Goal: Task Accomplishment & Management: Use online tool/utility

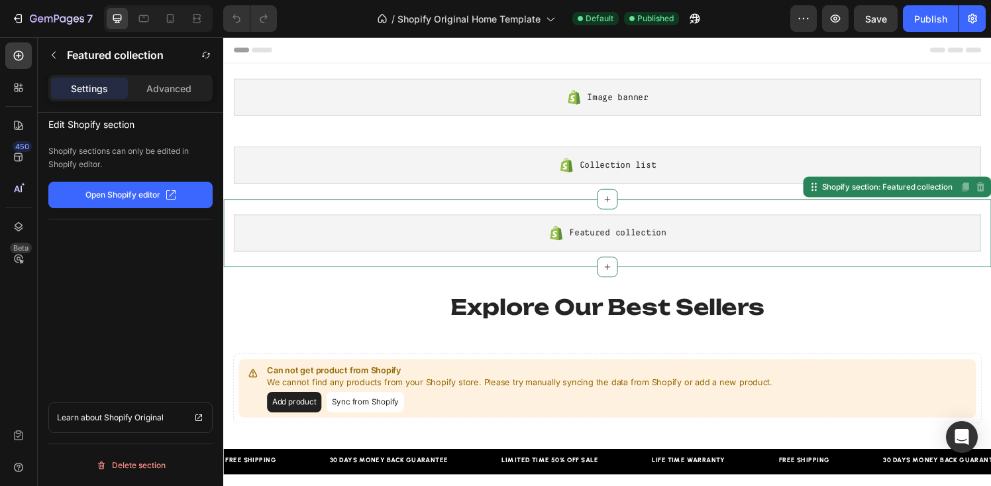
click at [533, 230] on div "Featured collection" at bounding box center [621, 240] width 774 height 38
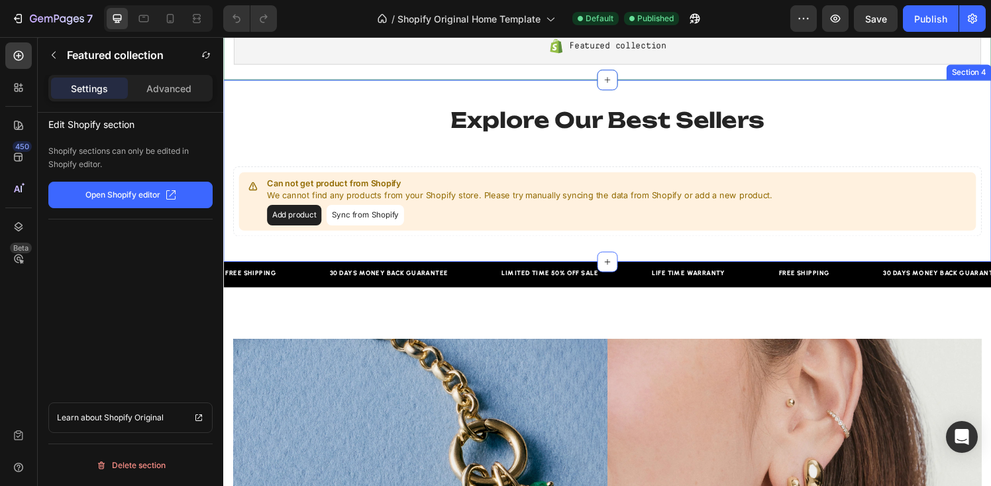
scroll to position [207, 0]
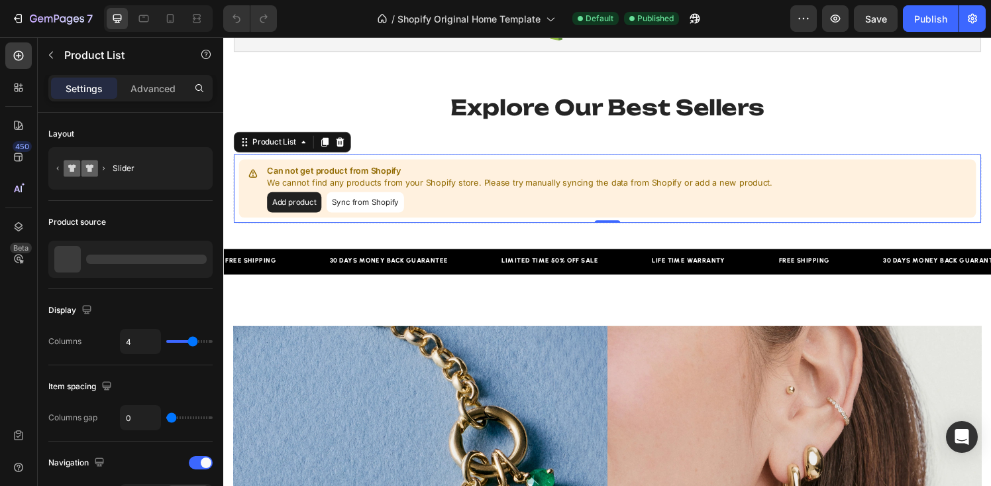
click at [357, 209] on button "Sync from Shopify" at bounding box center [370, 207] width 80 height 21
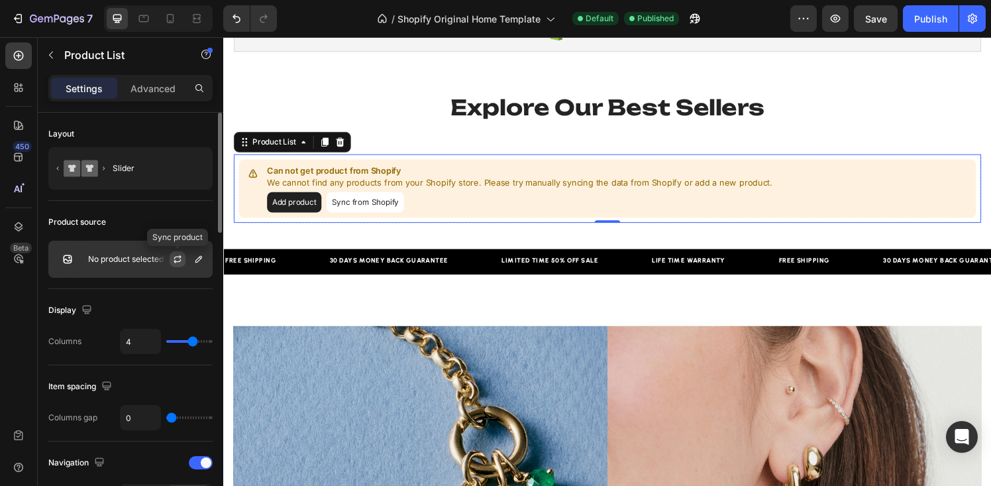
click at [174, 260] on icon "button" at bounding box center [177, 259] width 11 height 11
click at [197, 257] on icon "button" at bounding box center [198, 259] width 11 height 11
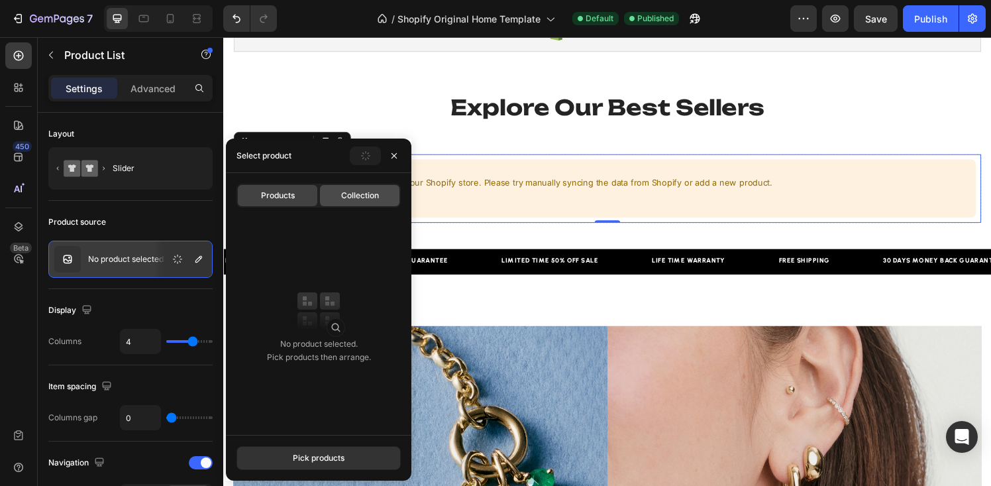
click at [350, 194] on span "Collection" at bounding box center [360, 195] width 38 height 12
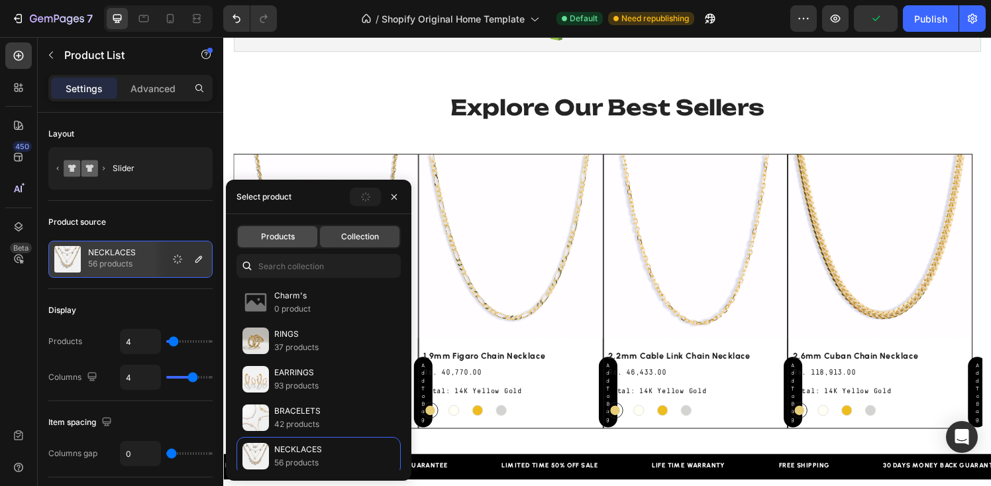
click at [279, 239] on span "Products" at bounding box center [278, 237] width 34 height 12
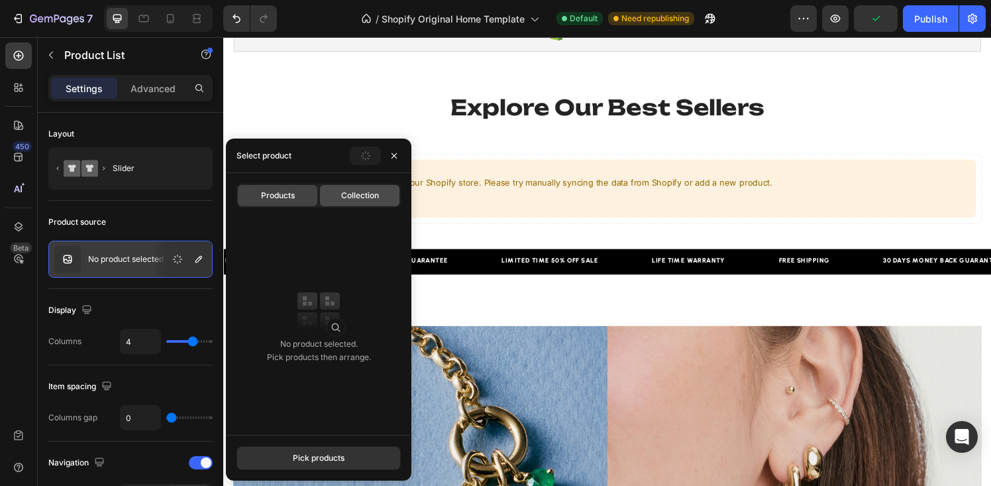
click at [352, 191] on span "Collection" at bounding box center [360, 195] width 38 height 12
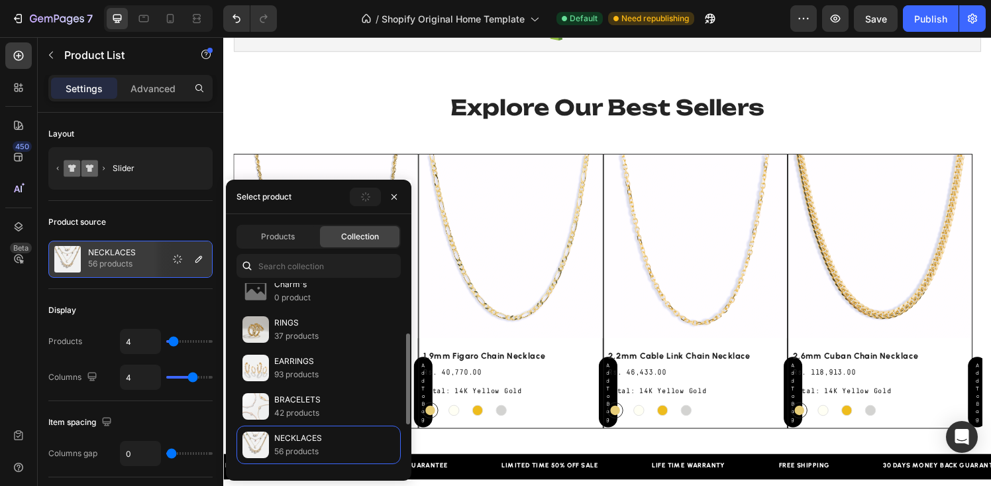
scroll to position [0, 0]
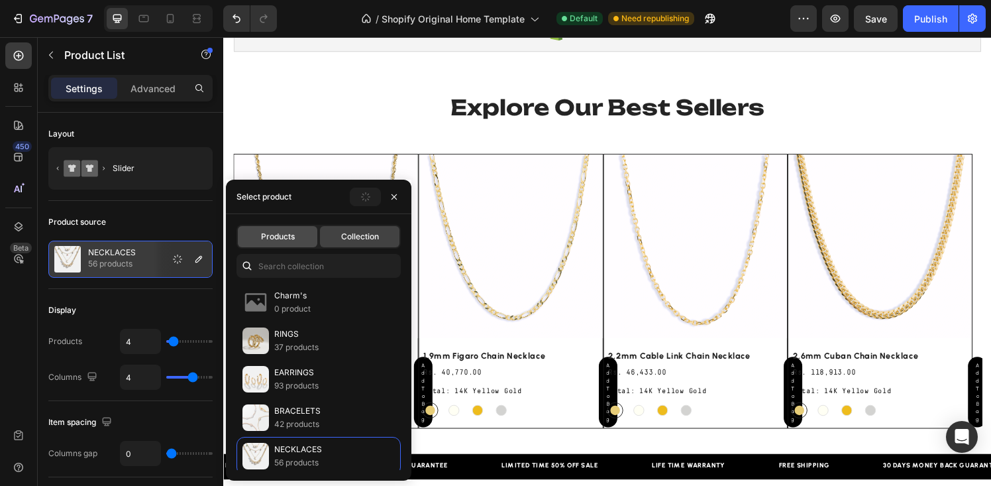
click at [285, 243] on div "Products" at bounding box center [278, 236] width 80 height 21
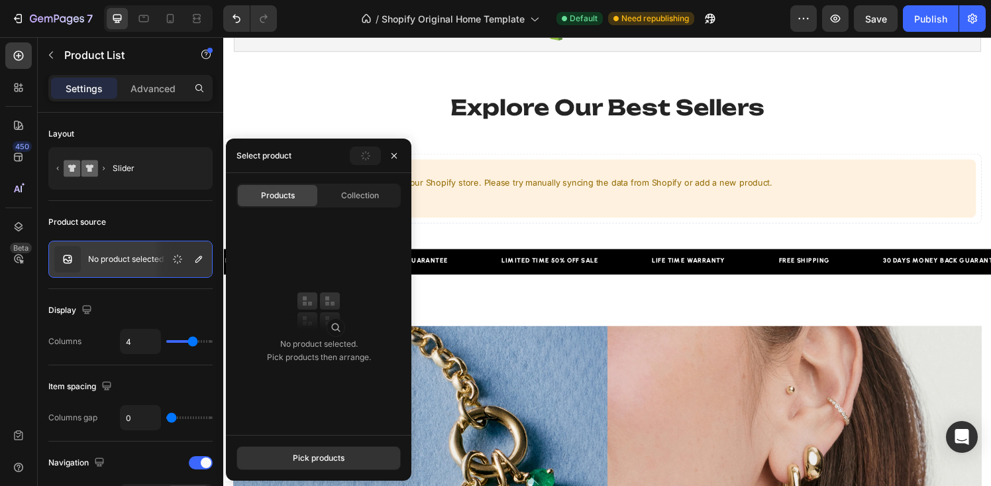
click at [332, 329] on img at bounding box center [318, 310] width 53 height 53
click at [315, 456] on div "Pick products" at bounding box center [319, 458] width 52 height 12
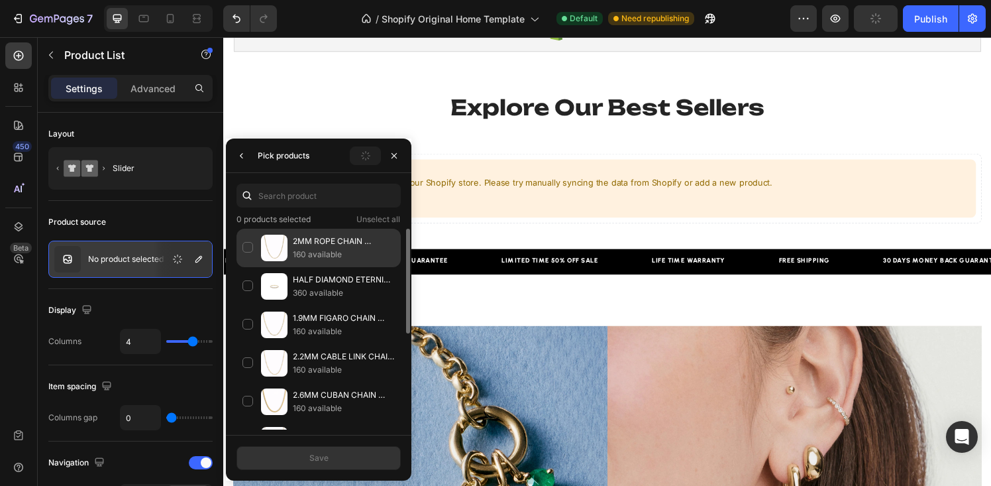
click at [250, 245] on div "2MM ROPE CHAIN NECKLACE 160 available" at bounding box center [319, 248] width 164 height 38
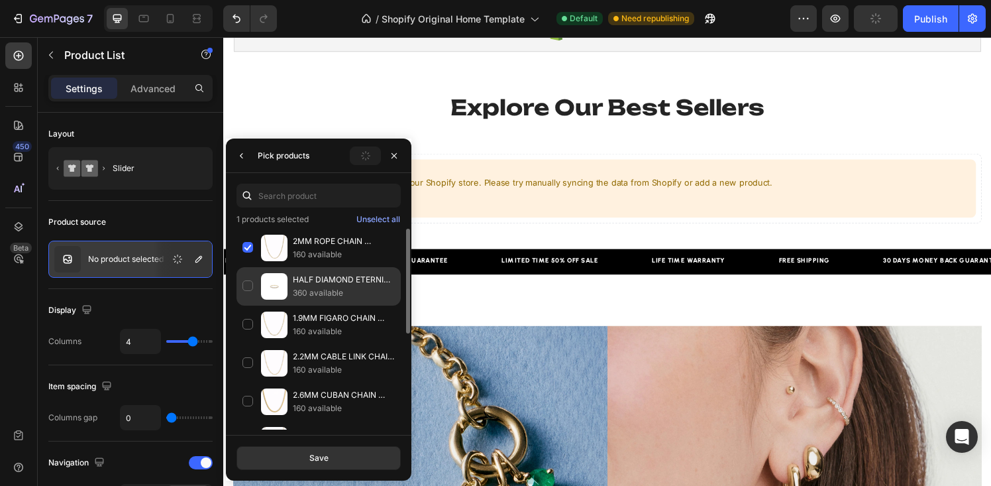
click at [250, 295] on div "HALF DIAMOND ETERNITY RING 360 available" at bounding box center [319, 286] width 164 height 38
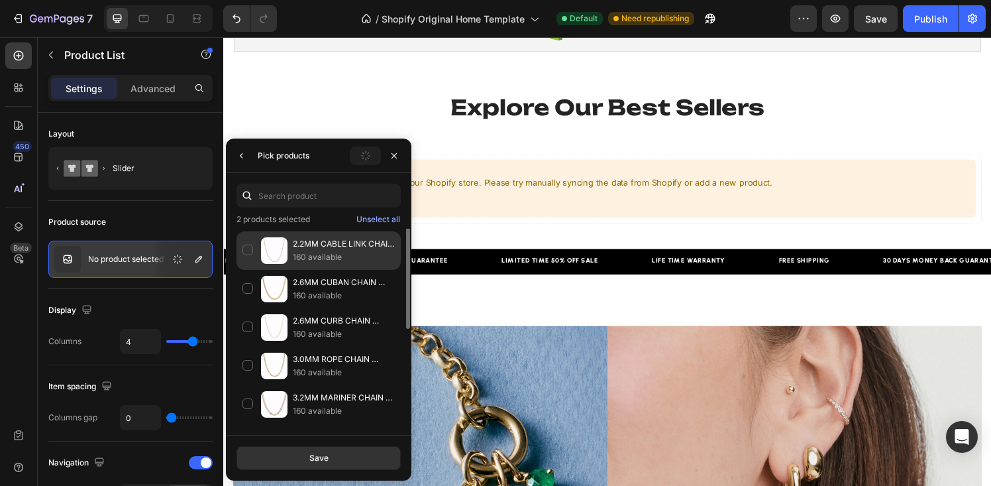
scroll to position [145, 0]
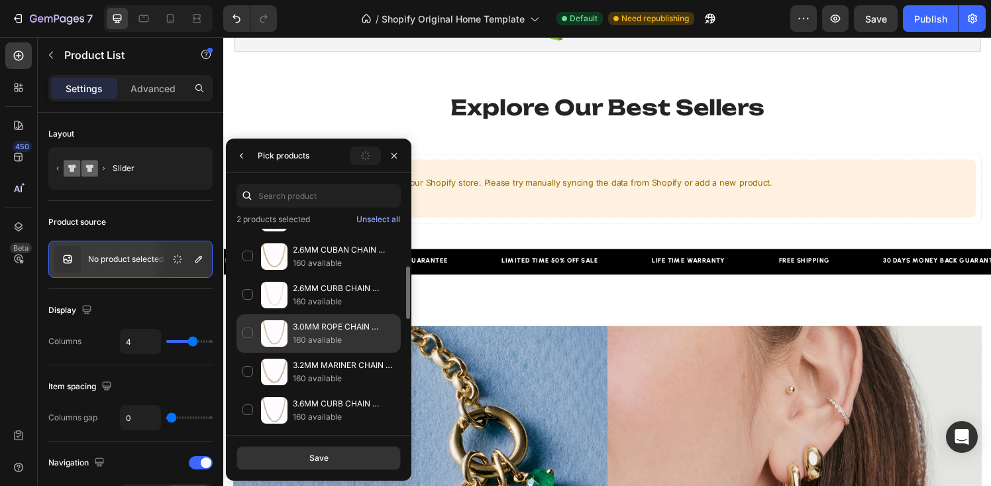
click at [246, 332] on div "3.0MM ROPE CHAIN NECKLACE 160 available" at bounding box center [319, 333] width 164 height 38
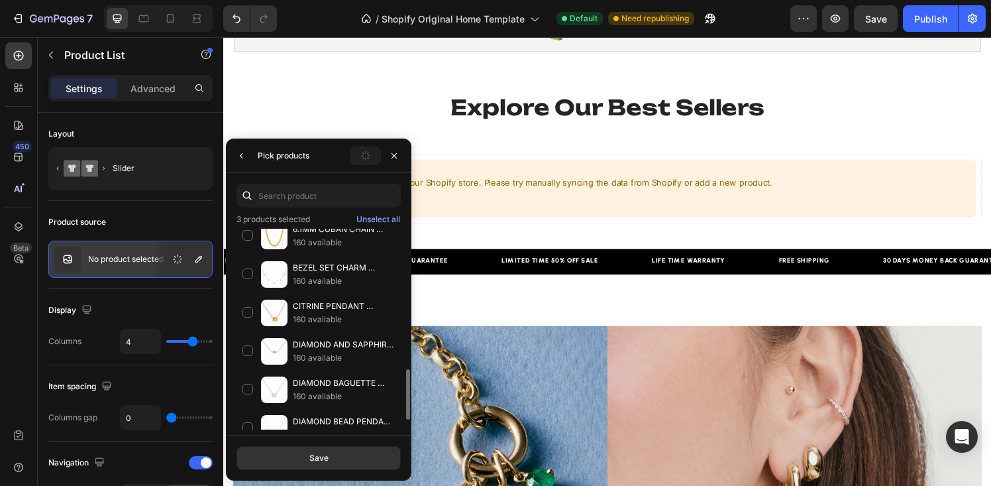
scroll to position [551, 0]
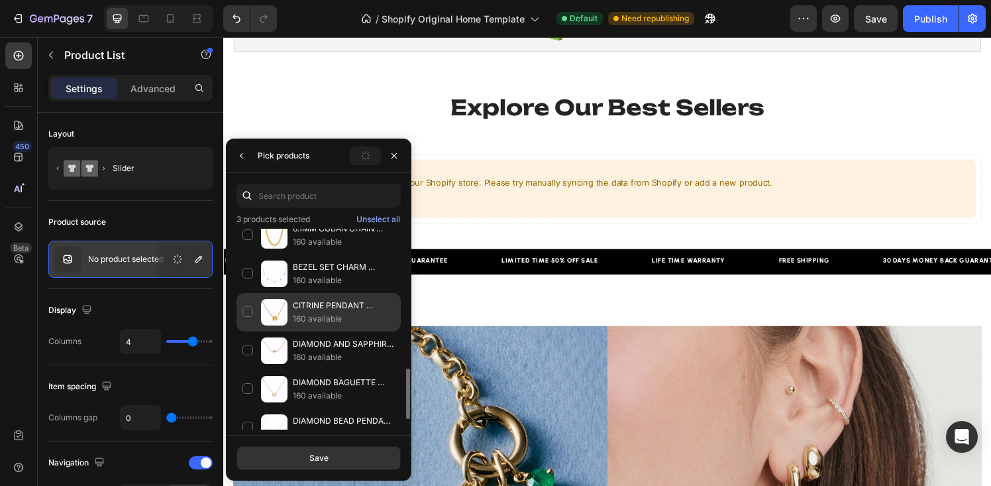
click at [248, 307] on div "CITRINE PENDANT NECKLACE 160 available" at bounding box center [319, 312] width 164 height 38
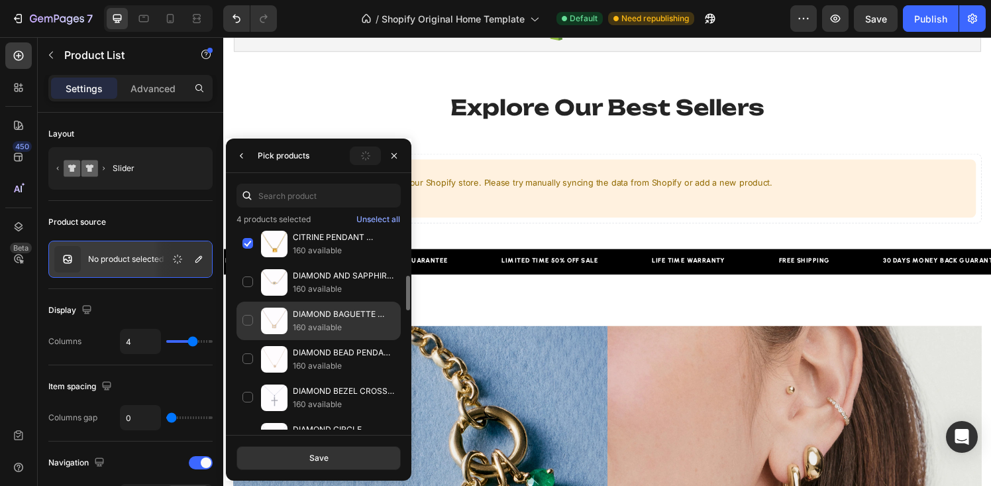
scroll to position [976, 0]
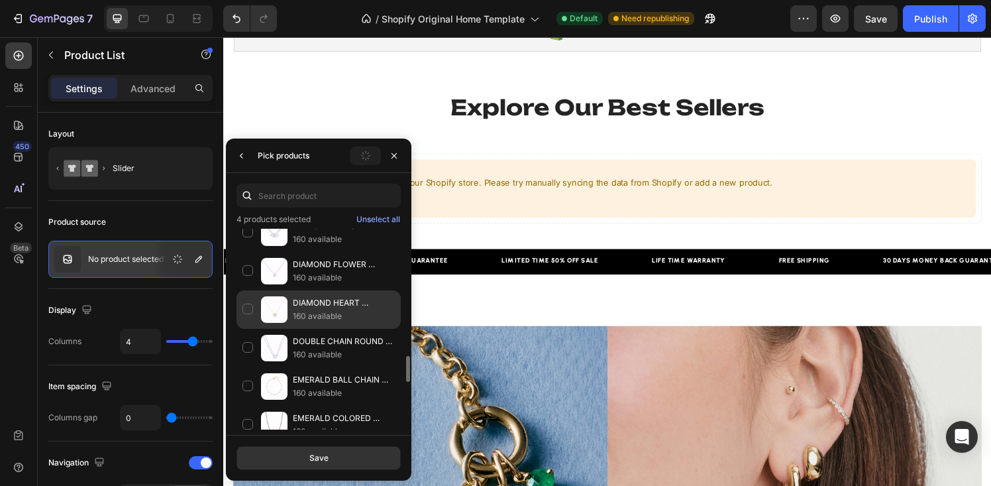
click at [248, 314] on div "DIAMOND HEART CLUSTER NECKLACE 160 available" at bounding box center [319, 309] width 164 height 38
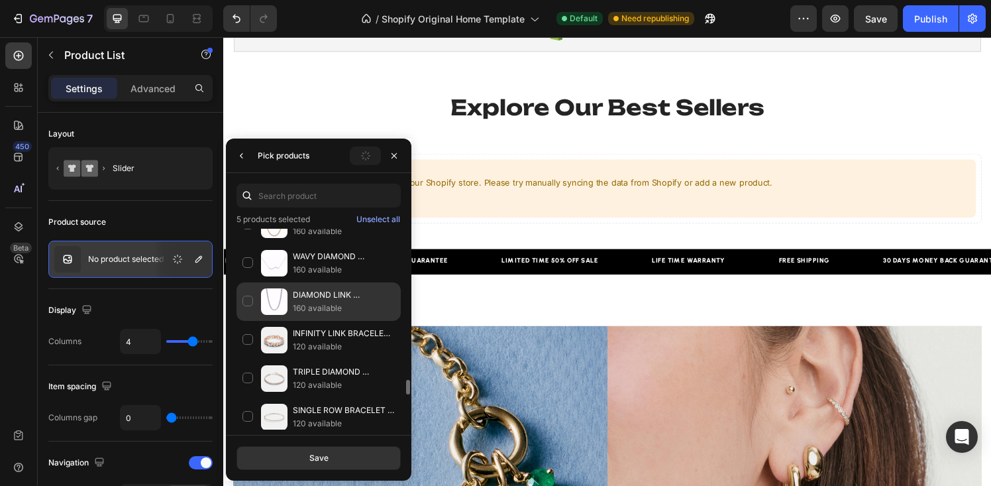
scroll to position [2104, 0]
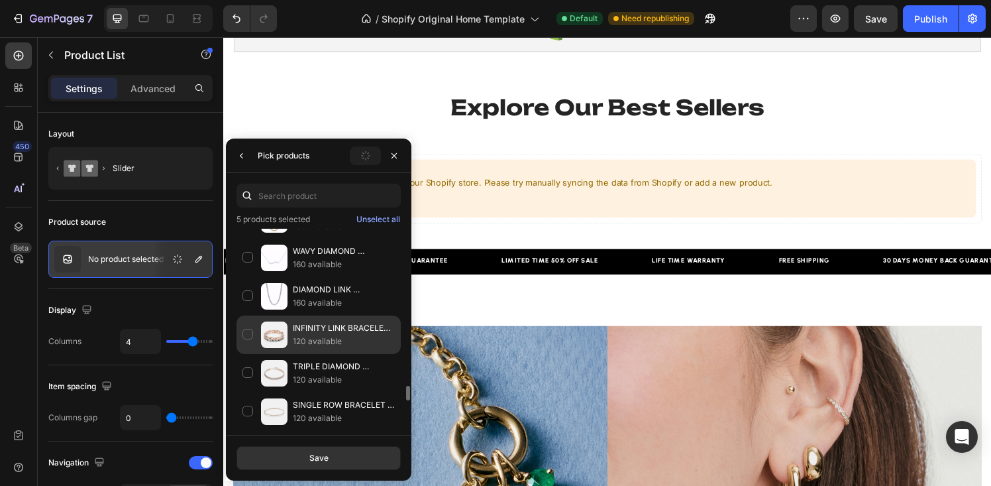
click at [248, 329] on div "INFINITY LINK BRACELET WITH DIAMONDS 120 available" at bounding box center [319, 334] width 164 height 38
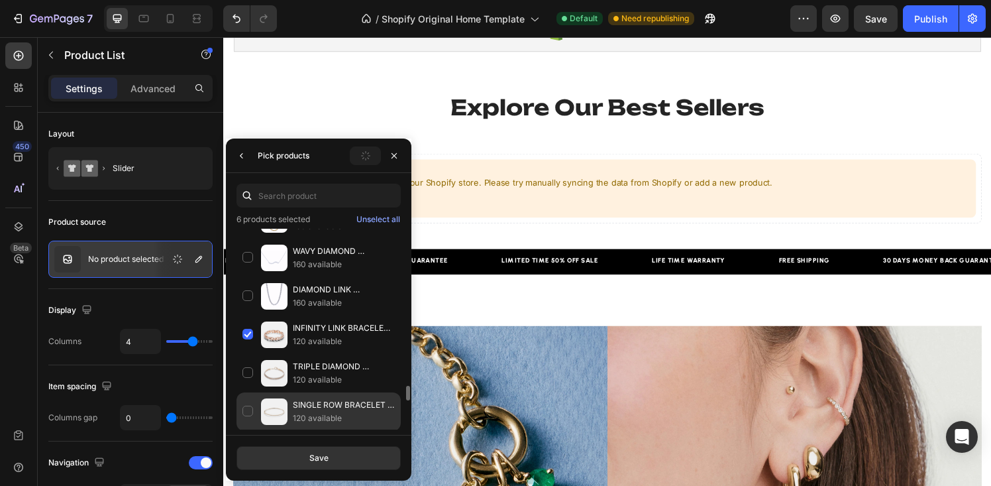
click at [248, 411] on div "SINGLE ROW BRACELET WITH DIAMONDS 120 available" at bounding box center [319, 411] width 164 height 38
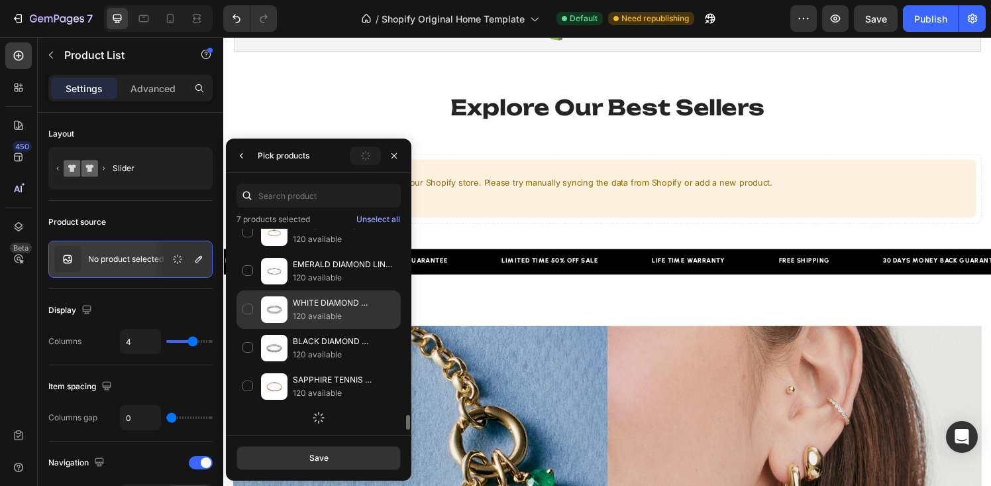
click at [250, 308] on div "WHITE DIAMOND CHARMERS BRACELET 120 available" at bounding box center [319, 309] width 164 height 38
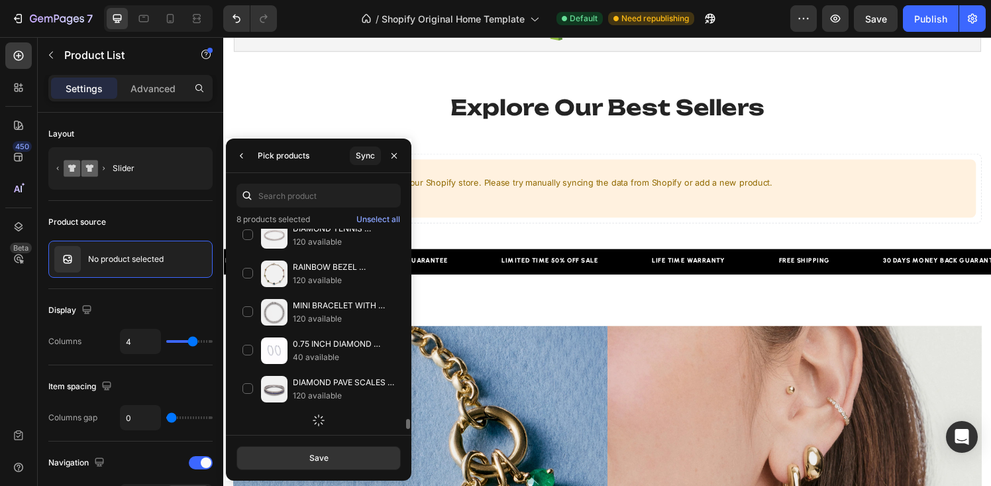
scroll to position [3666, 0]
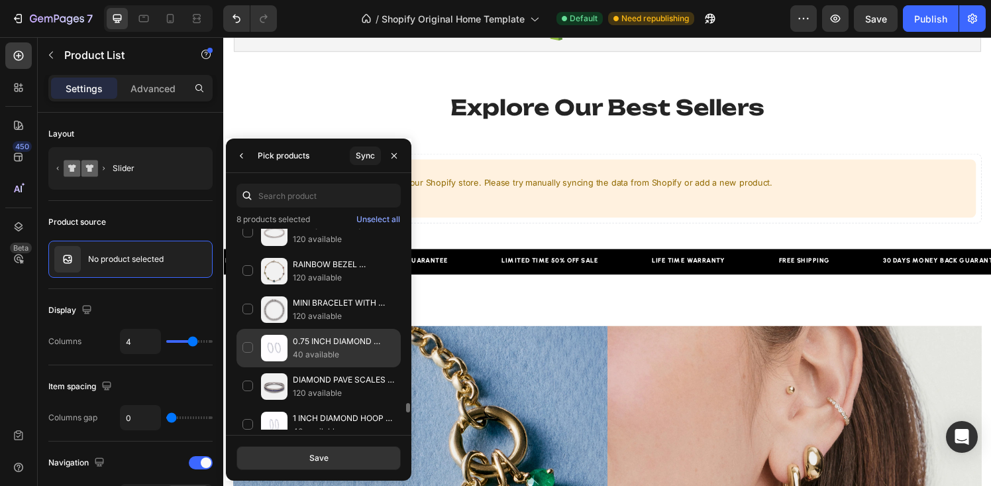
click at [248, 345] on div "0.75 INCH DIAMOND HOOP EARRINGS 40 available" at bounding box center [319, 348] width 164 height 38
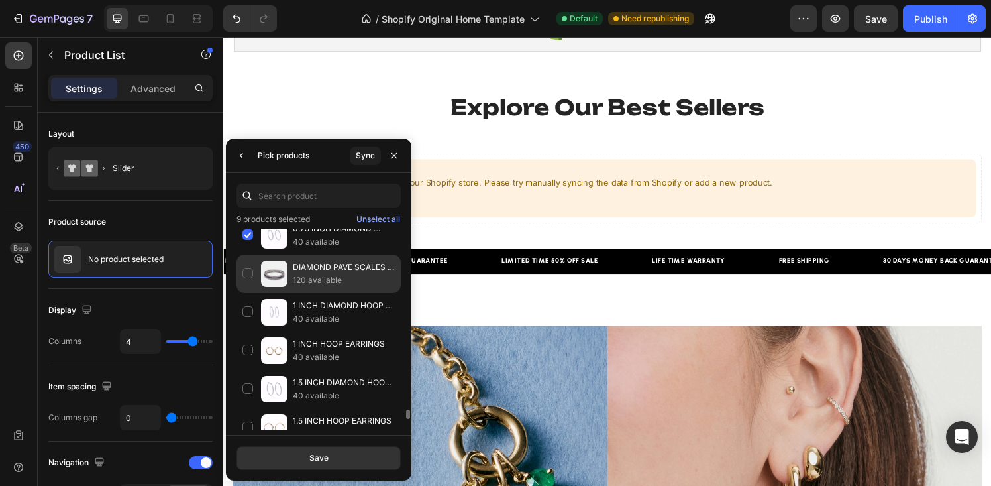
scroll to position [3780, 0]
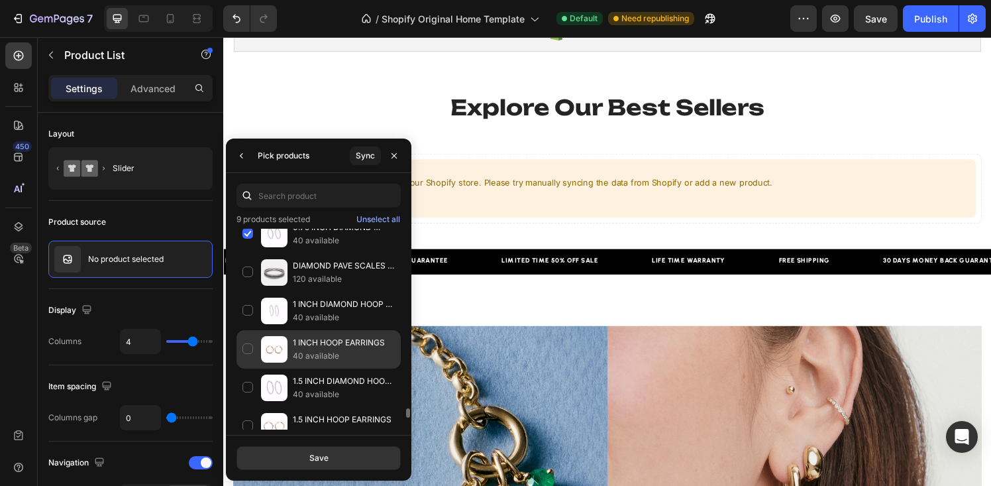
click at [248, 350] on div "1 INCH HOOP EARRINGS 40 available" at bounding box center [319, 349] width 164 height 38
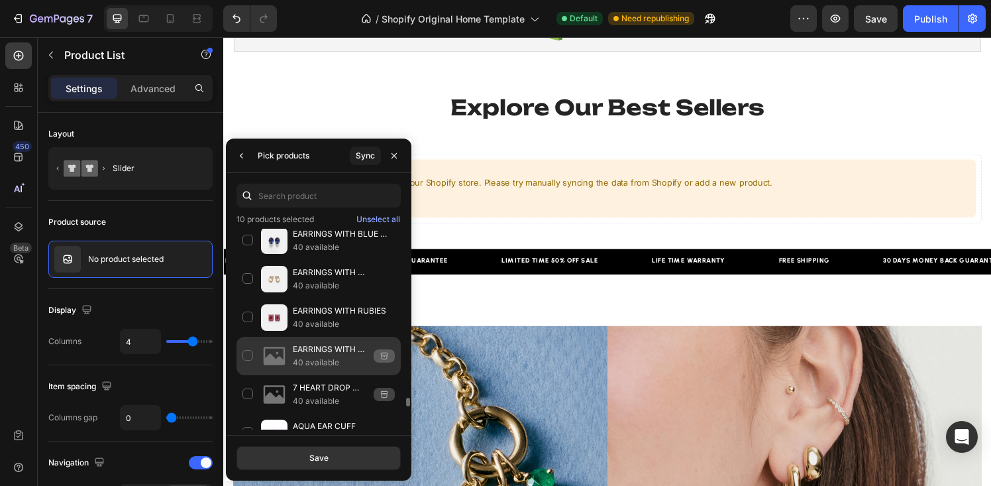
scroll to position [3998, 0]
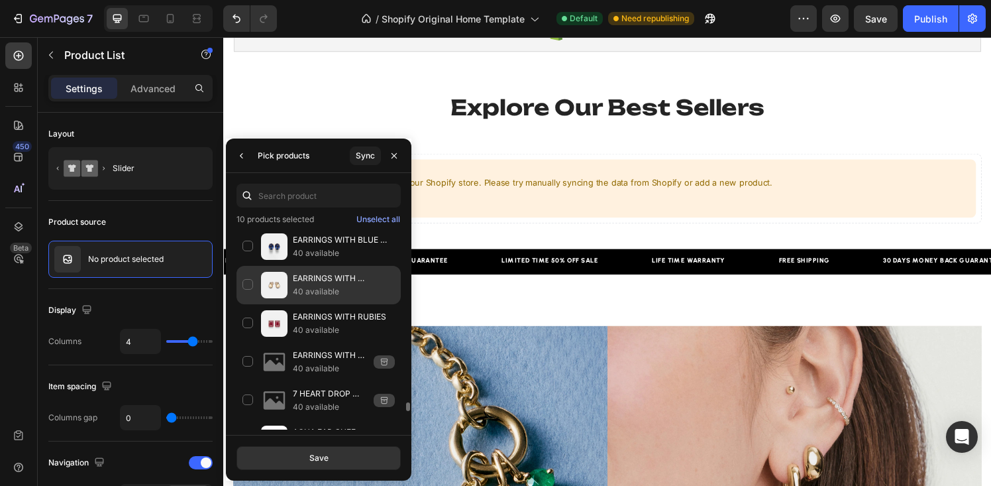
click at [254, 286] on div "EARRINGS WITH DIAMONDS 40 available" at bounding box center [319, 285] width 164 height 38
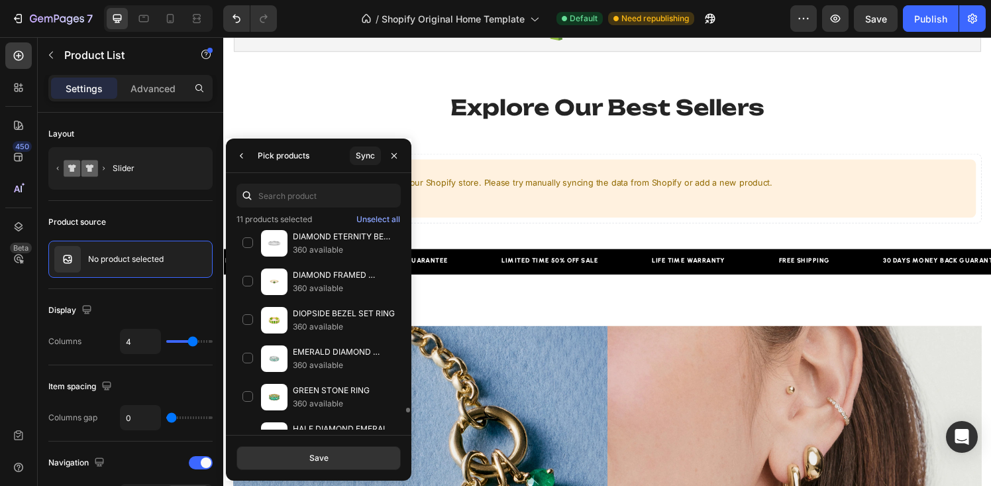
scroll to position [7585, 0]
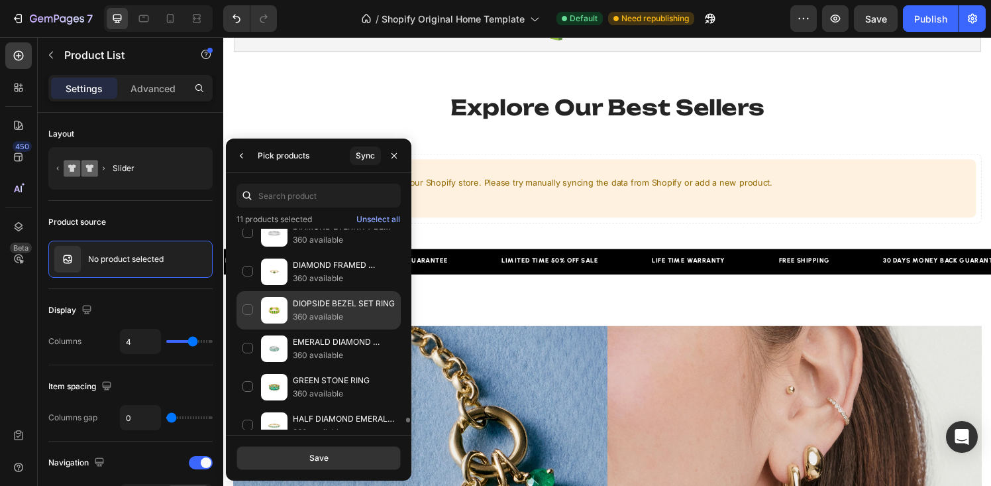
click at [245, 312] on div "DIOPSIDE BEZEL SET RING 360 available" at bounding box center [319, 310] width 164 height 38
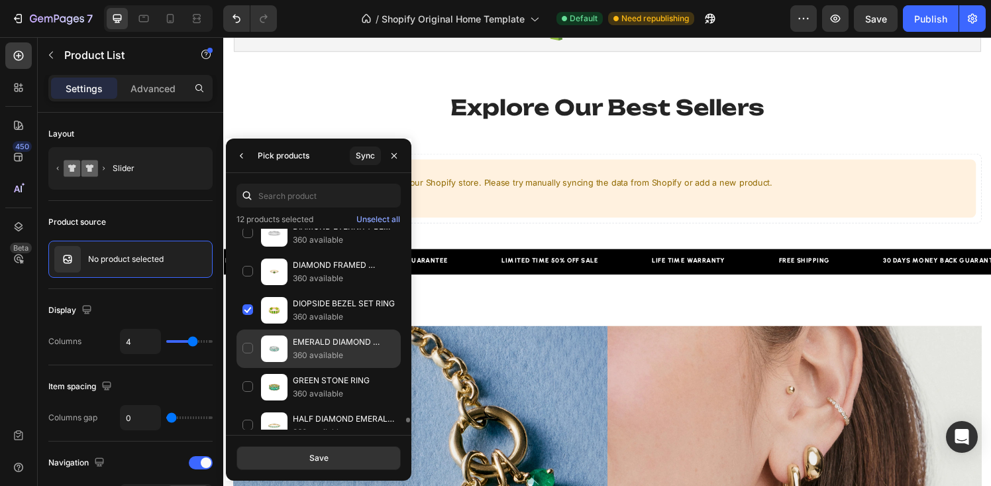
click at [245, 354] on div "EMERALD DIAMOND FRAME RING 360 available" at bounding box center [319, 348] width 164 height 38
click at [311, 453] on div "Save" at bounding box center [318, 458] width 19 height 12
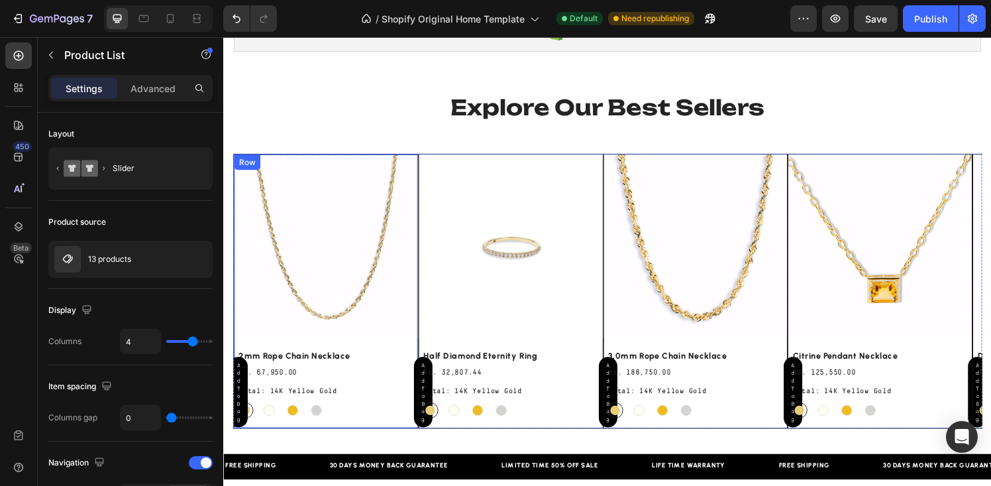
click at [416, 350] on div "(P) Images Row Add to bag (P) Cart Button 2mm rope chain necklace (P) Title Rs.…" at bounding box center [329, 299] width 190 height 283
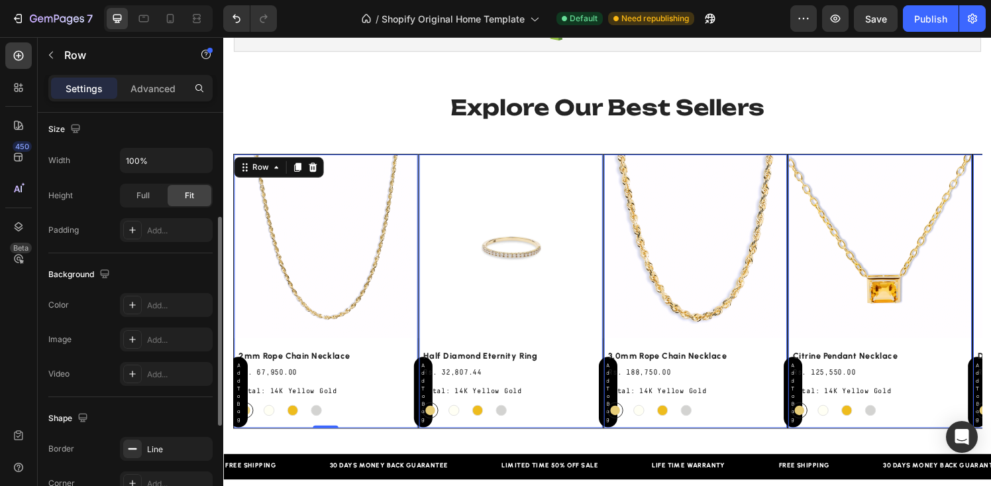
scroll to position [398, 0]
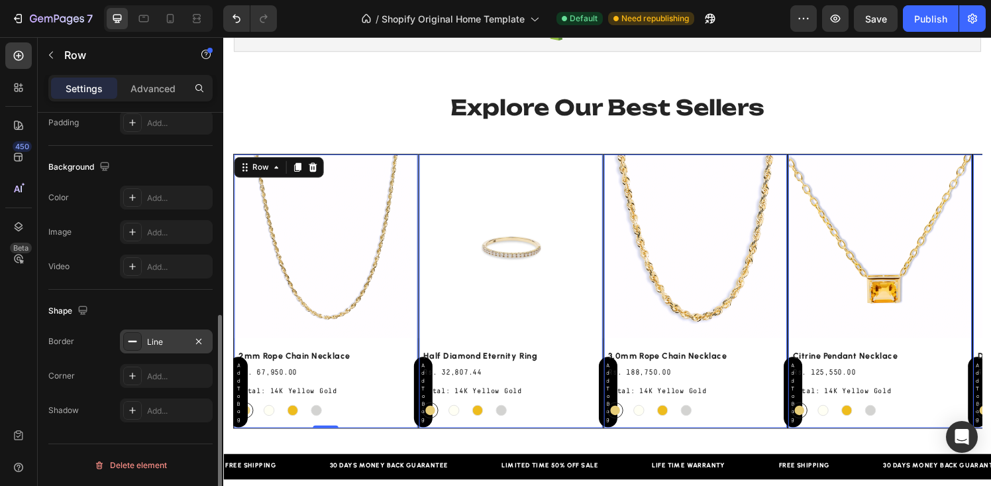
click at [161, 343] on div "Line" at bounding box center [166, 342] width 38 height 12
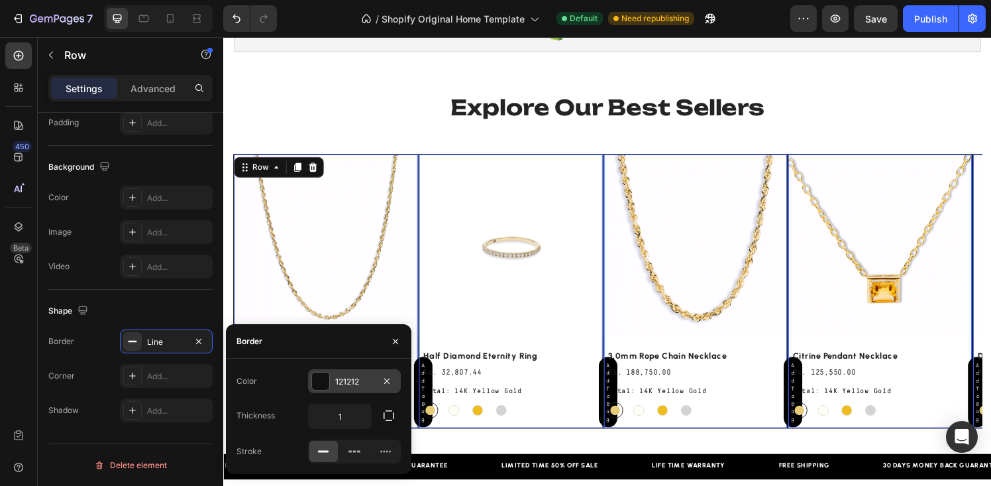
click at [345, 383] on div "121212" at bounding box center [354, 382] width 38 height 12
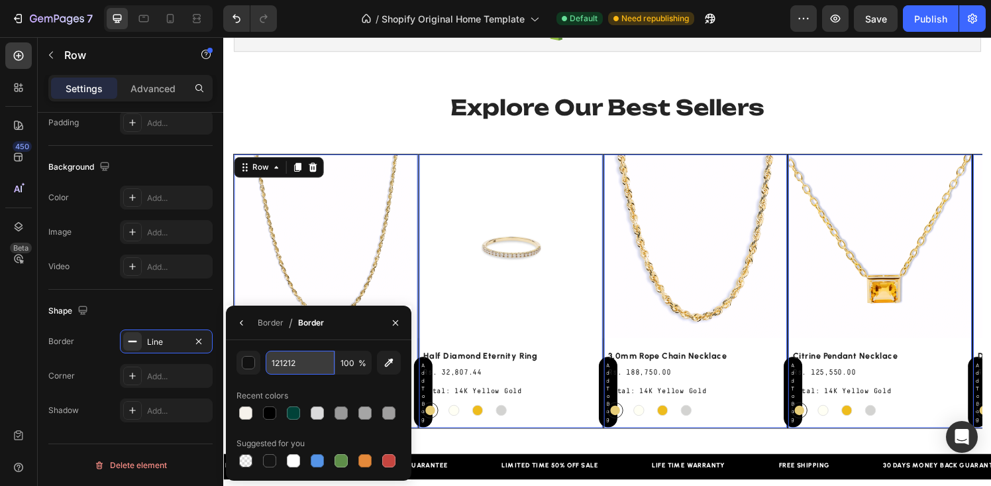
click at [303, 365] on input "121212" at bounding box center [300, 362] width 69 height 24
click at [323, 414] on div at bounding box center [317, 412] width 13 height 13
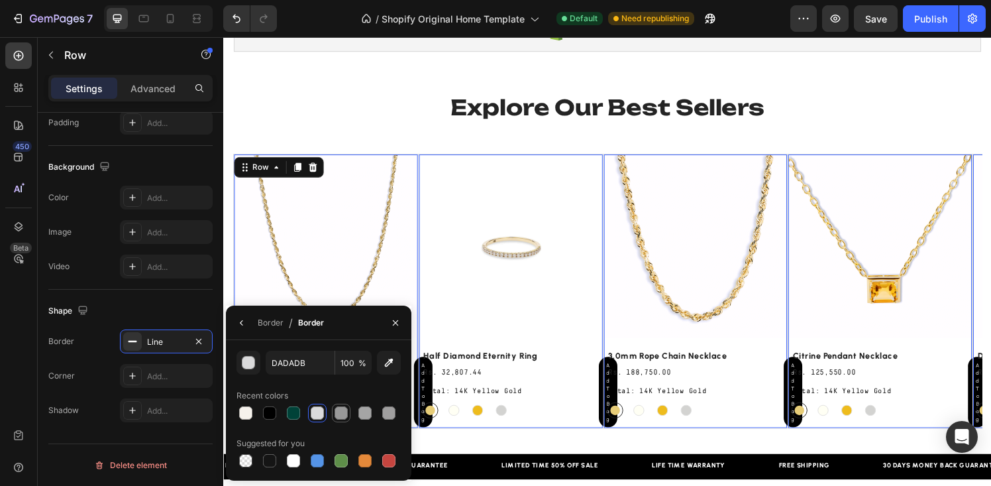
click at [341, 414] on div at bounding box center [341, 412] width 13 height 13
click at [323, 415] on div at bounding box center [317, 412] width 13 height 13
type input "DADADB"
click at [239, 321] on icon "button" at bounding box center [242, 322] width 11 height 11
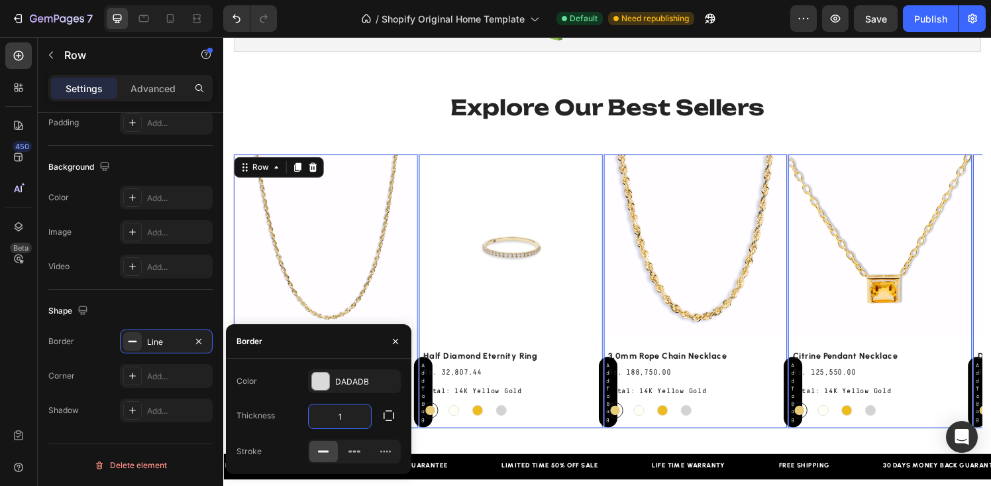
click at [340, 419] on input "1" at bounding box center [340, 416] width 62 height 24
type input "0.35"
click at [186, 317] on div "Shape" at bounding box center [130, 310] width 164 height 21
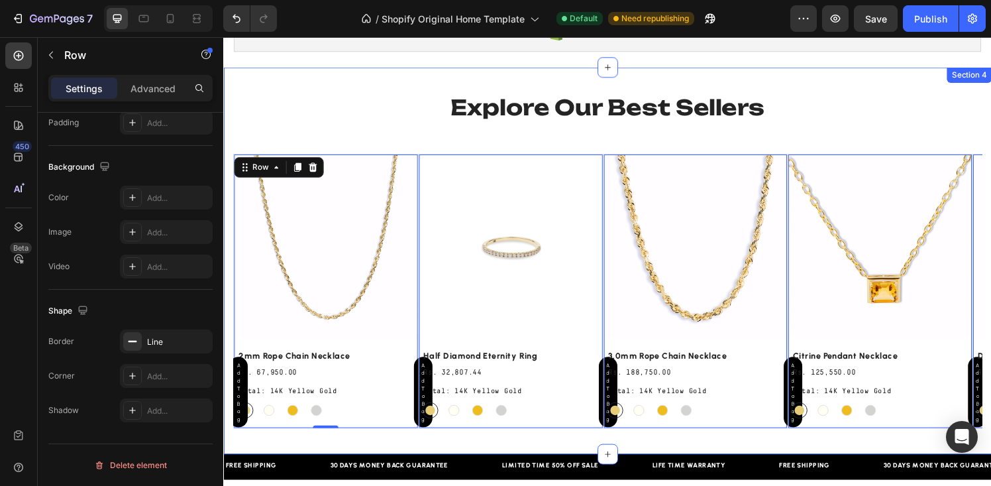
click at [900, 95] on h2 "Explore Our Best Sellers" at bounding box center [620, 110] width 775 height 31
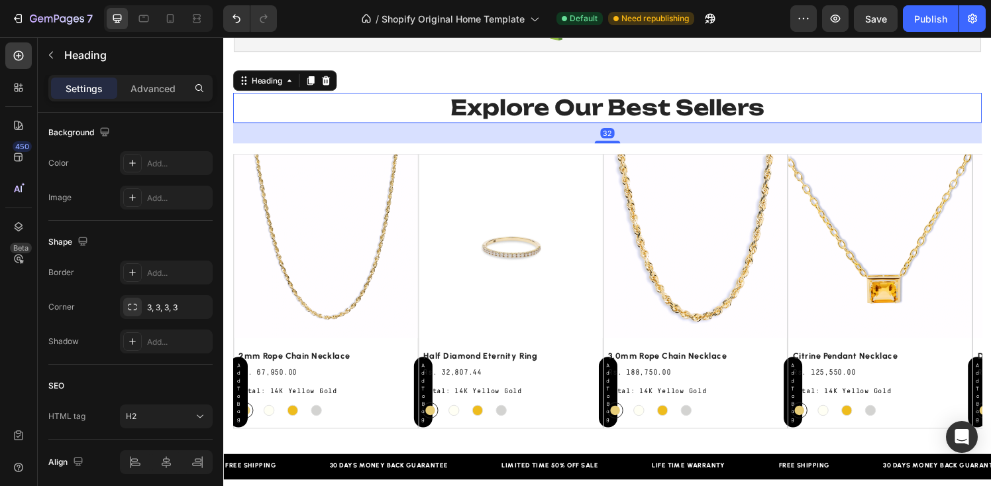
scroll to position [0, 0]
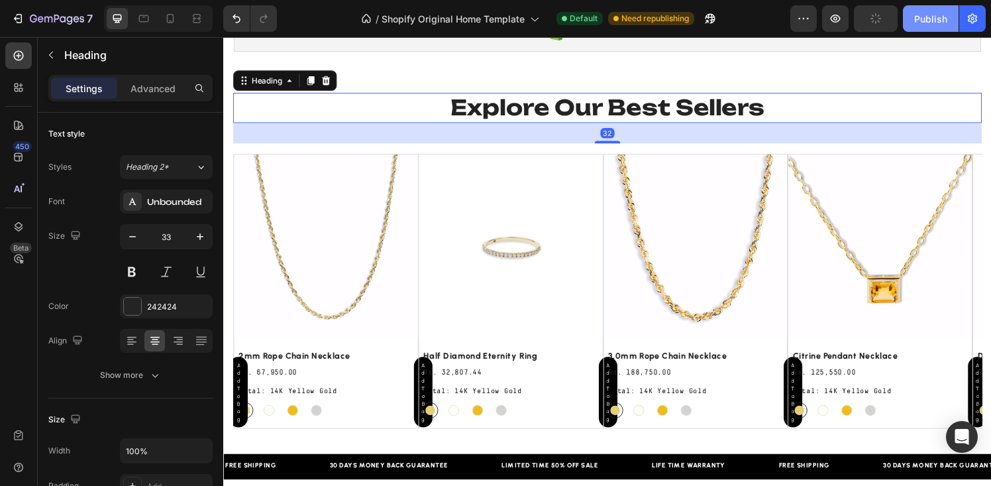
click at [939, 27] on button "Publish" at bounding box center [931, 18] width 56 height 27
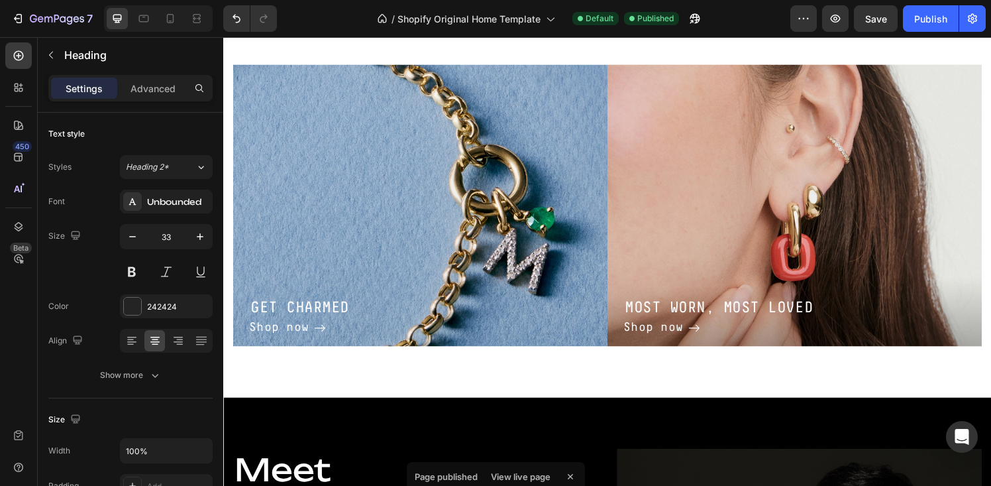
scroll to position [672, 0]
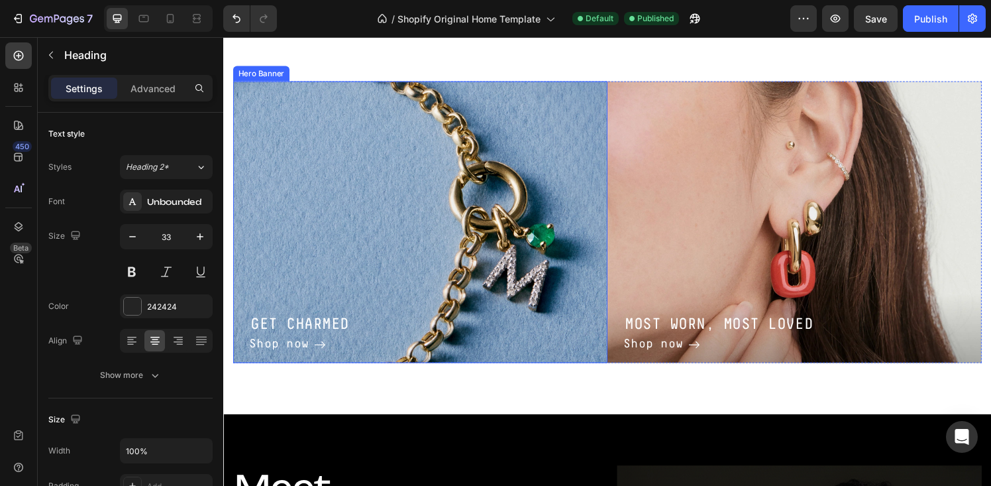
click at [479, 216] on div "GET CHARMED Heading Shop now Button Row" at bounding box center [427, 229] width 388 height 292
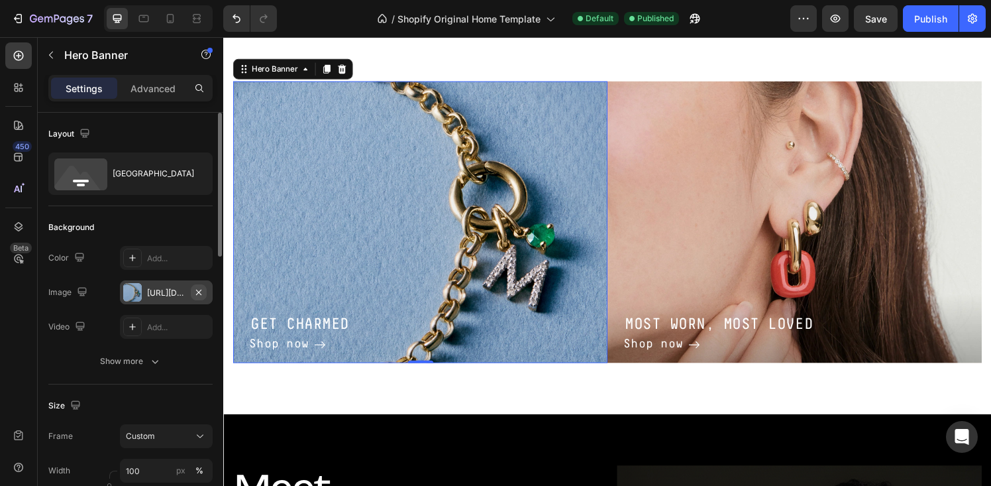
click at [195, 292] on icon "button" at bounding box center [198, 292] width 11 height 11
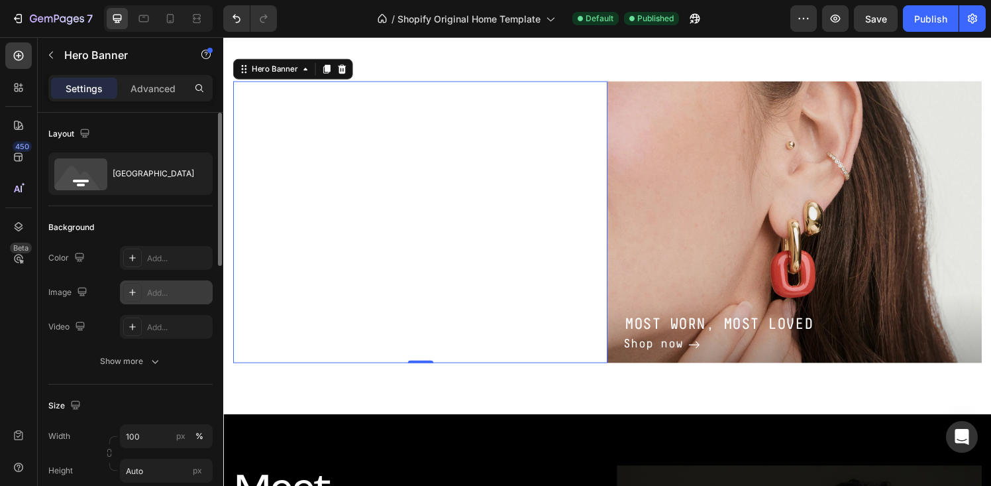
click at [153, 292] on div "Add..." at bounding box center [178, 293] width 62 height 12
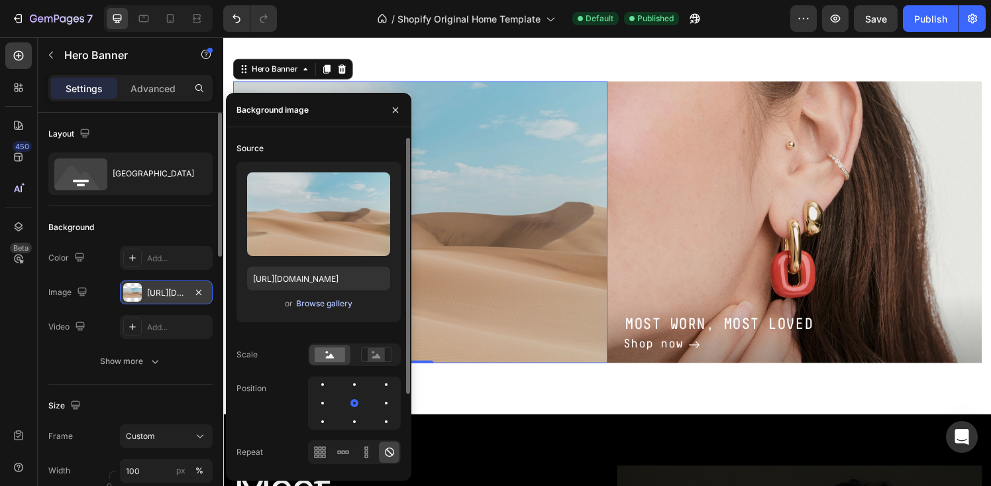
click at [331, 299] on div "Browse gallery" at bounding box center [324, 303] width 56 height 12
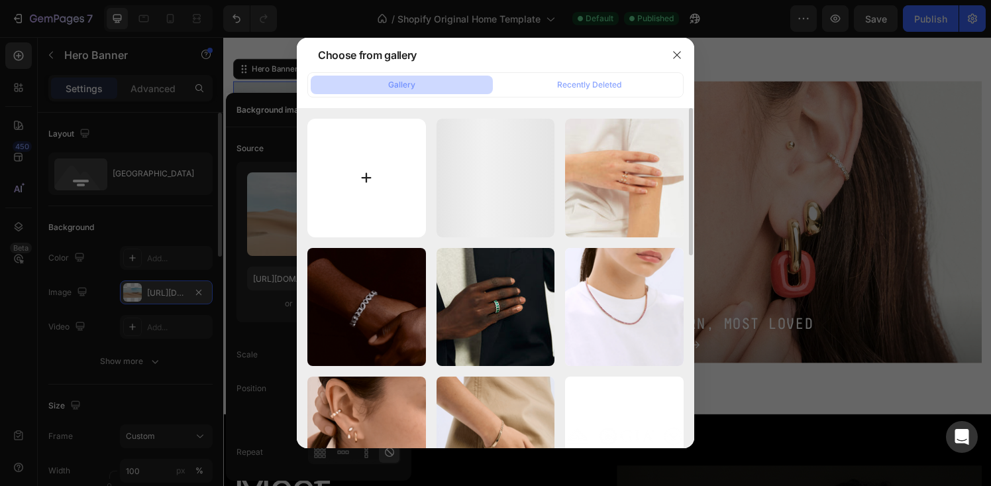
click at [376, 152] on input "file" at bounding box center [366, 178] width 119 height 119
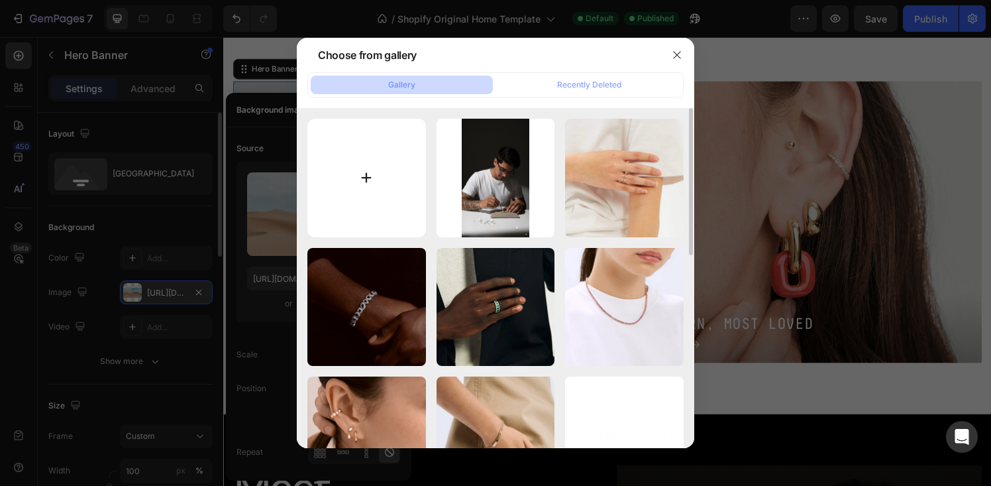
type input "C:\fakepath\Generated Image September 16, 2025 - 12_15PM.png"
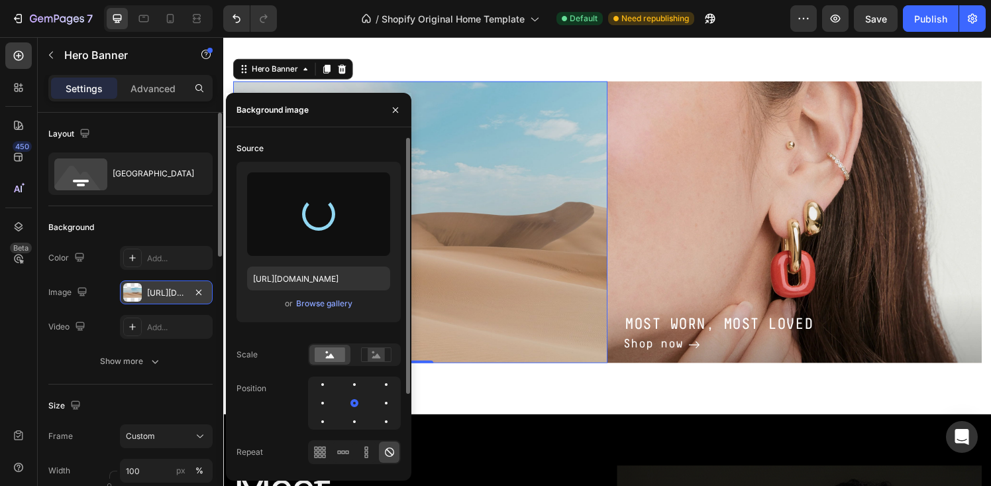
type input "https://cdn.shopify.com/s/files/1/0666/9651/1649/files/gempages_580629265846895…"
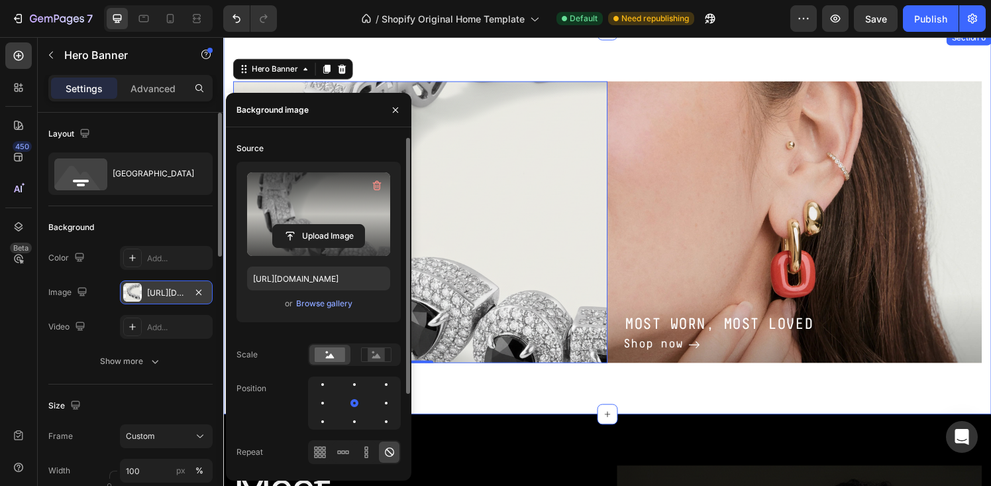
click at [581, 391] on div "GET CHARMED Heading Shop now Button Row Hero Banner 0 MOST WORN, MOST LOVED Hea…" at bounding box center [620, 229] width 795 height 398
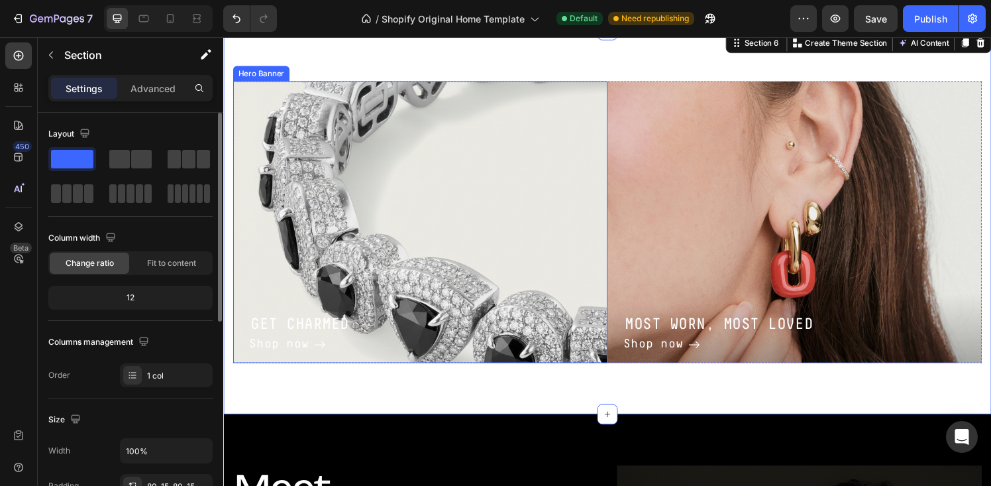
click at [401, 277] on div "GET CHARMED Heading Shop now Button Row" at bounding box center [427, 229] width 388 height 292
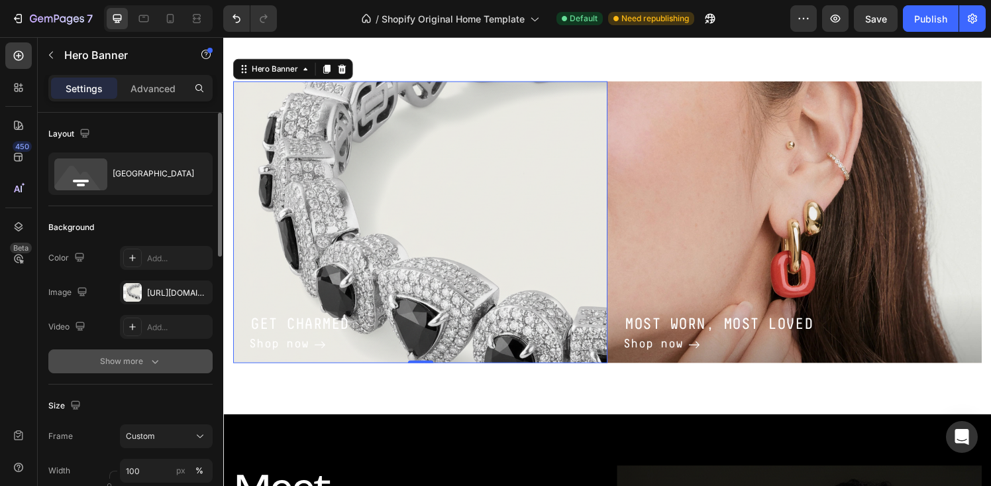
click at [148, 352] on button "Show more" at bounding box center [130, 361] width 164 height 24
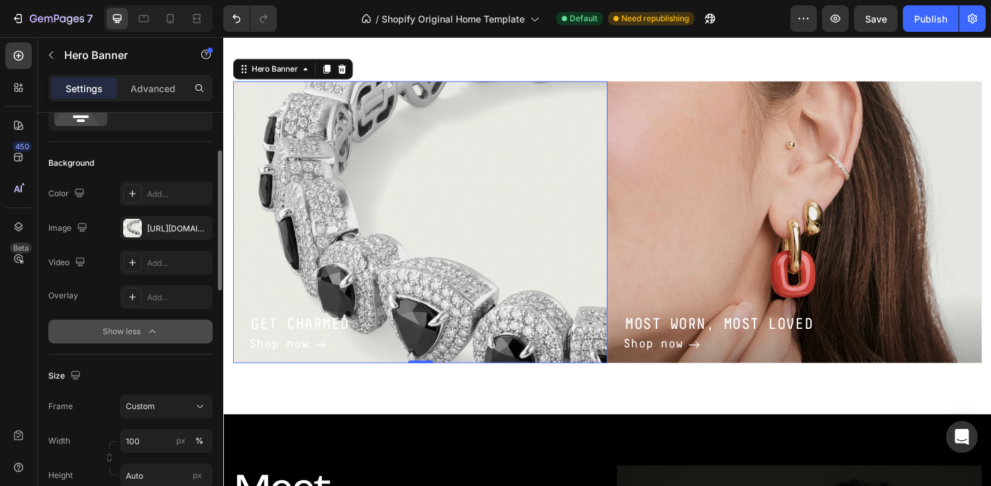
scroll to position [76, 0]
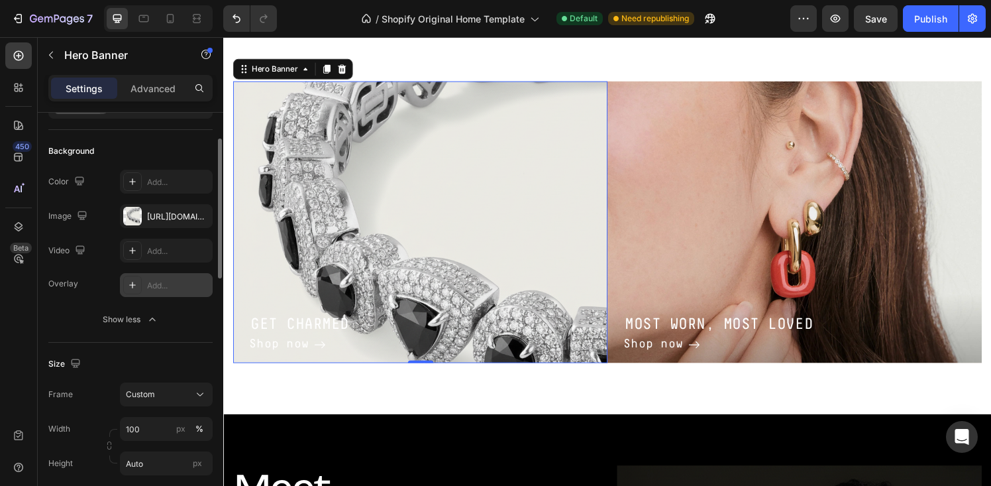
click at [134, 283] on icon at bounding box center [132, 285] width 11 height 11
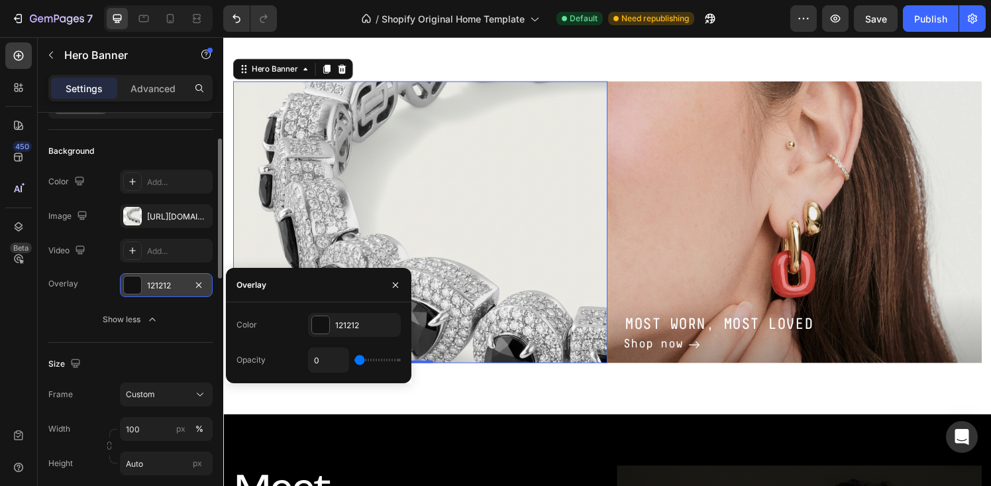
type input "3%"
type input "3"
type input "7%"
type input "7"
type input "12%"
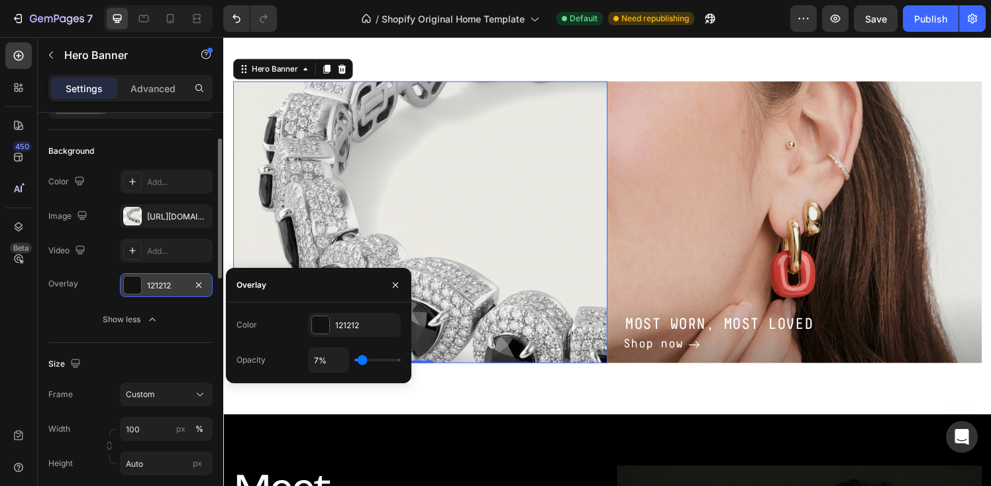
type input "12"
type input "15%"
type input "15"
type input "20%"
type input "20"
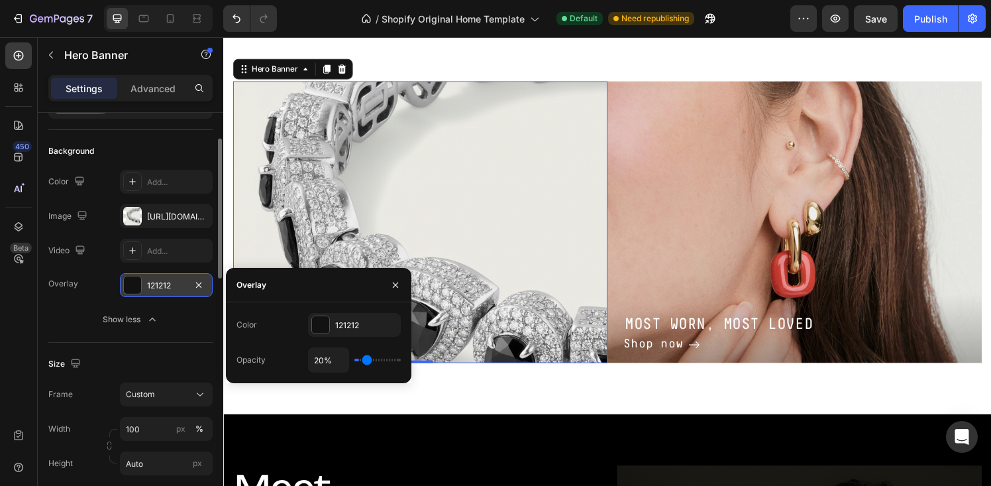
type input "26%"
type input "26"
type input "29%"
type input "29"
type input "34%"
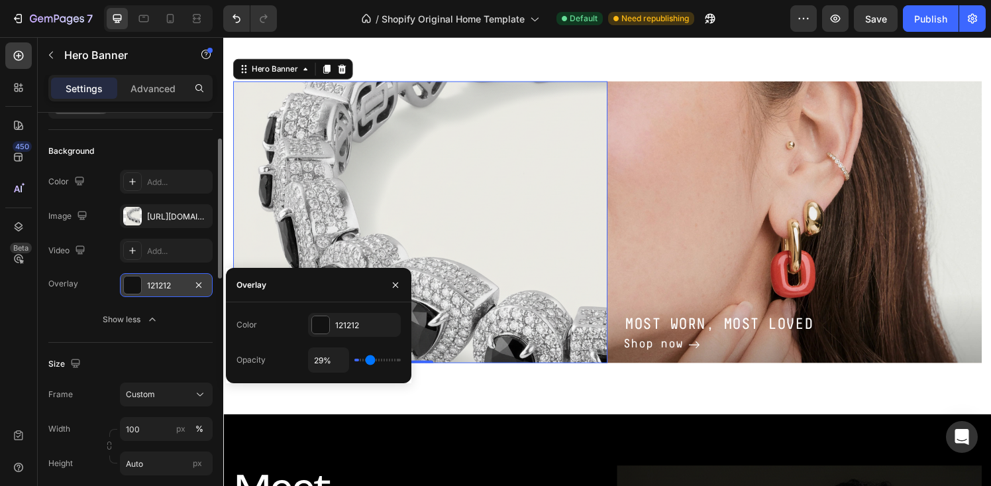
type input "34"
type input "37%"
type input "37"
type input "41%"
type input "41"
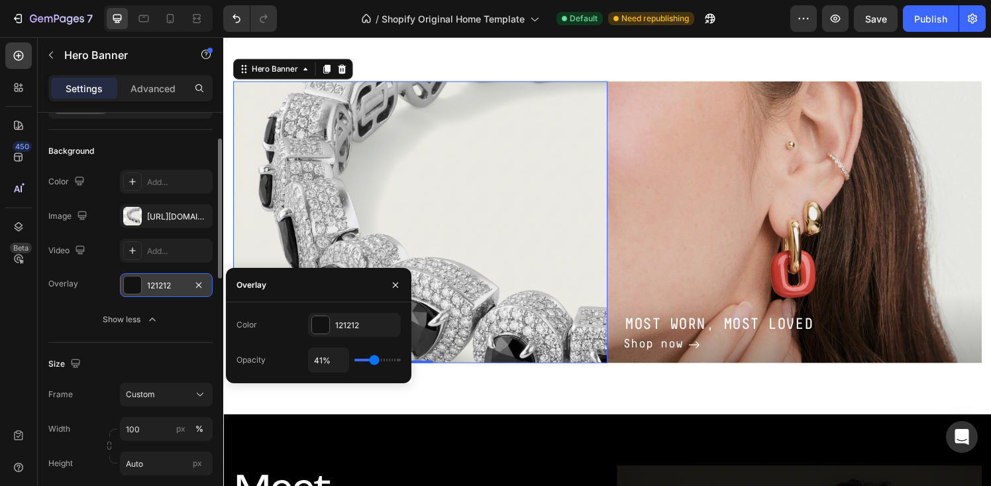
type input "44%"
type input "44"
type input "46%"
type input "46"
type input "49%"
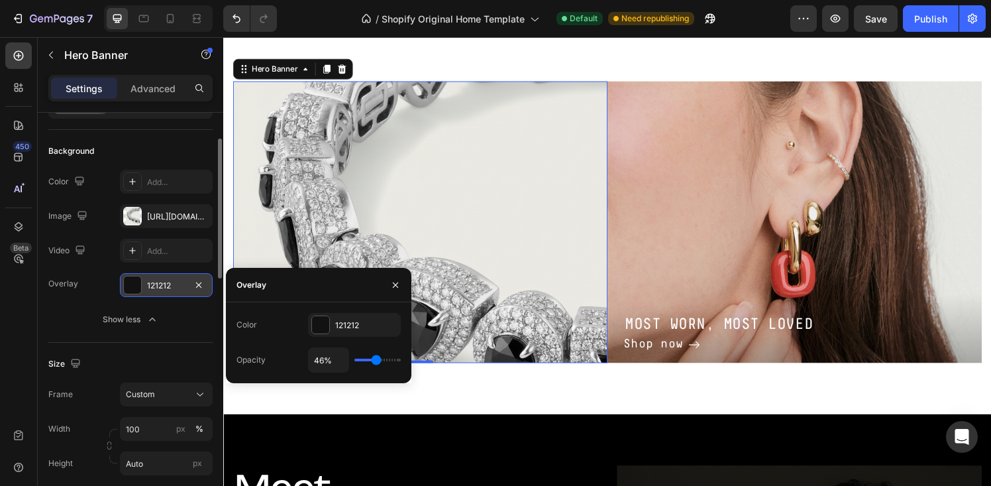
type input "49"
type input "50%"
type input "50"
type input "52%"
type input "52"
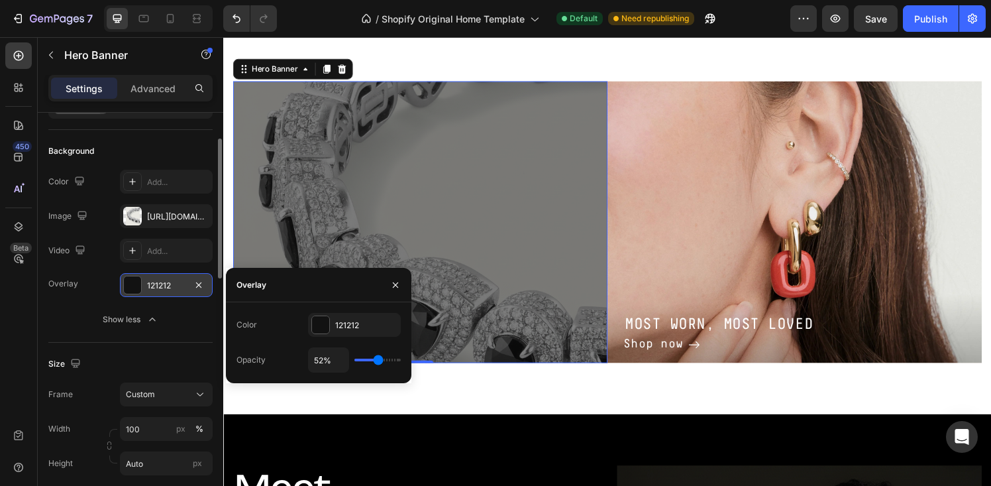
type input "54%"
type input "54"
type input "55%"
type input "55"
type input "56%"
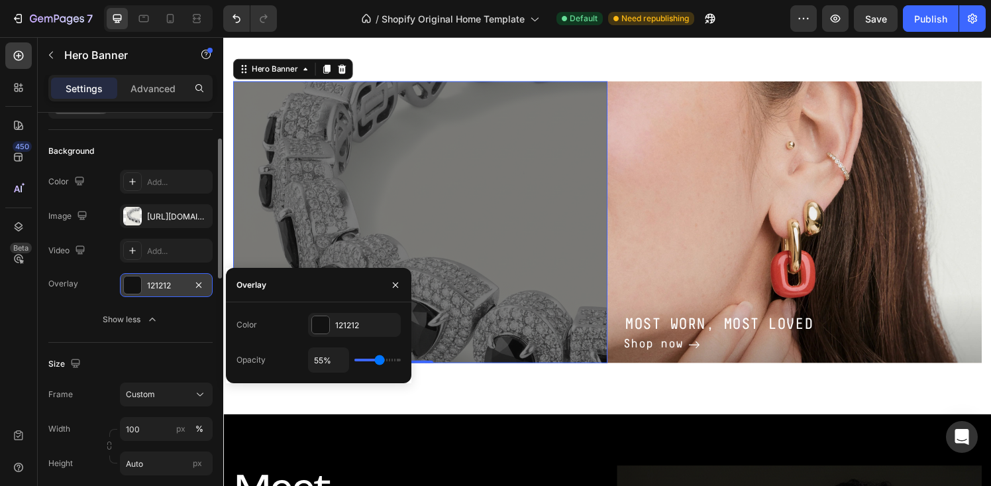
type input "56"
type input "58%"
type input "58"
type input "59%"
type input "59"
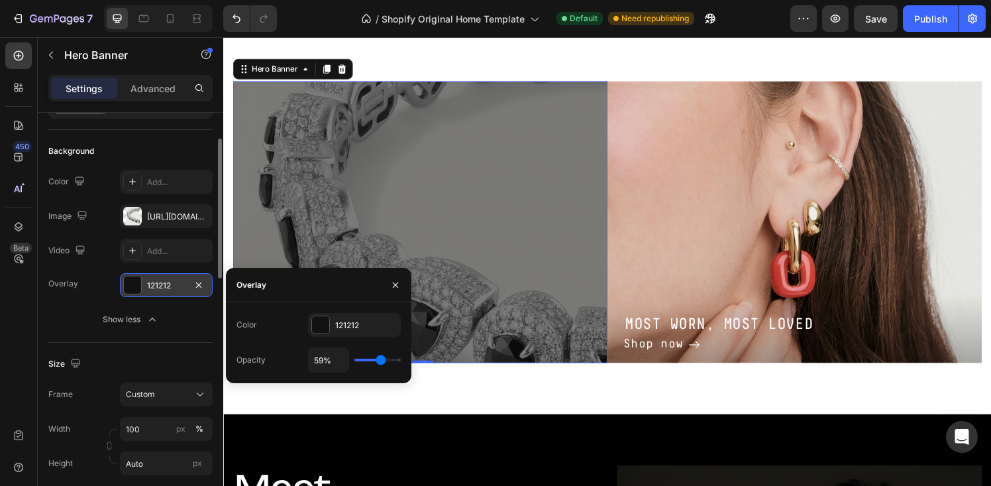
type input "60%"
type input "60"
type input "61%"
type input "61"
type input "63%"
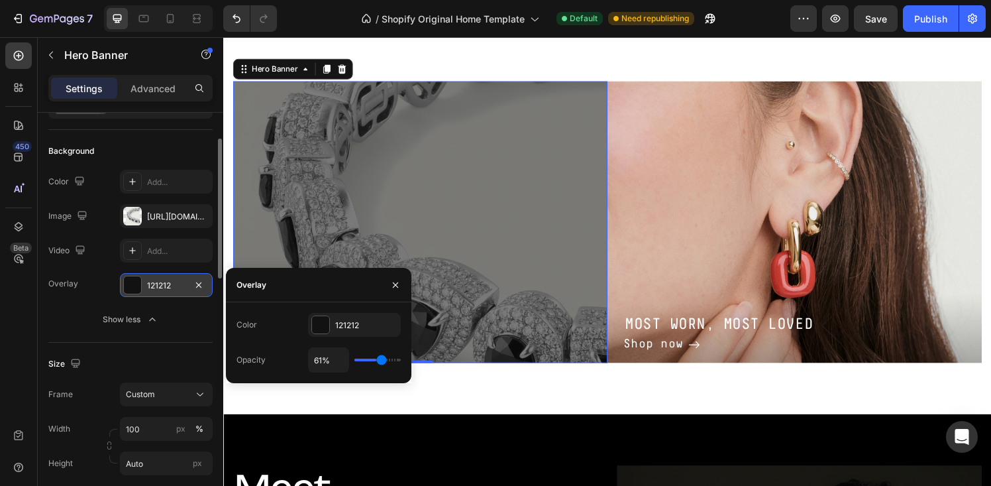
type input "63"
type input "64%"
type input "64"
type input "65%"
type input "65"
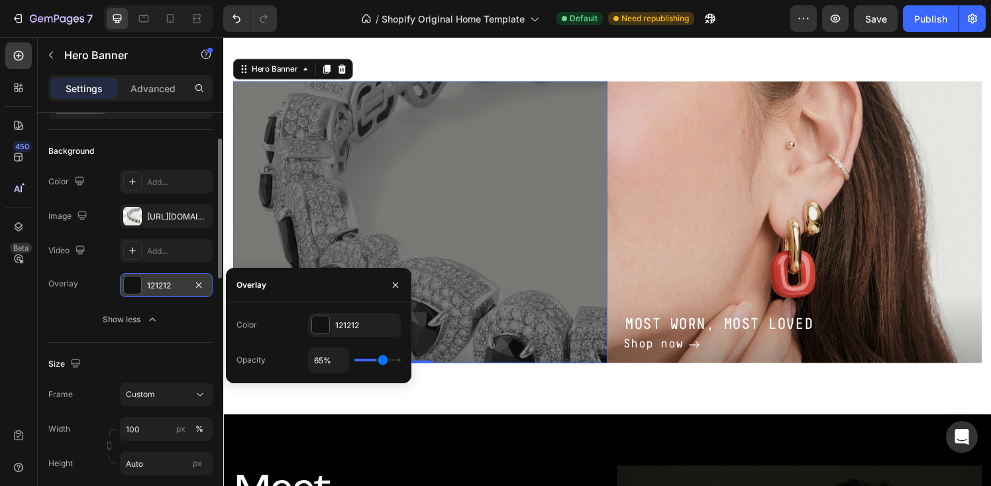
type input "66%"
type input "66"
type input "67%"
type input "67"
type input "68%"
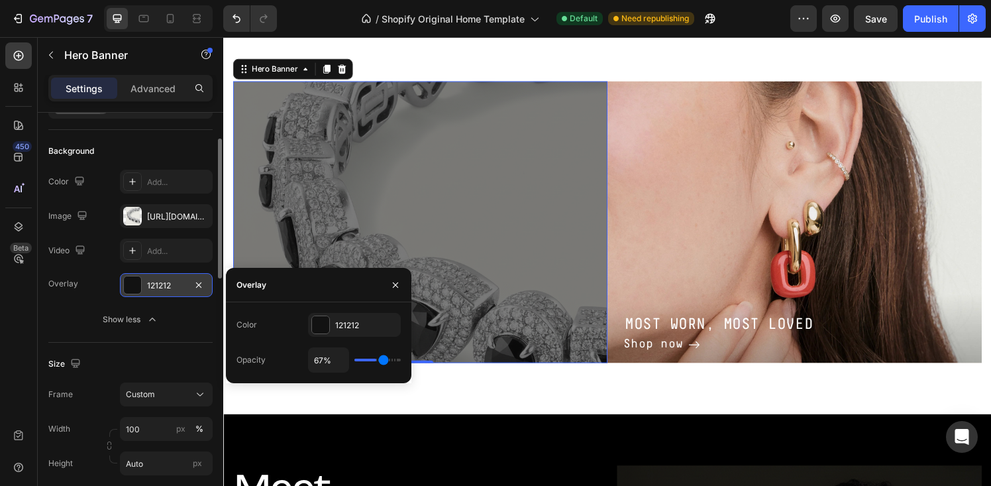
type input "68"
type input "69%"
type input "69"
type input "70%"
type input "70"
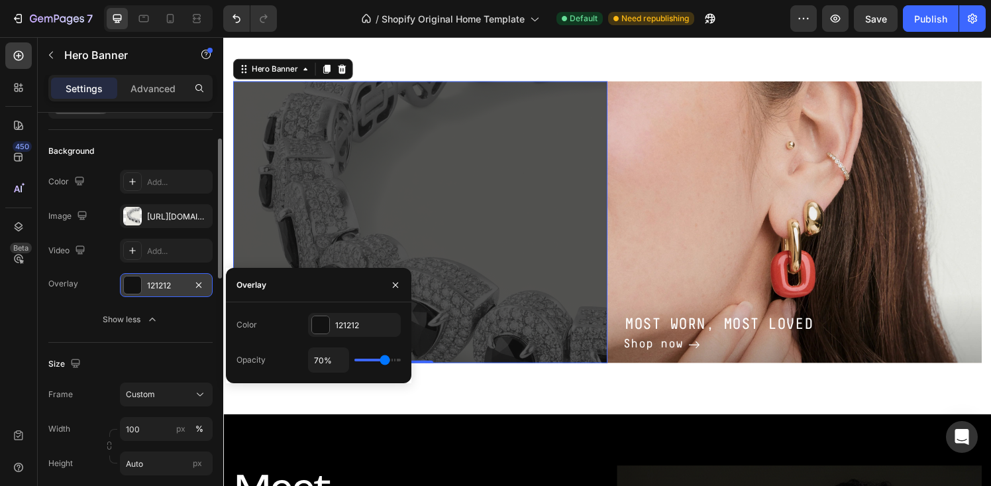
type input "69%"
type input "69"
type input "68%"
type input "68"
type input "66%"
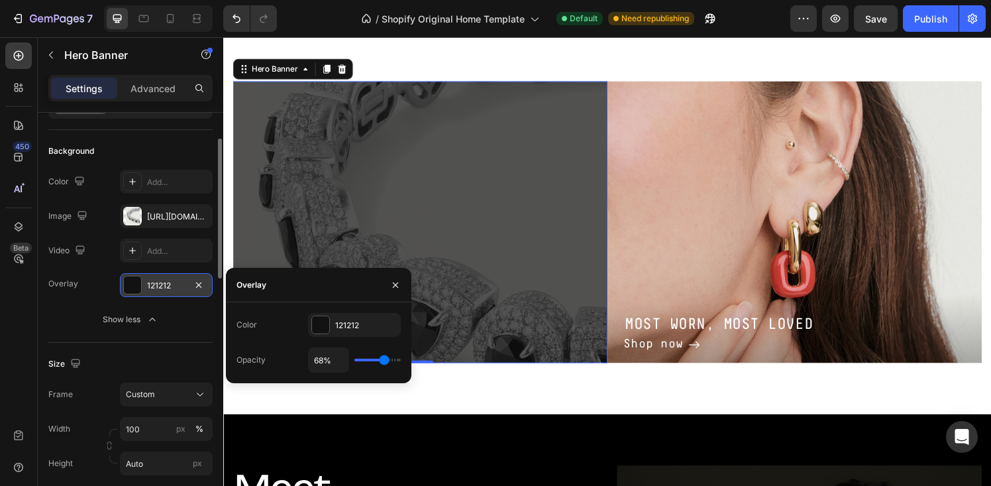
type input "66"
type input "64%"
type input "64"
type input "63%"
type input "63"
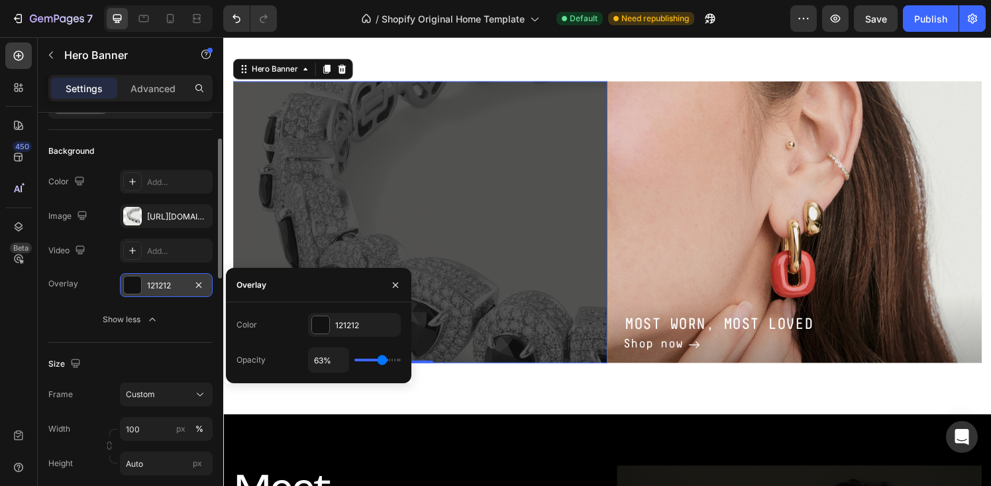
type input "61%"
type input "61"
type input "59%"
type input "59"
type input "57%"
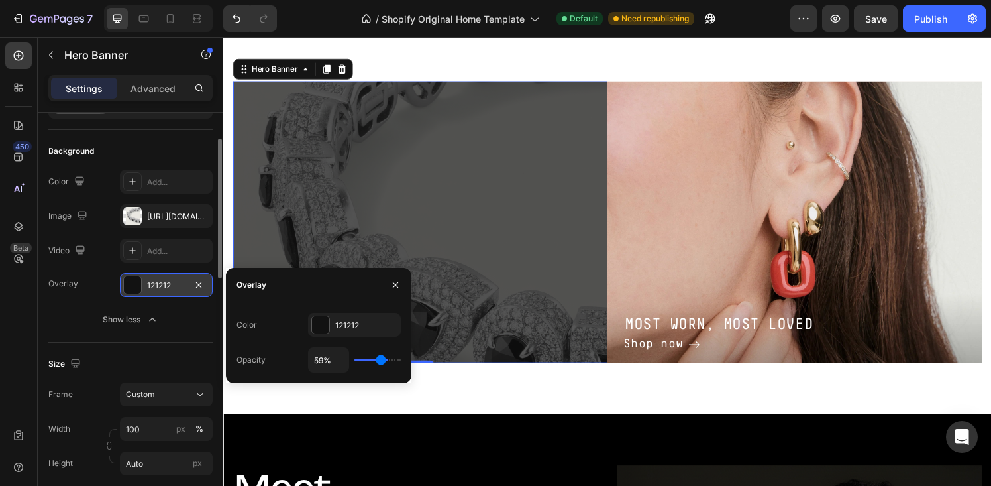
type input "57"
type input "55%"
type input "55"
type input "52%"
type input "52"
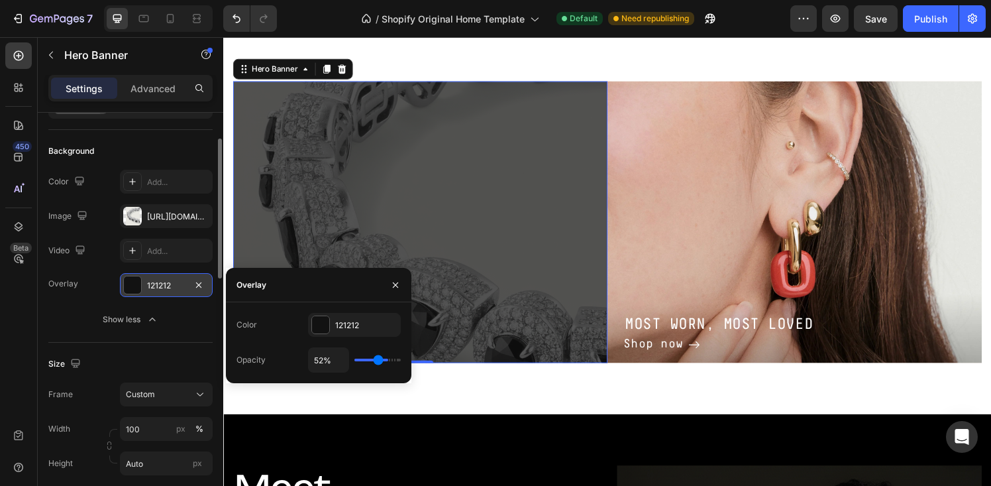
type input "50%"
type input "50"
type input "47%"
type input "47"
type input "46%"
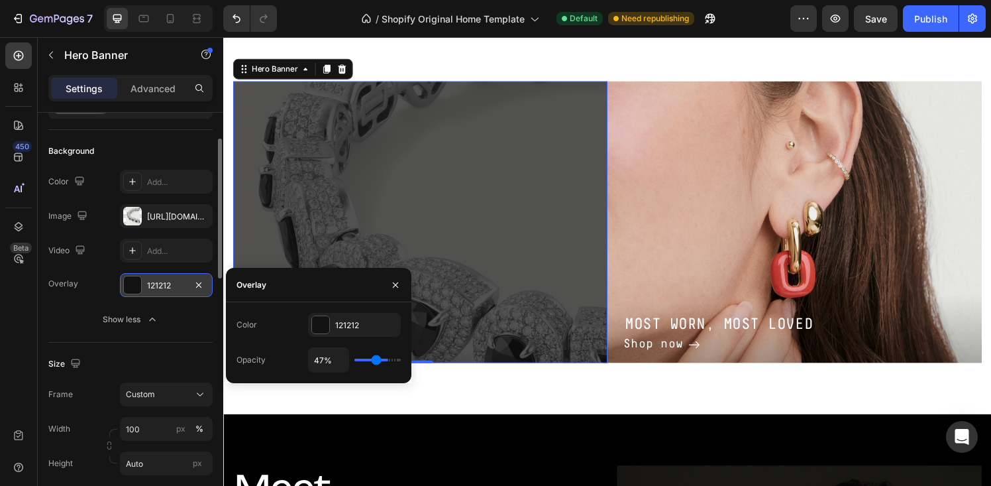
type input "46"
type input "44%"
type input "44"
type input "42%"
type input "42"
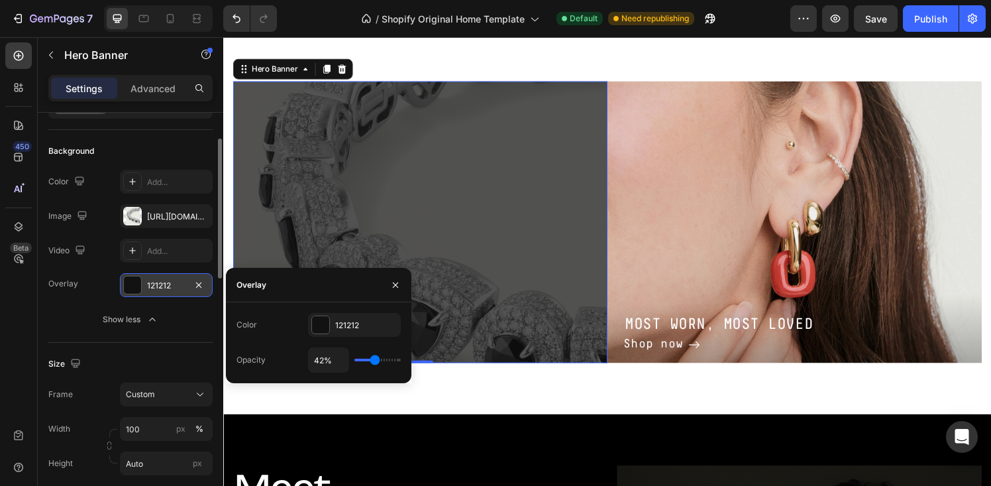
type input "39%"
type input "39"
type input "37%"
type input "37"
type input "35%"
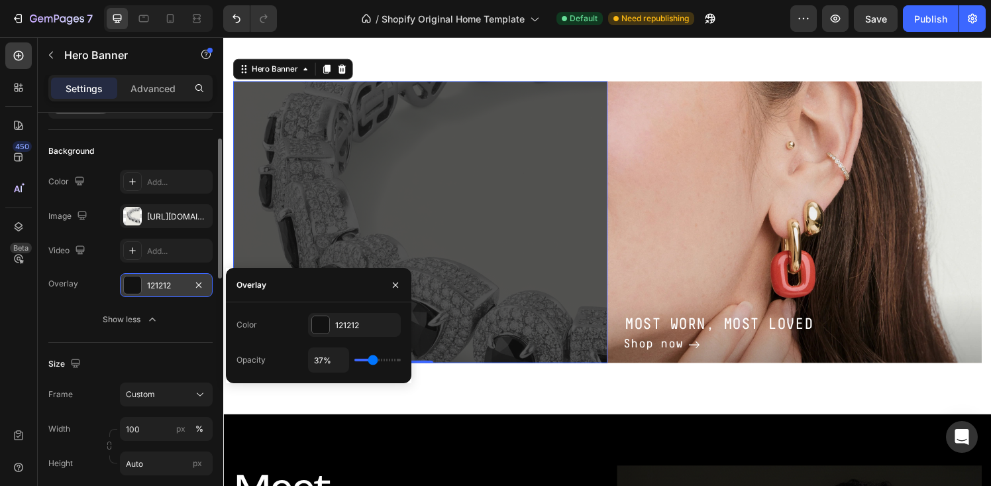
type input "35"
type input "33%"
type input "33"
type input "31%"
type input "31"
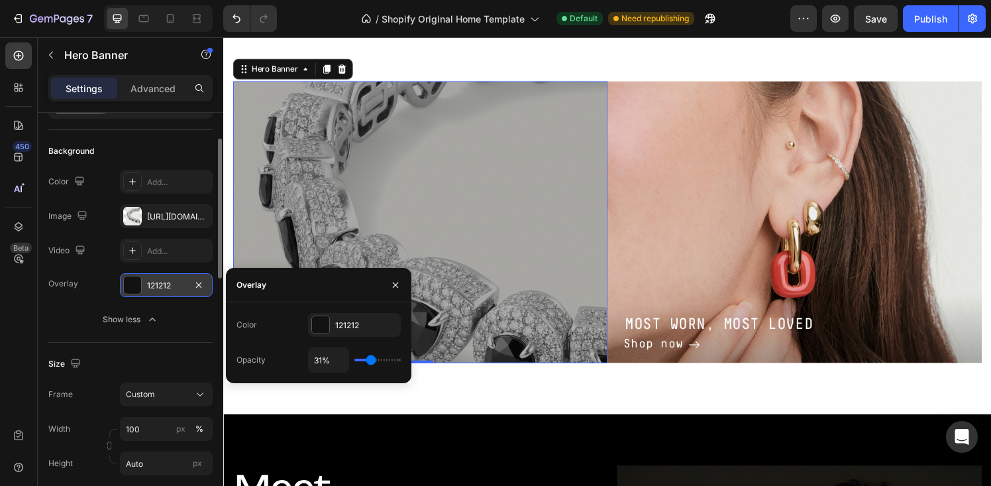
type input "30%"
type input "30"
type input "29%"
type input "29"
type input "28%"
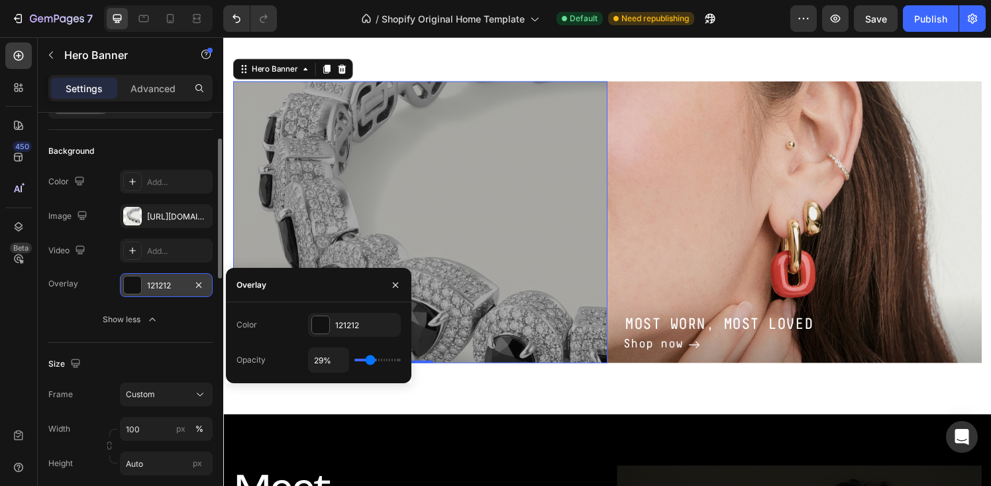
type input "28"
type input "27%"
type input "27"
type input "26%"
type input "26"
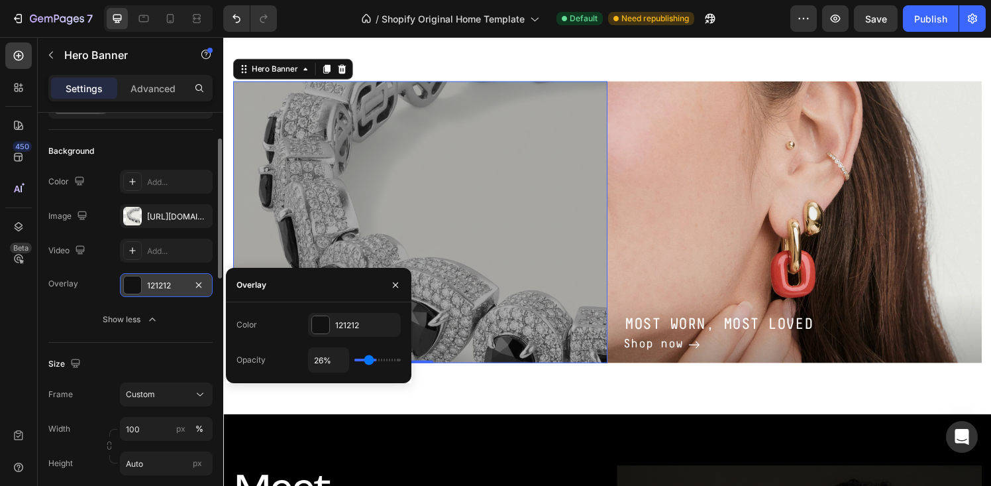
type input "25%"
type input "25"
type input "24%"
type input "24"
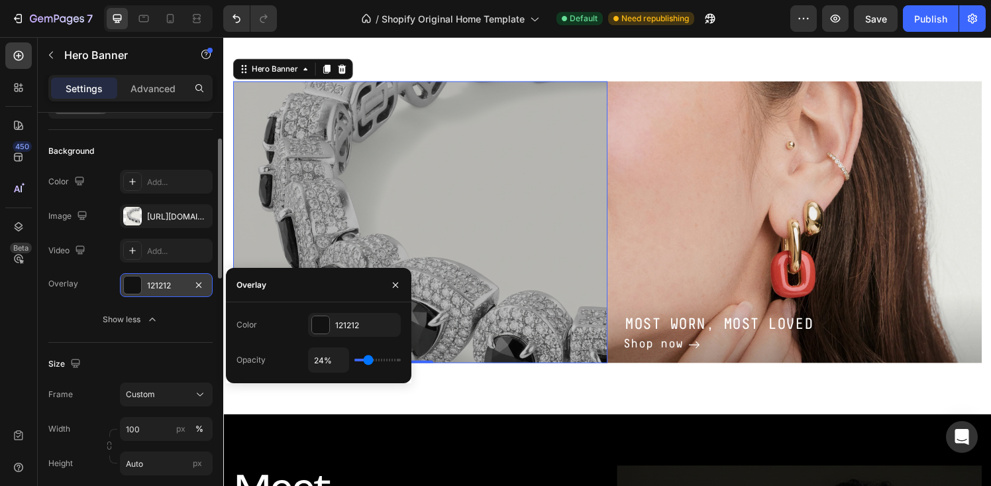
type input "23%"
drag, startPoint x: 358, startPoint y: 363, endPoint x: 368, endPoint y: 362, distance: 9.3
type input "23"
click at [368, 361] on input "range" at bounding box center [377, 359] width 46 height 3
type input "18%"
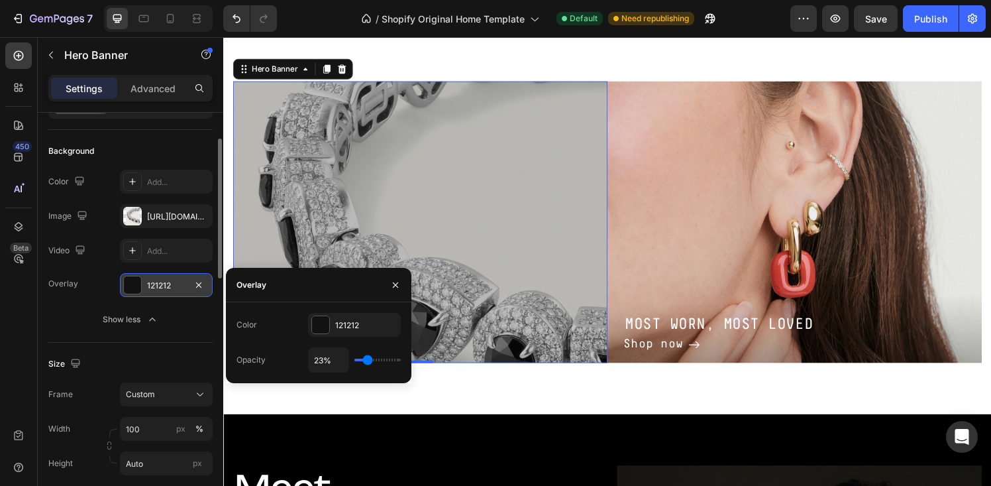
type input "18"
type input "16%"
type input "16"
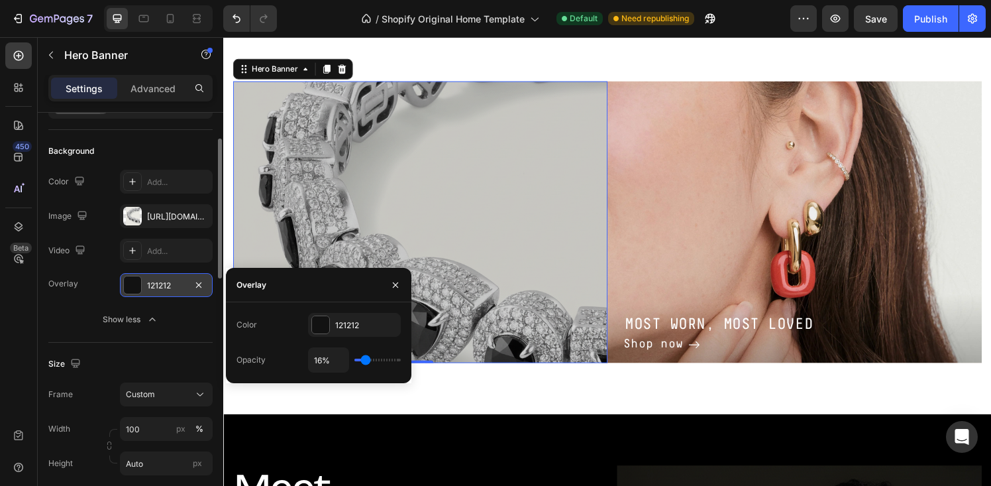
type input "15%"
type input "15"
type input "14%"
type input "14"
type input "13%"
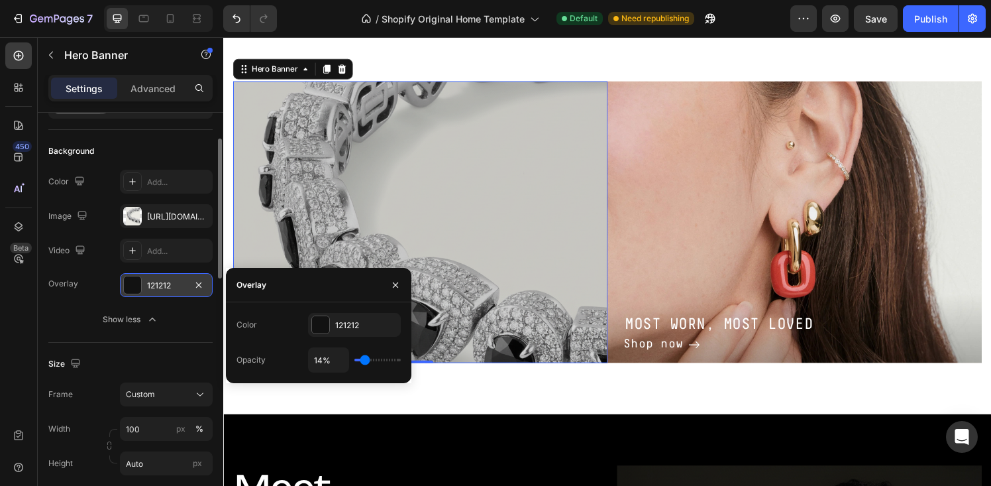
type input "13"
type input "12%"
type input "12"
type input "11%"
type input "11"
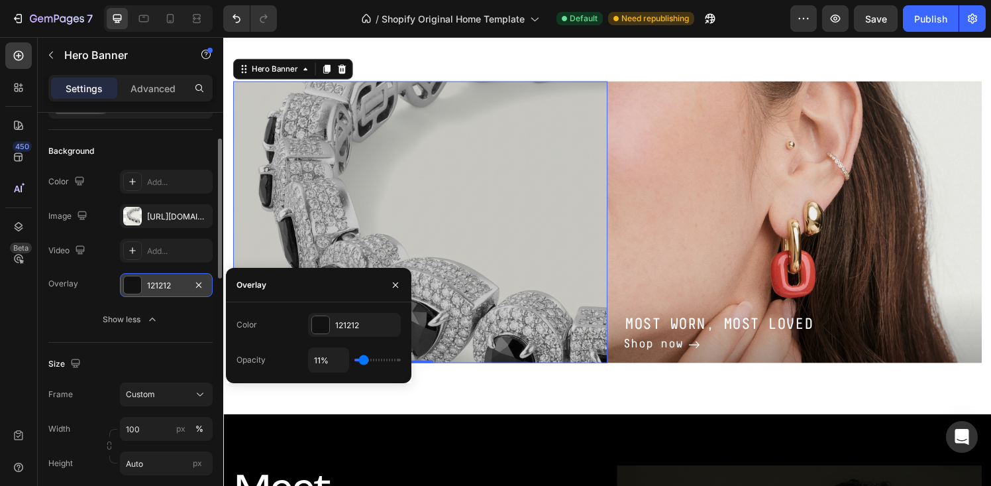
type input "10%"
type input "10"
type input "9%"
type input "9"
type input "8%"
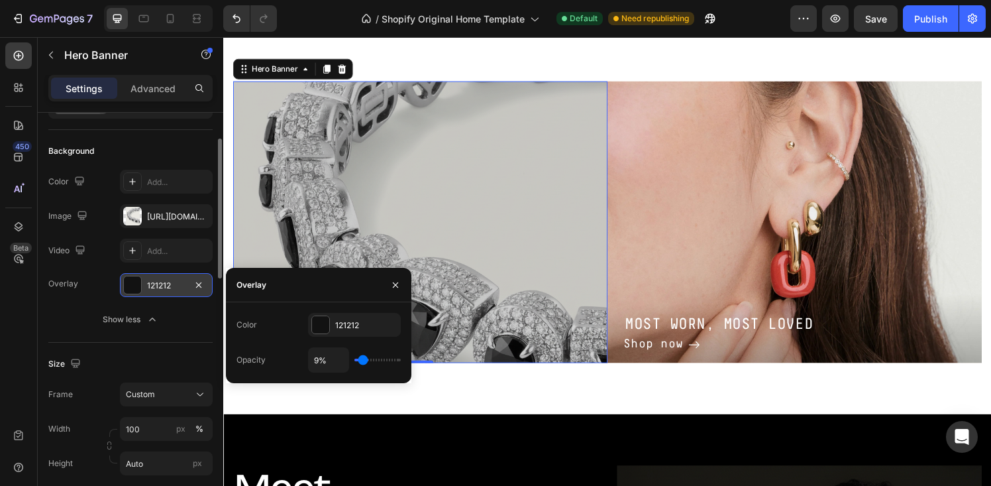
type input "8"
type input "7%"
type input "7"
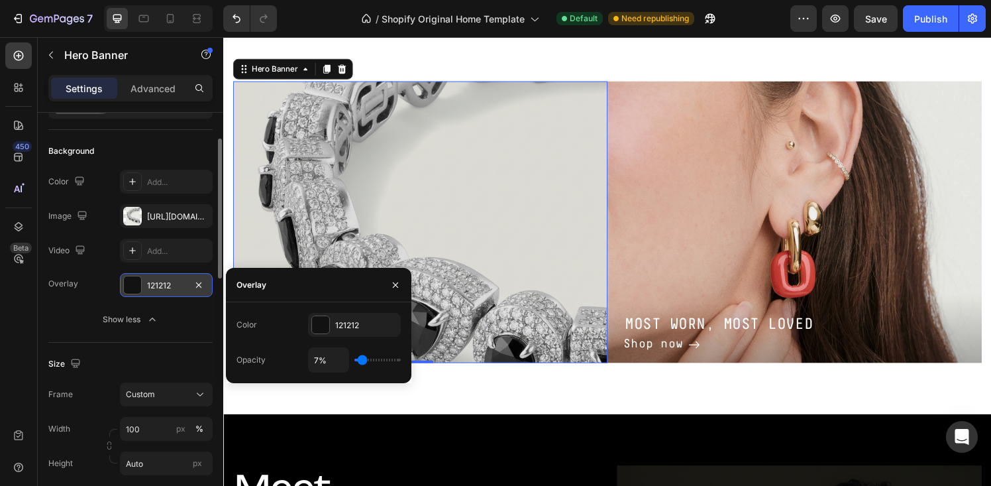
type input "8%"
type input "8"
type input "9%"
type input "9"
type input "10%"
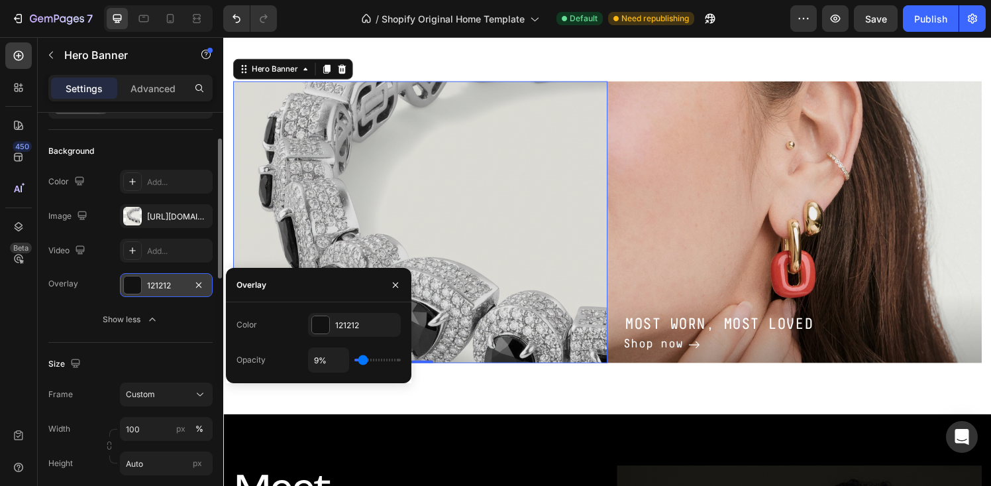
type input "10"
type input "11%"
type input "11"
type input "12%"
type input "12"
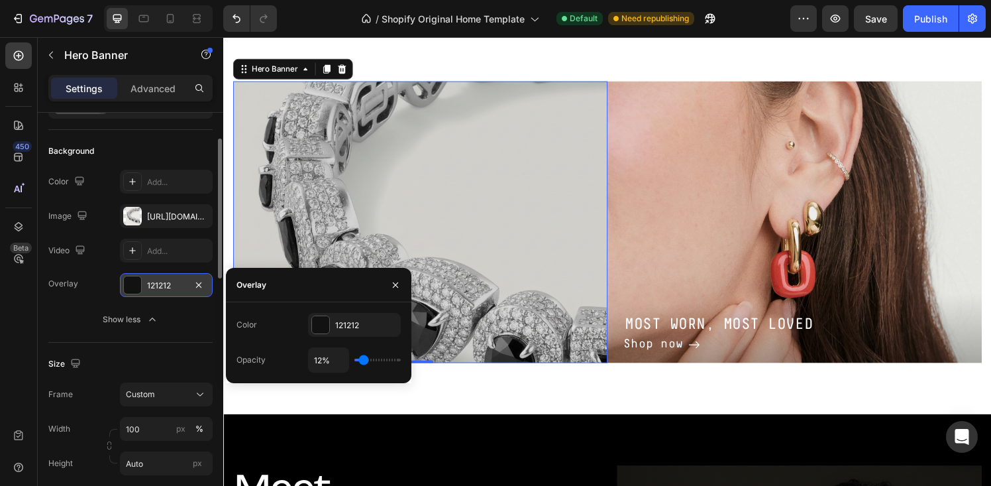
type input "13%"
type input "13"
type input "14%"
type input "14"
type input "15%"
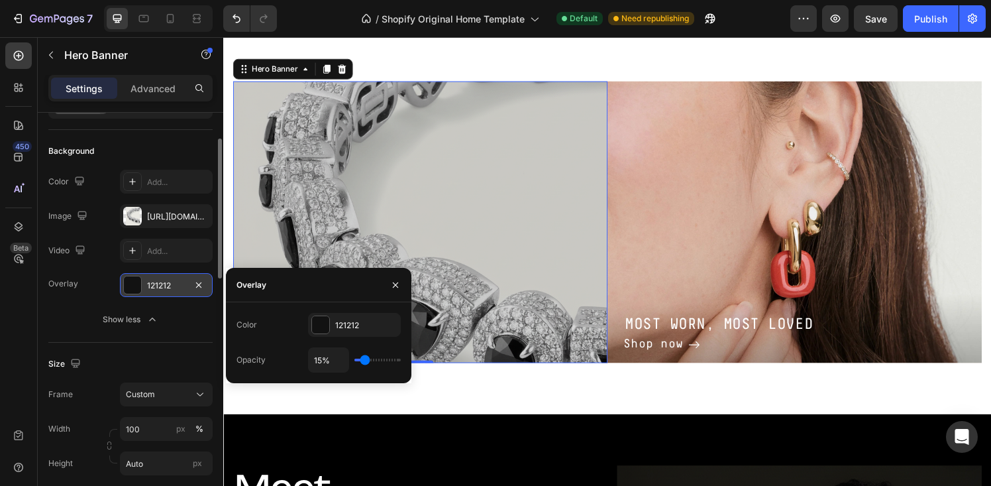
type input "15"
click at [364, 361] on input "range" at bounding box center [377, 359] width 46 height 3
click at [445, 391] on div "GET CHARMED Heading Shop now Button Row Hero Banner 0 MOST WORN, MOST LOVED Hea…" at bounding box center [620, 229] width 795 height 398
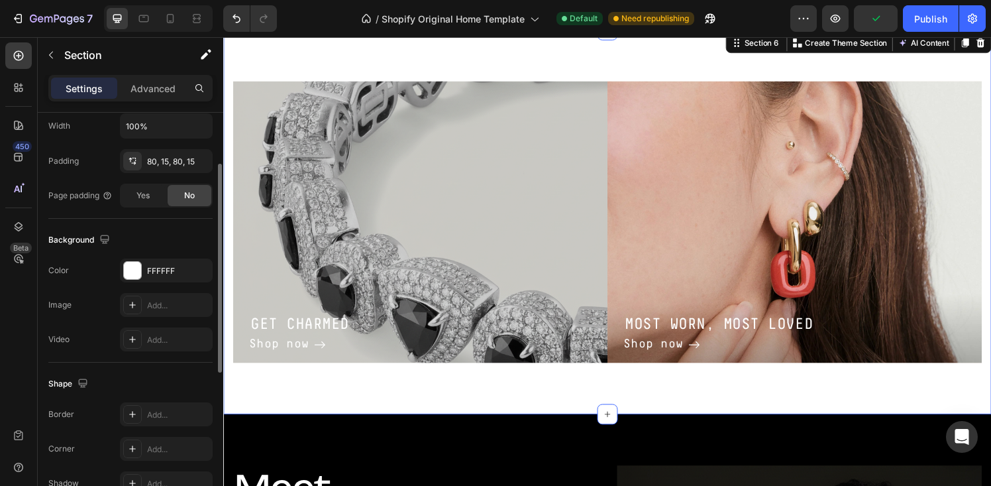
scroll to position [327, 0]
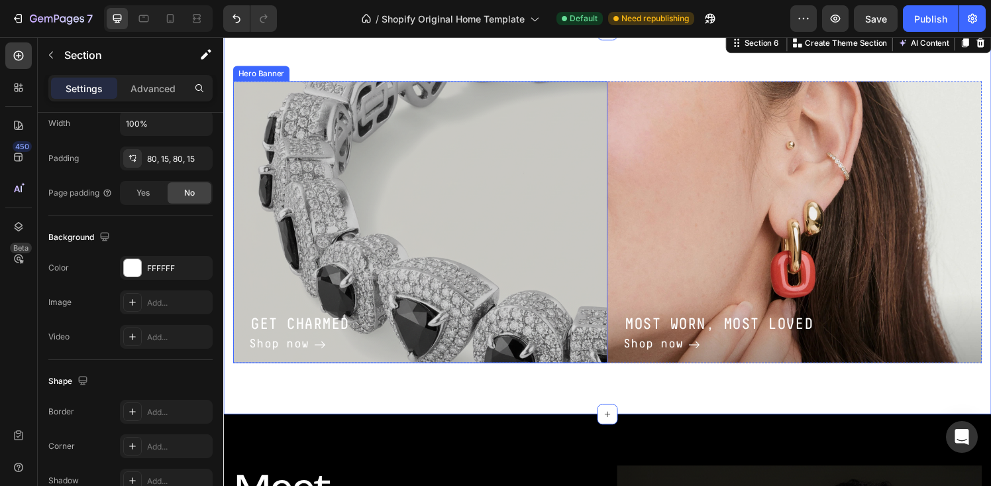
click at [268, 293] on div "GET CHARMED Heading Shop now Button Row" at bounding box center [427, 229] width 388 height 292
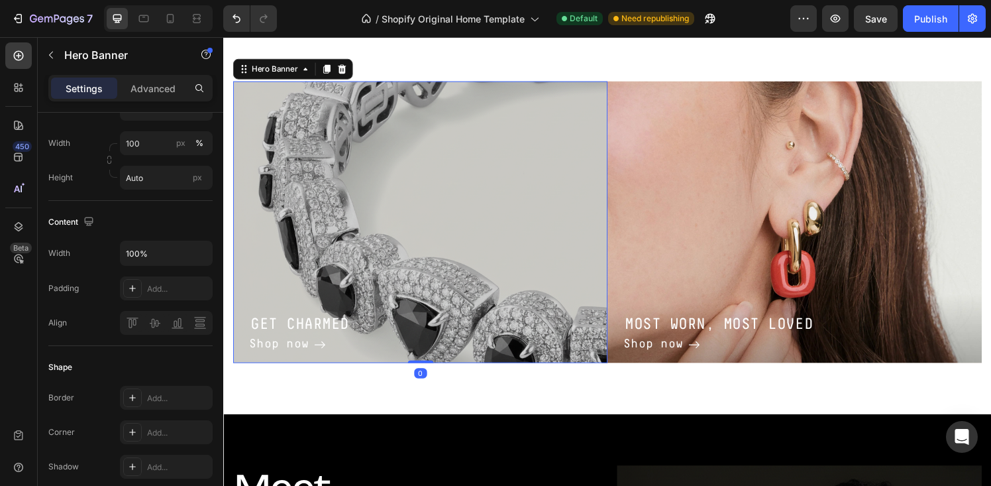
scroll to position [0, 0]
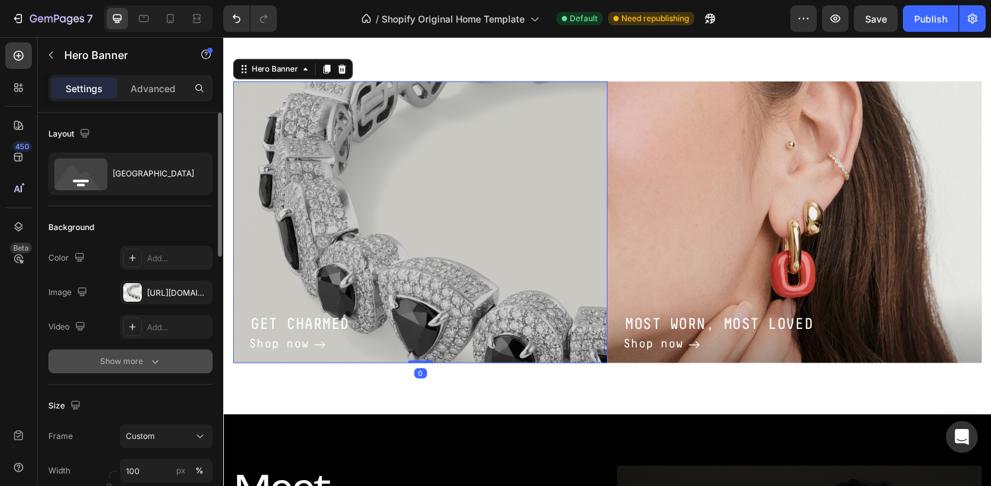
click at [133, 364] on div "Show more" at bounding box center [131, 360] width 62 height 13
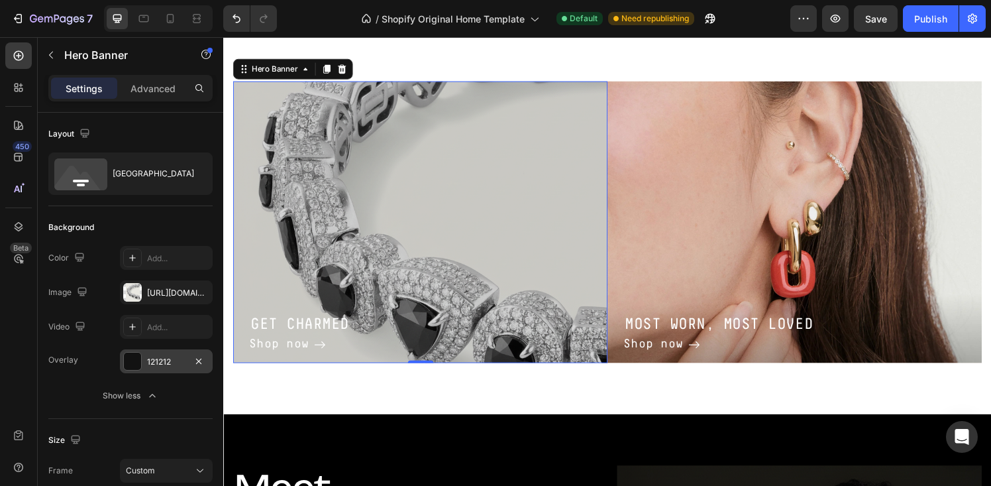
click at [175, 359] on div "121212" at bounding box center [166, 362] width 38 height 12
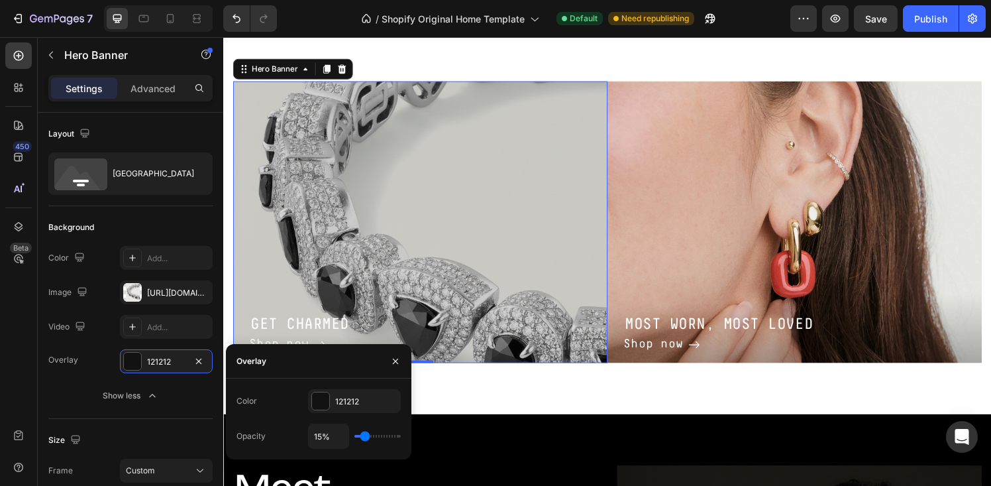
type input "22%"
type input "22"
type input "23%"
type input "23"
type input "24%"
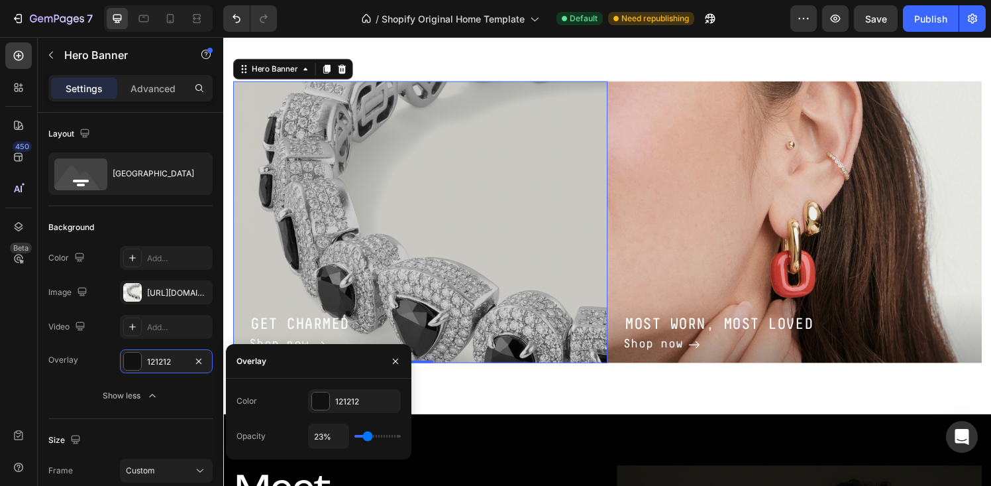
type input "24"
type input "25%"
type input "25"
type input "26%"
type input "26"
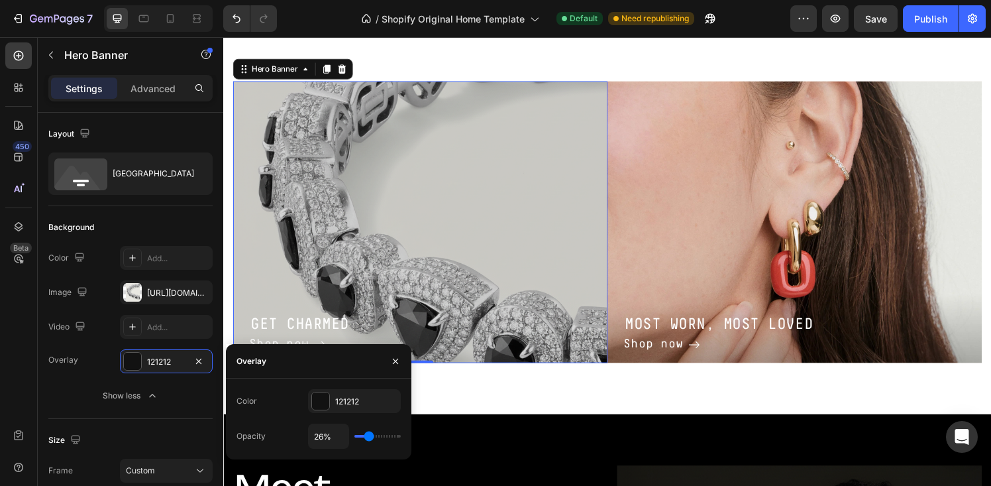
type input "27%"
type input "27"
type input "28%"
type input "28"
type input "29%"
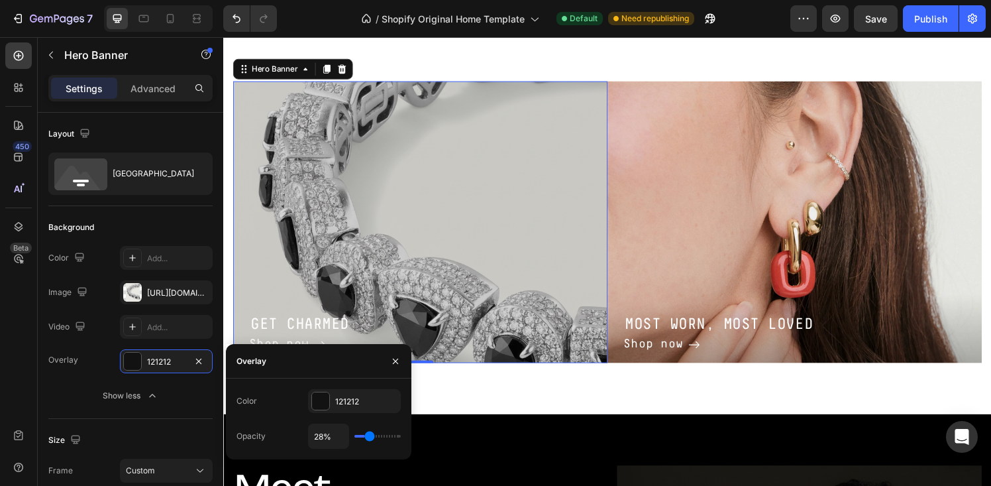
type input "29"
type input "30%"
type input "30"
type input "31%"
type input "31"
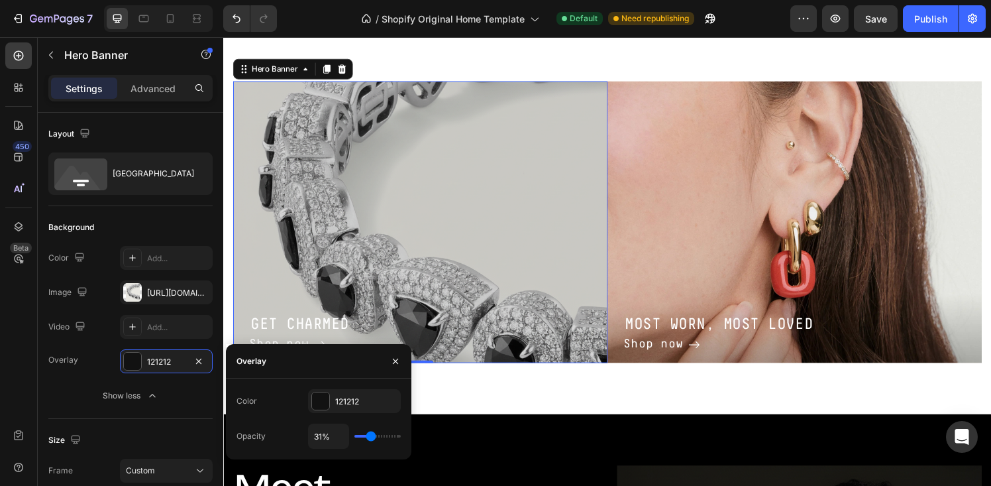
type input "32%"
type input "32"
type input "33%"
type input "33"
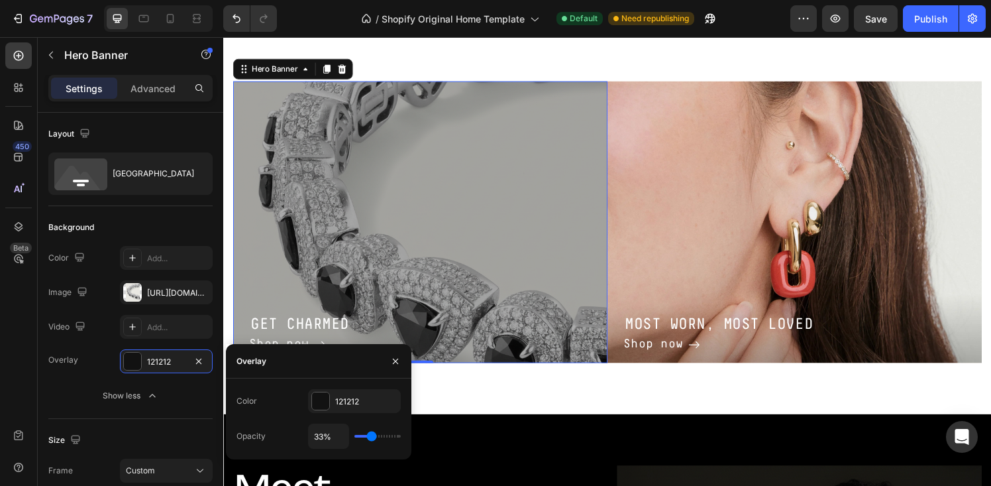
type input "34%"
type input "34"
type input "35%"
type input "35"
type input "36%"
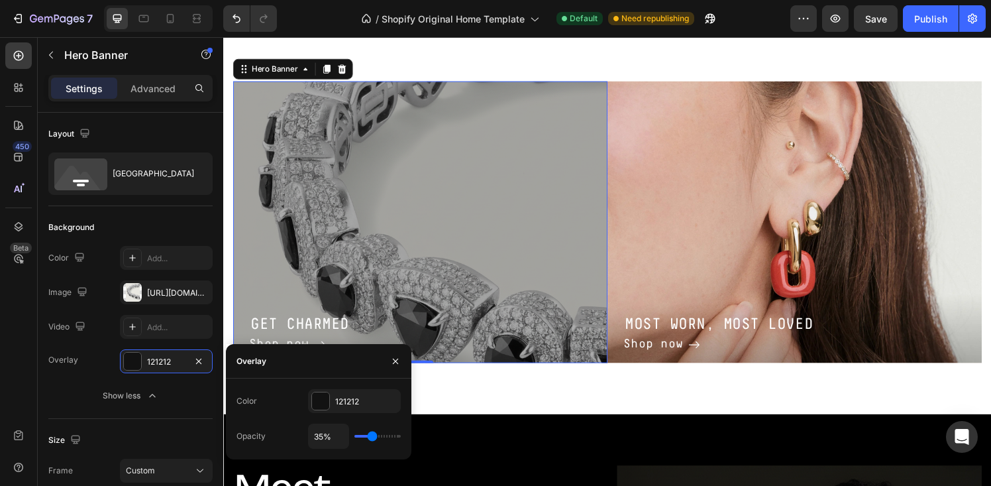
type input "36"
type input "37%"
type input "37"
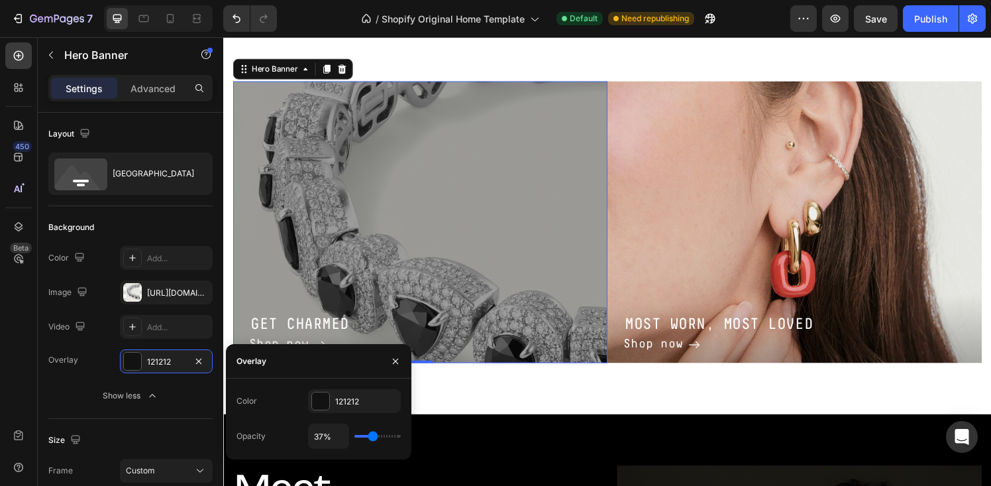
type input "36%"
type input "36"
type input "35%"
type input "35"
type input "34%"
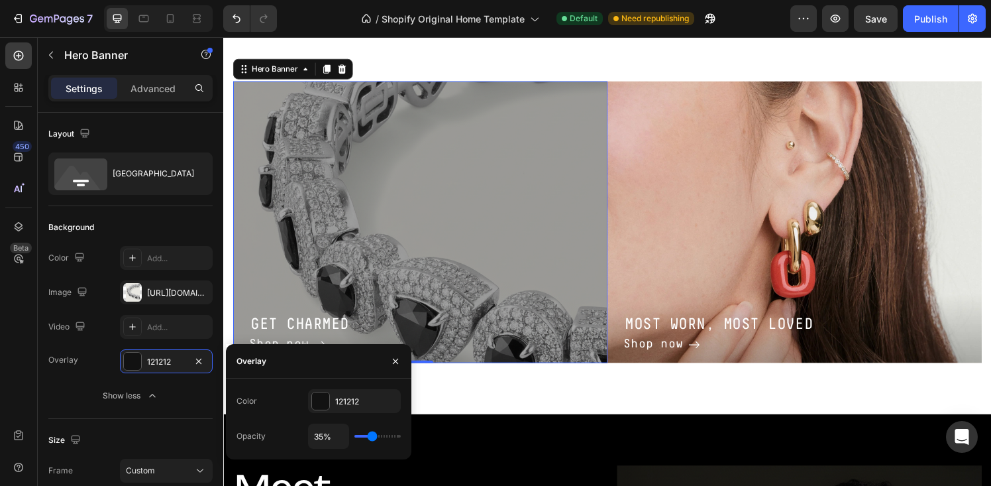
type input "34"
type input "35%"
type input "35"
click at [372, 437] on input "range" at bounding box center [377, 436] width 46 height 3
click at [469, 410] on div "GET CHARMED Heading Shop now Button Row Hero Banner 0 MOST WORN, MOST LOVED Hea…" at bounding box center [620, 229] width 795 height 398
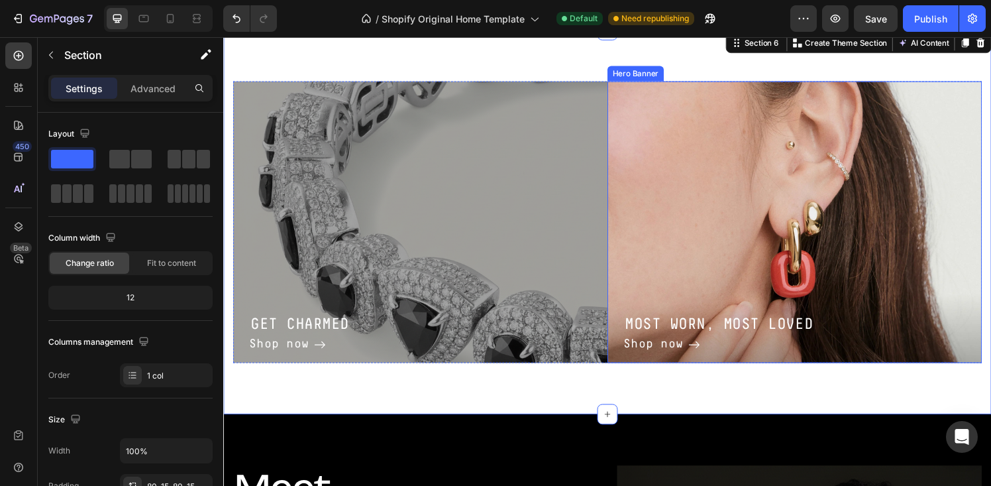
click at [682, 271] on div "MOST WORN, MOST LOVED Heading Shop now Button Row" at bounding box center [815, 229] width 388 height 292
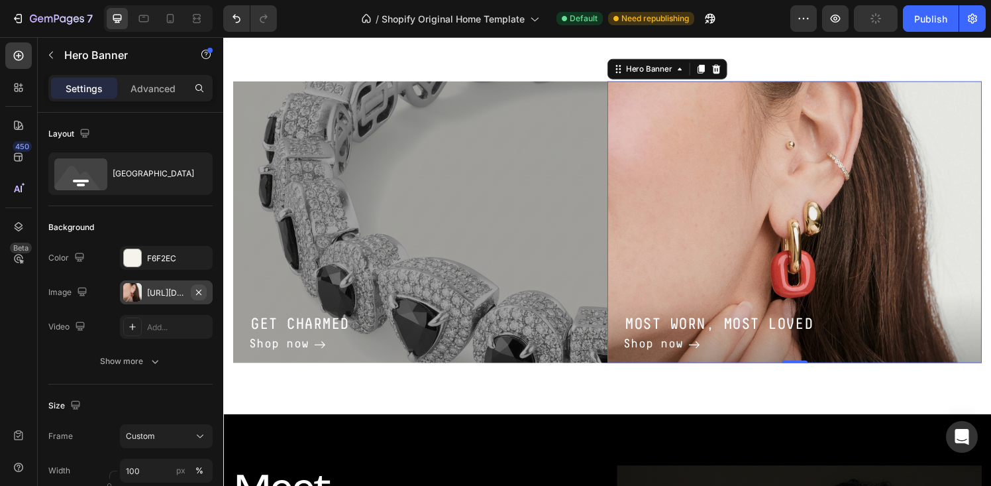
click at [197, 292] on icon "button" at bounding box center [198, 292] width 11 height 11
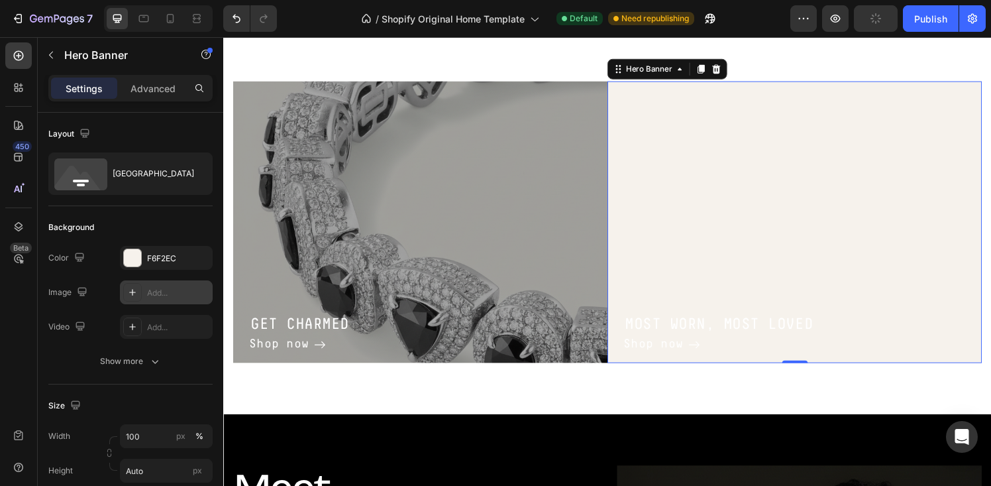
click at [157, 292] on div "Add..." at bounding box center [178, 293] width 62 height 12
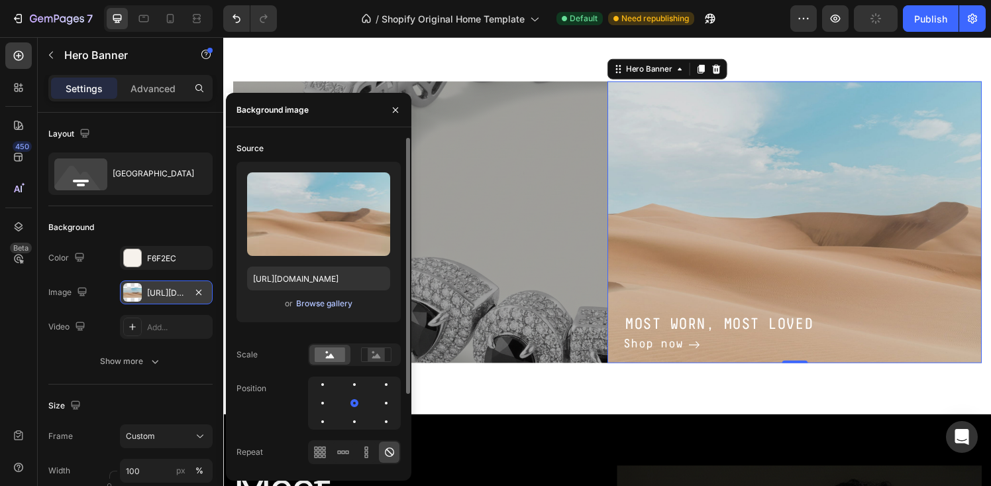
click at [311, 299] on div "Browse gallery" at bounding box center [324, 303] width 56 height 12
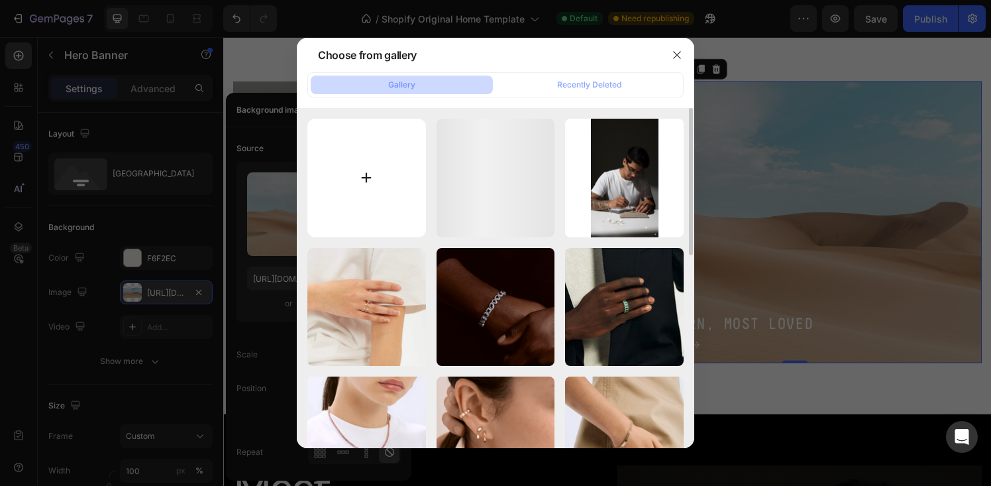
click at [367, 157] on input "file" at bounding box center [366, 178] width 119 height 119
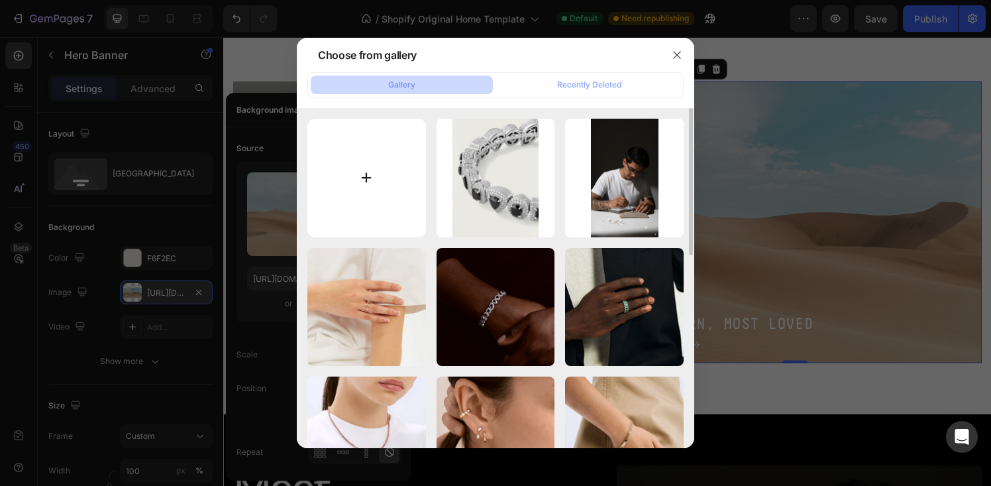
type input "C:\fakepath\Generated Image September 16, 2025 - 3_11PM.png"
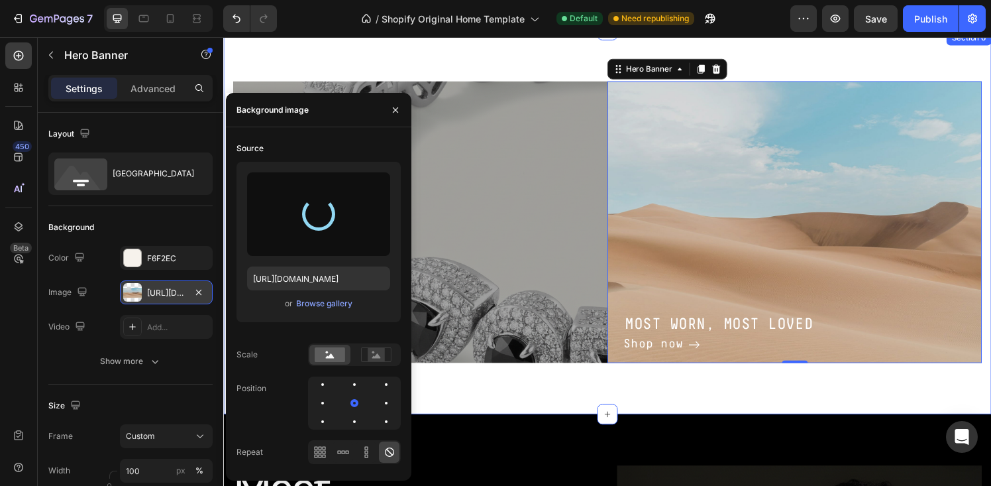
type input "https://cdn.shopify.com/s/files/1/0666/9651/1649/files/gempages_580629265846895…"
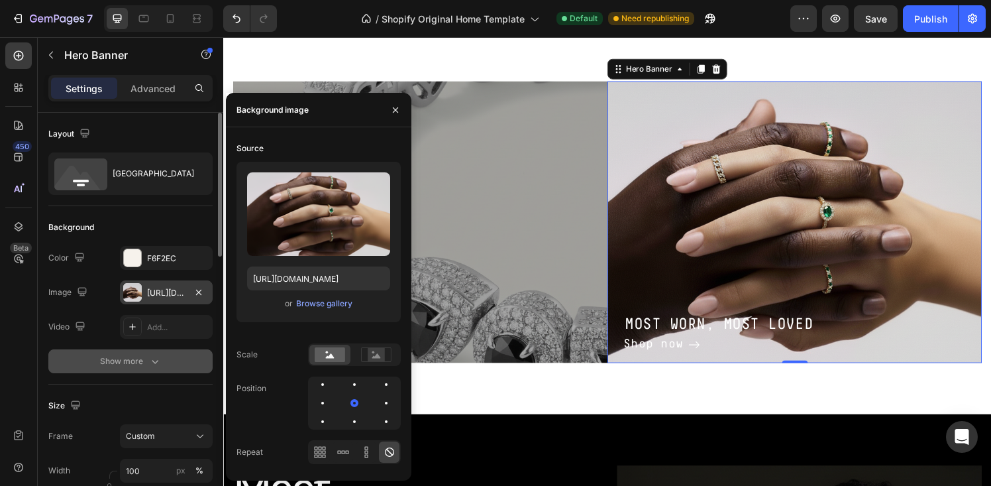
click at [124, 362] on div "Show more" at bounding box center [131, 360] width 62 height 13
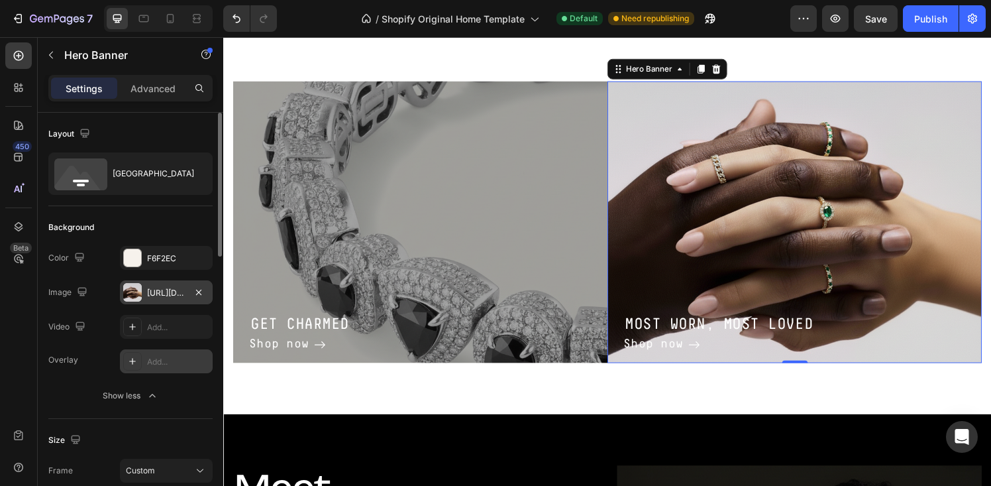
click at [138, 358] on div at bounding box center [132, 361] width 19 height 19
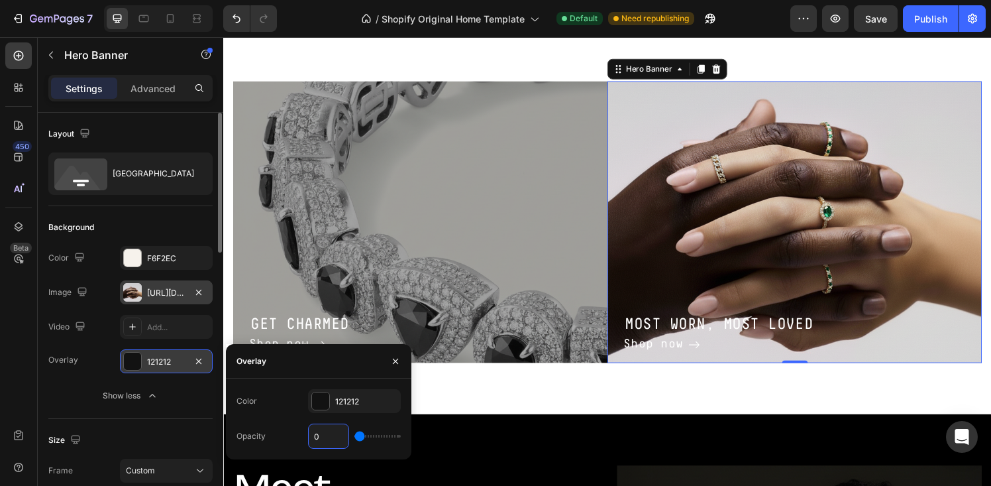
click at [325, 431] on input "0" at bounding box center [329, 436] width 40 height 24
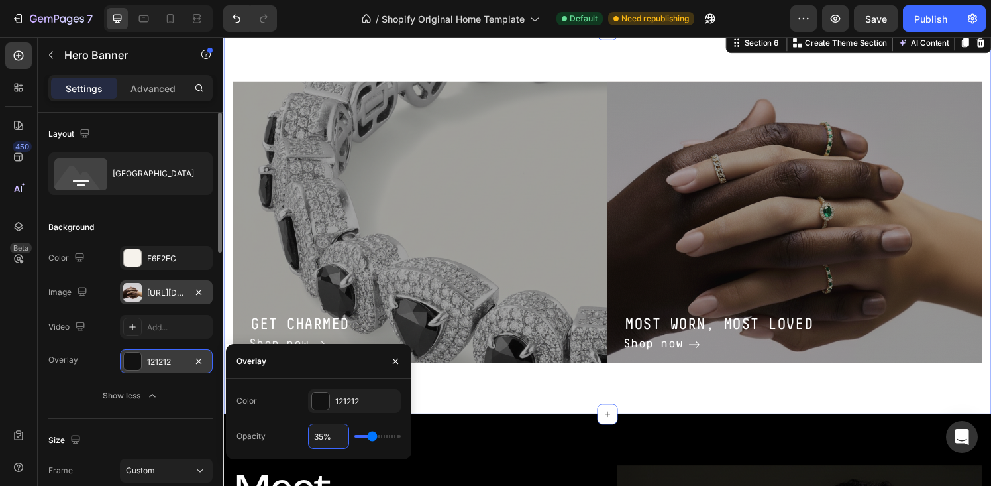
click at [516, 404] on div "GET CHARMED Heading Shop now Button Row Hero Banner MOST WORN, MOST LOVED Headi…" at bounding box center [620, 229] width 795 height 398
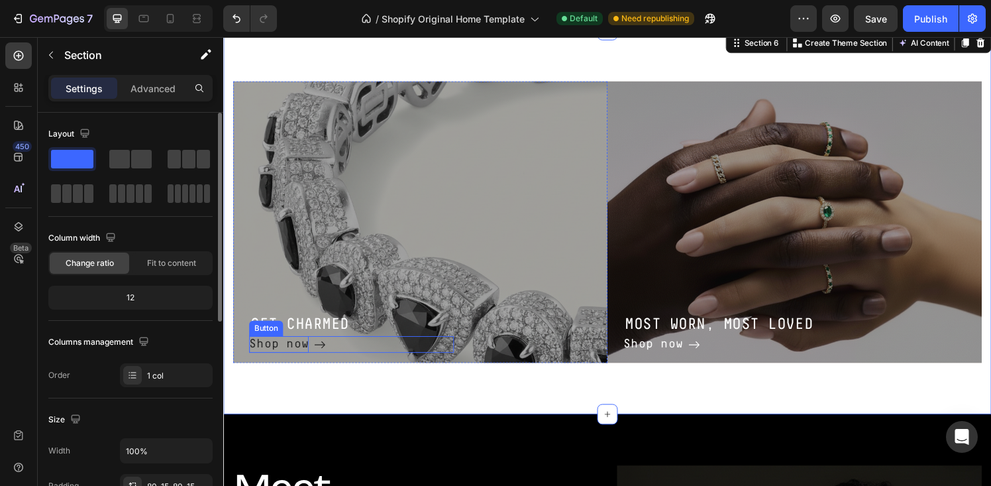
click at [297, 354] on div "Shop now" at bounding box center [281, 355] width 62 height 18
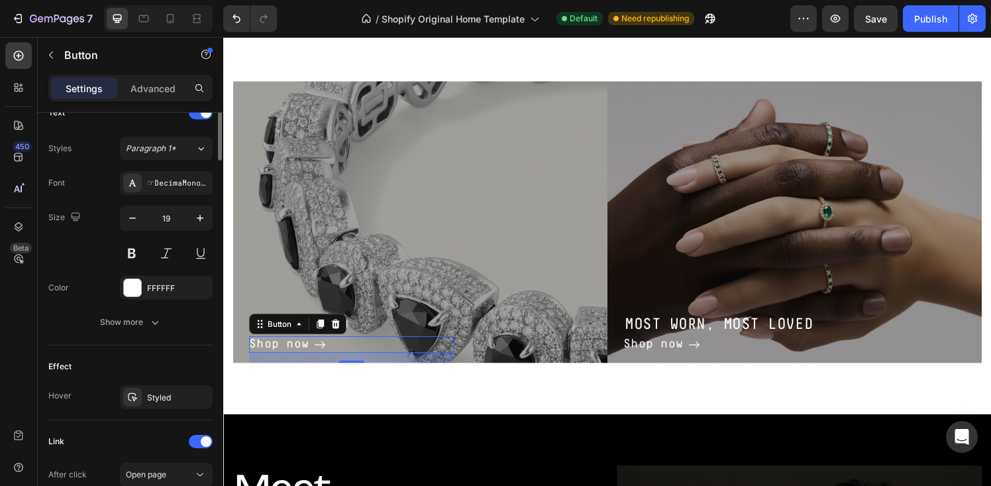
scroll to position [713, 0]
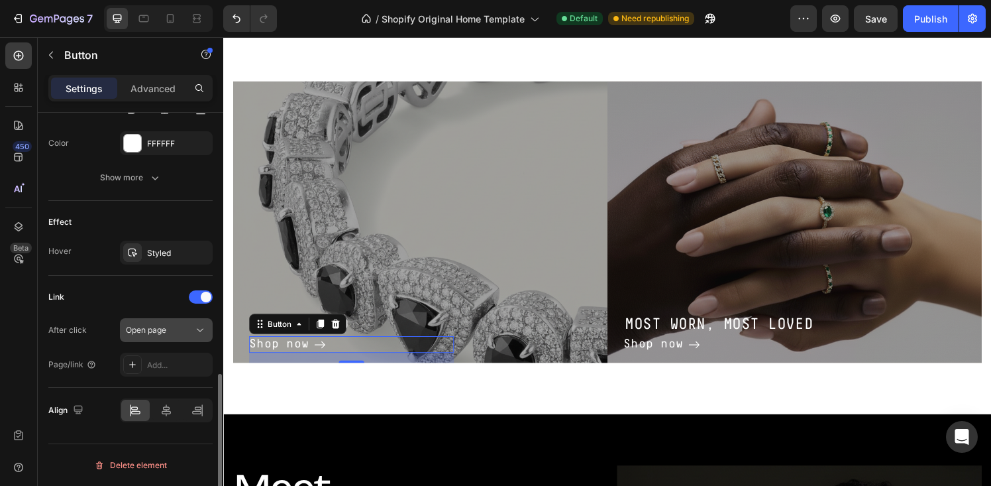
click at [201, 335] on icon at bounding box center [199, 329] width 13 height 13
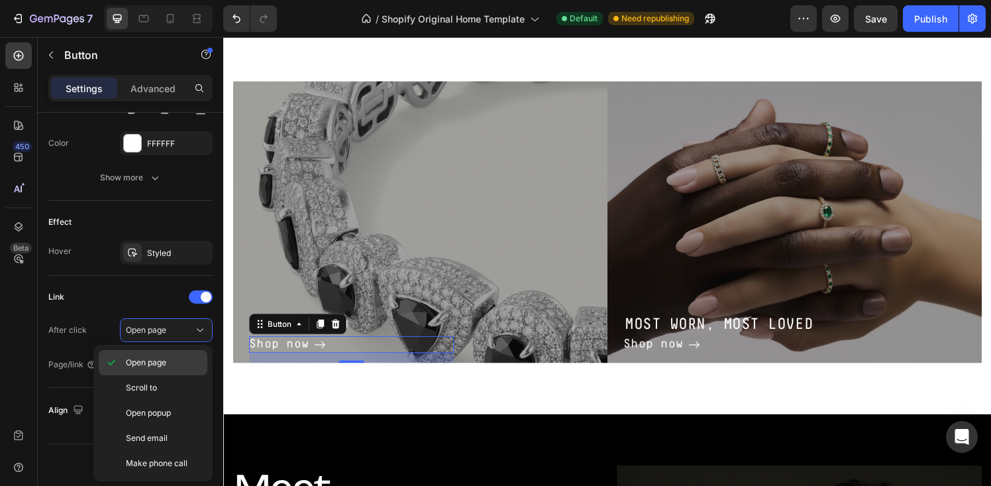
click at [149, 358] on span "Open page" at bounding box center [146, 362] width 40 height 12
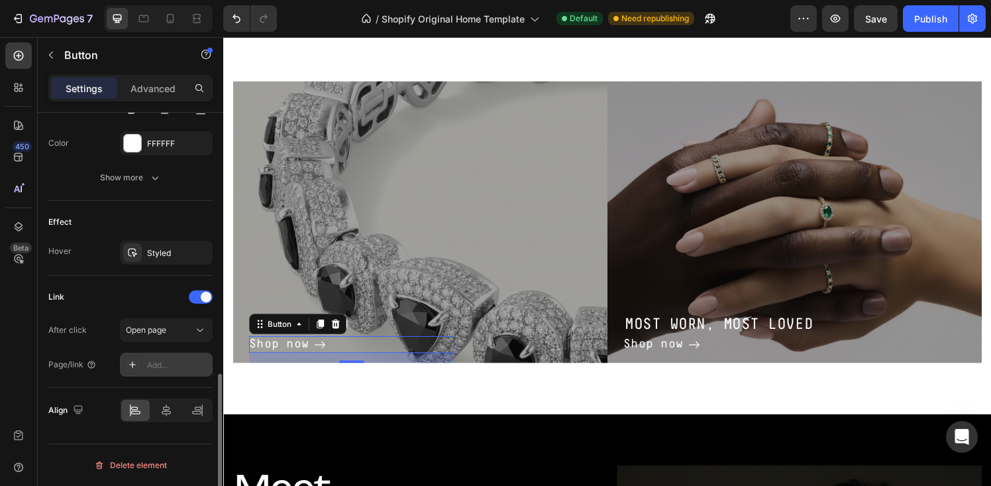
click at [136, 368] on icon at bounding box center [132, 364] width 11 height 11
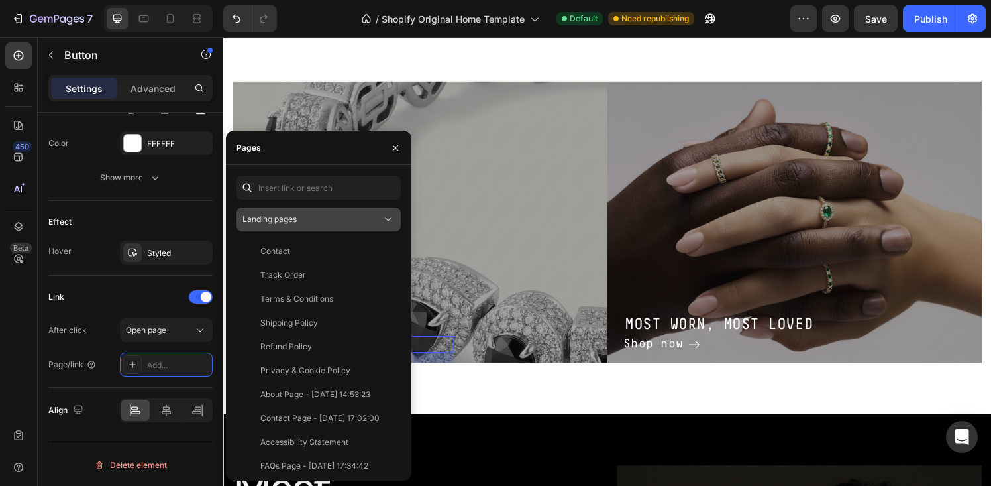
click at [292, 215] on span "Landing pages" at bounding box center [269, 219] width 54 height 10
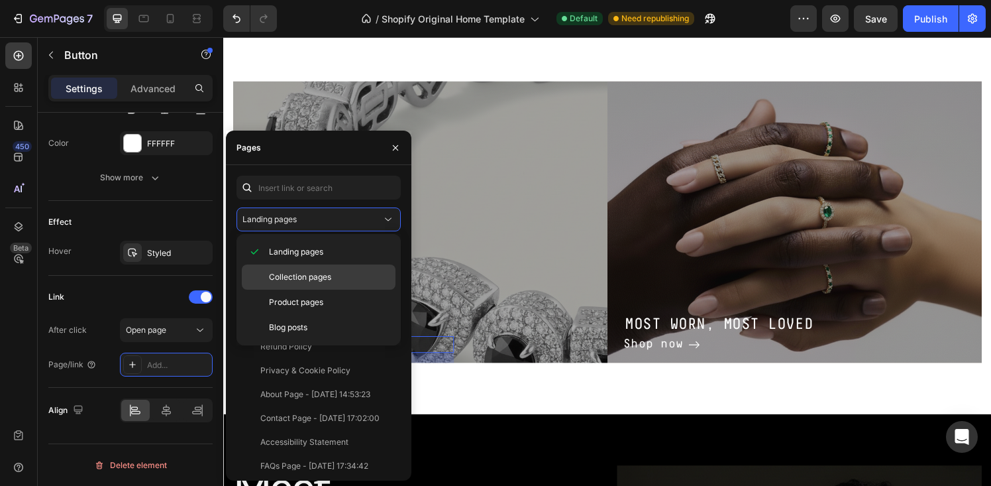
click at [290, 270] on div "Collection pages" at bounding box center [319, 276] width 154 height 25
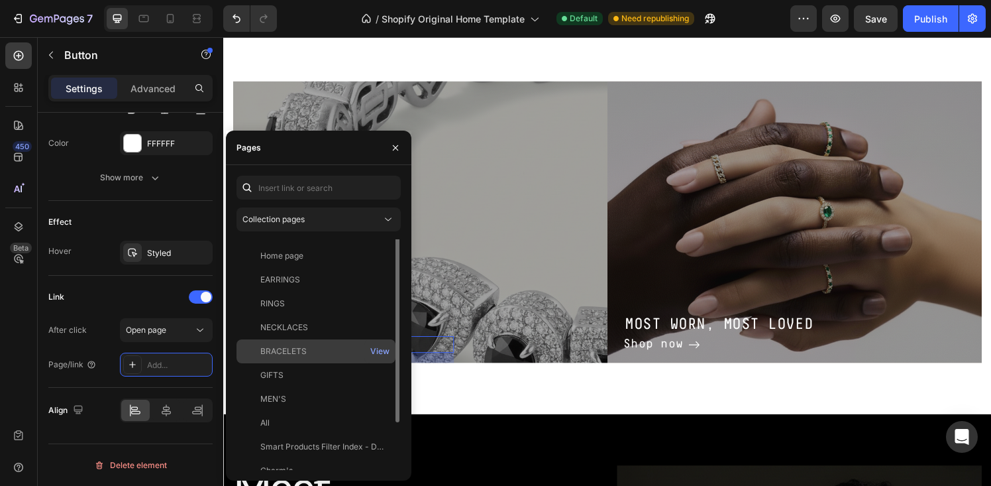
scroll to position [32, 0]
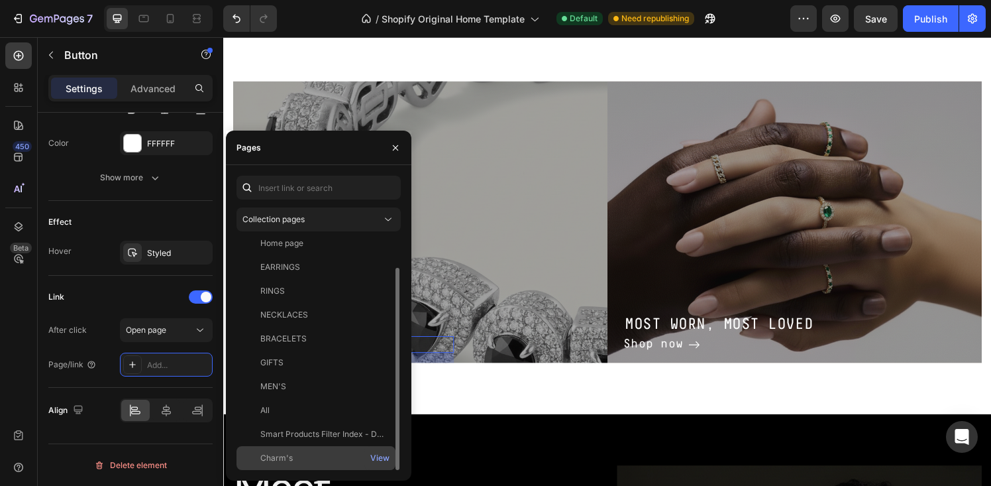
click at [309, 457] on div "Charm's" at bounding box center [316, 458] width 148 height 12
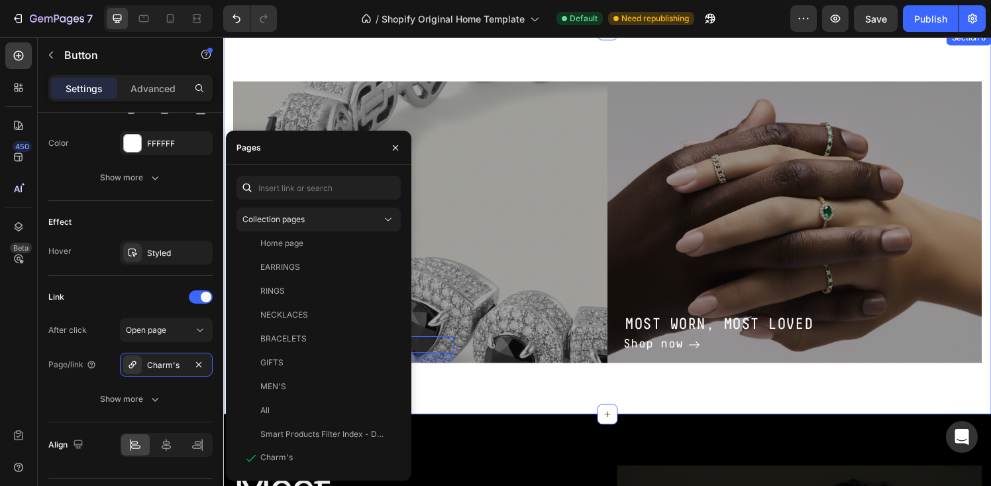
click at [504, 405] on div "GET CHARMED Heading Shop now Button 16 Row Hero Banner MOST WORN, MOST LOVED He…" at bounding box center [620, 229] width 795 height 398
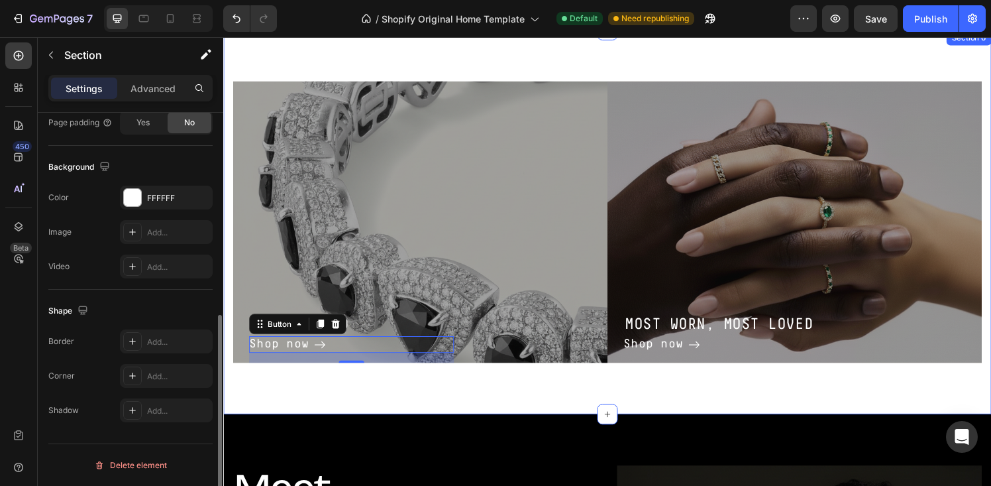
scroll to position [0, 0]
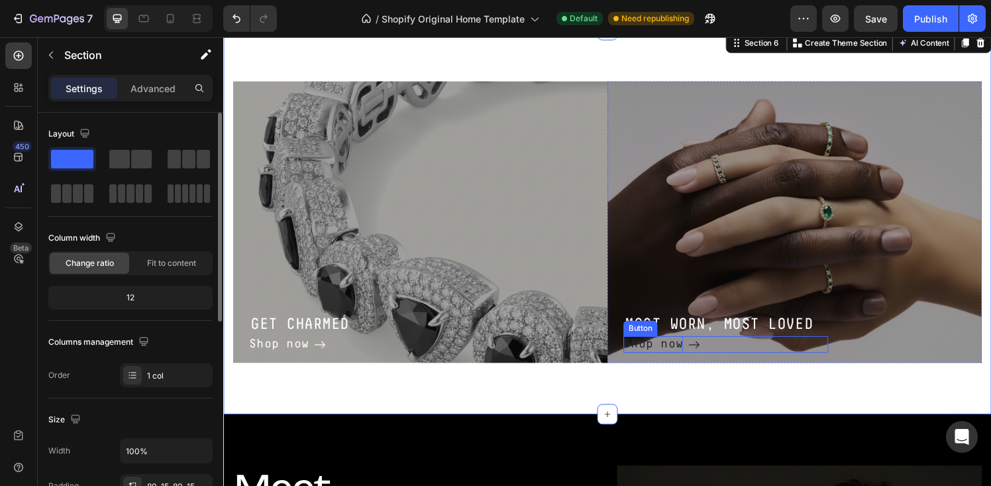
click at [666, 348] on div "Shop now" at bounding box center [668, 355] width 62 height 18
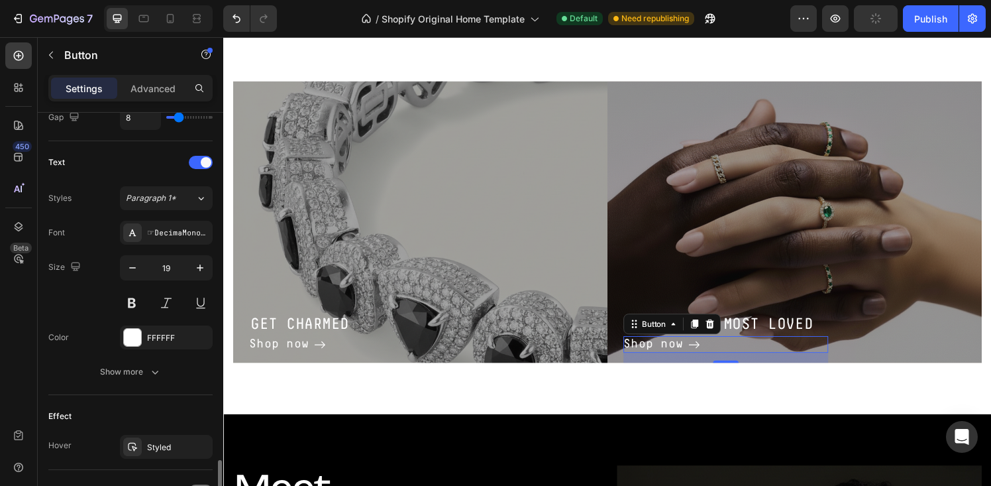
scroll to position [644, 0]
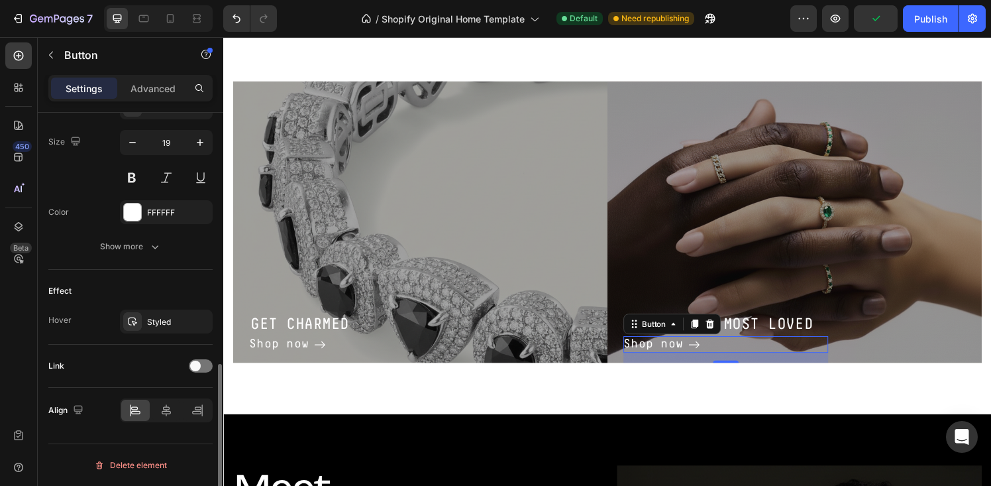
click at [192, 366] on span at bounding box center [195, 365] width 11 height 11
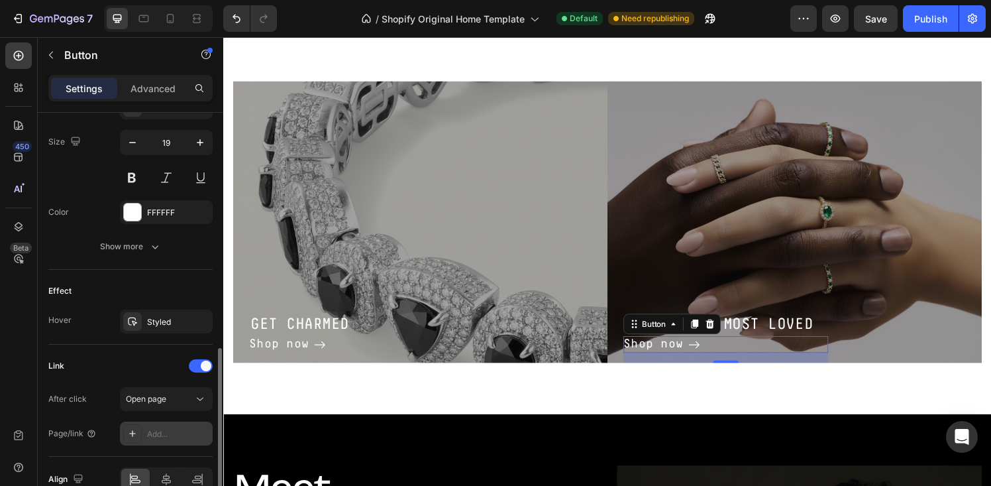
click at [153, 436] on div "Add..." at bounding box center [178, 434] width 62 height 12
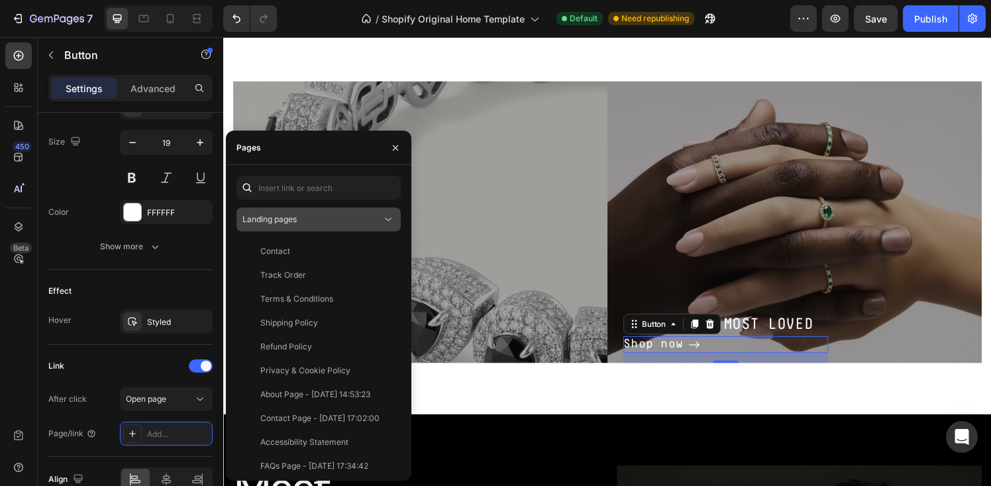
click at [311, 223] on div "Landing pages" at bounding box center [311, 219] width 139 height 12
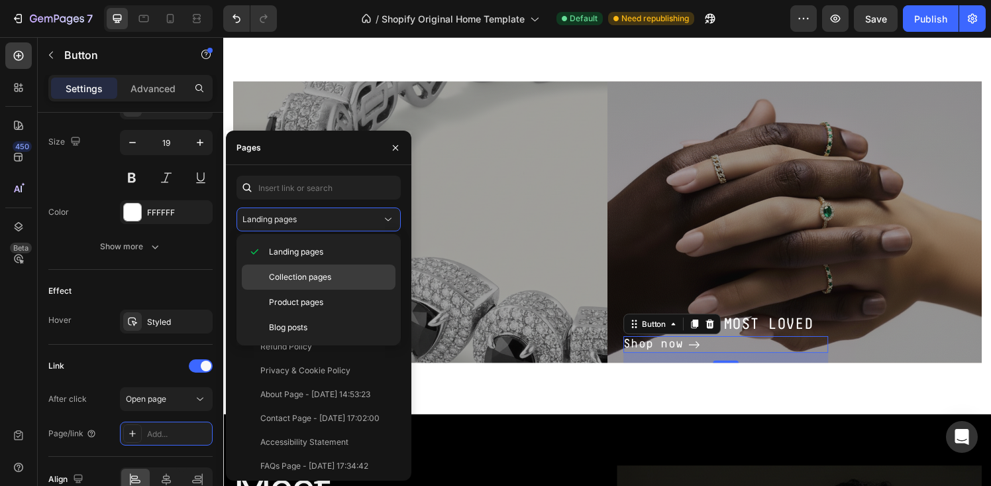
click at [302, 272] on span "Collection pages" at bounding box center [300, 277] width 62 height 12
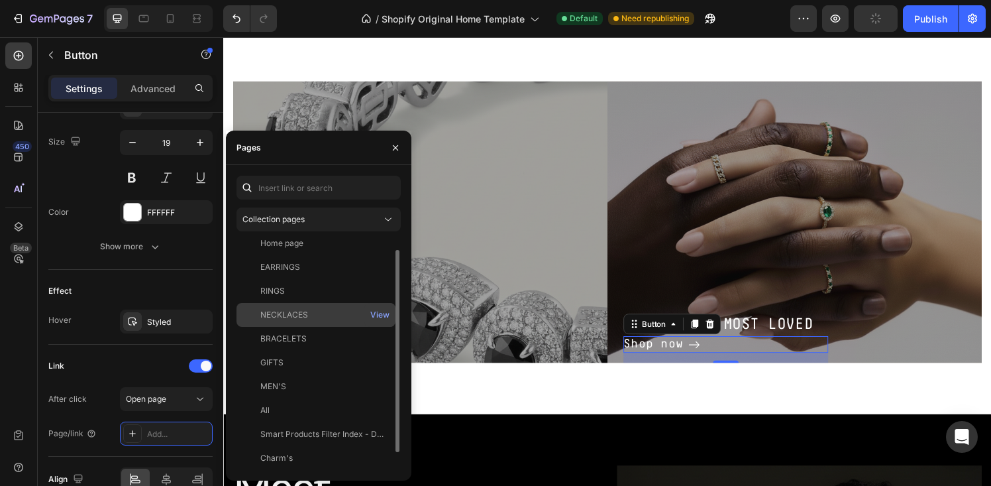
scroll to position [0, 0]
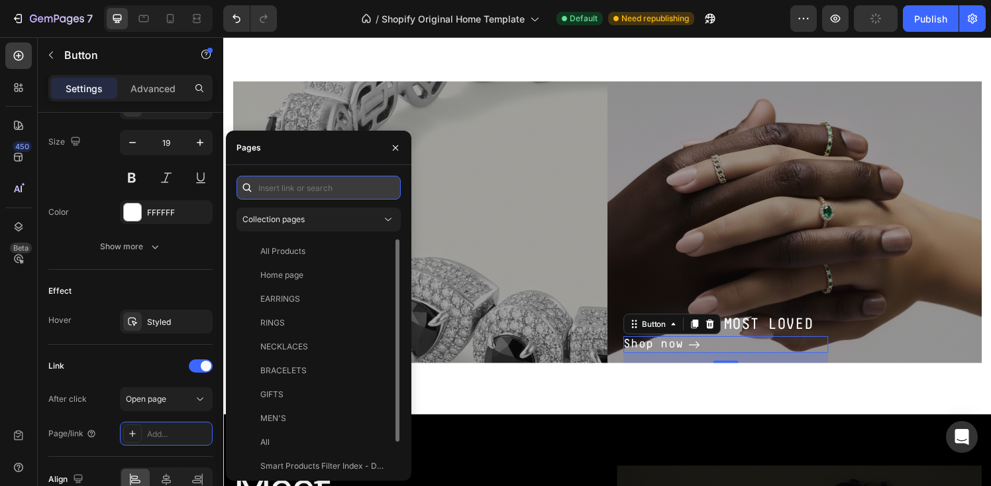
click at [292, 185] on input "text" at bounding box center [319, 188] width 164 height 24
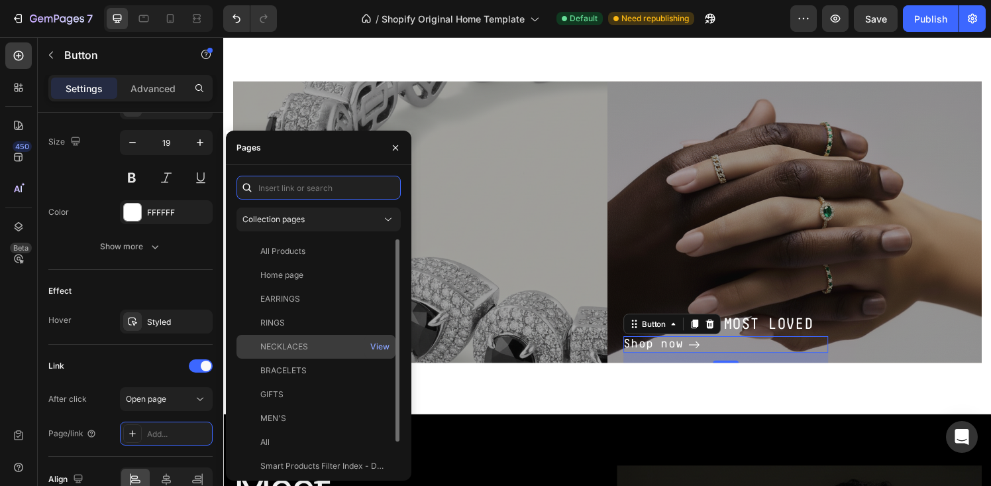
scroll to position [32, 0]
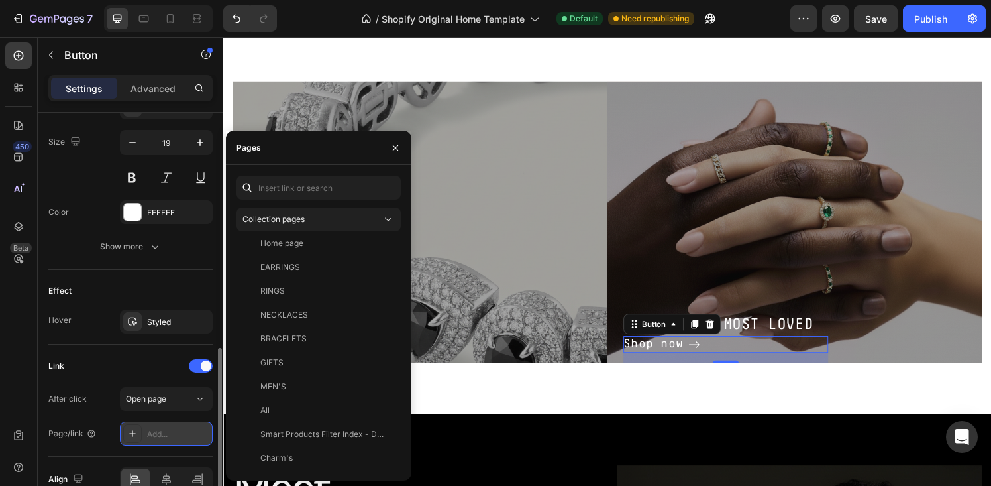
click at [160, 428] on div "Add..." at bounding box center [178, 434] width 62 height 12
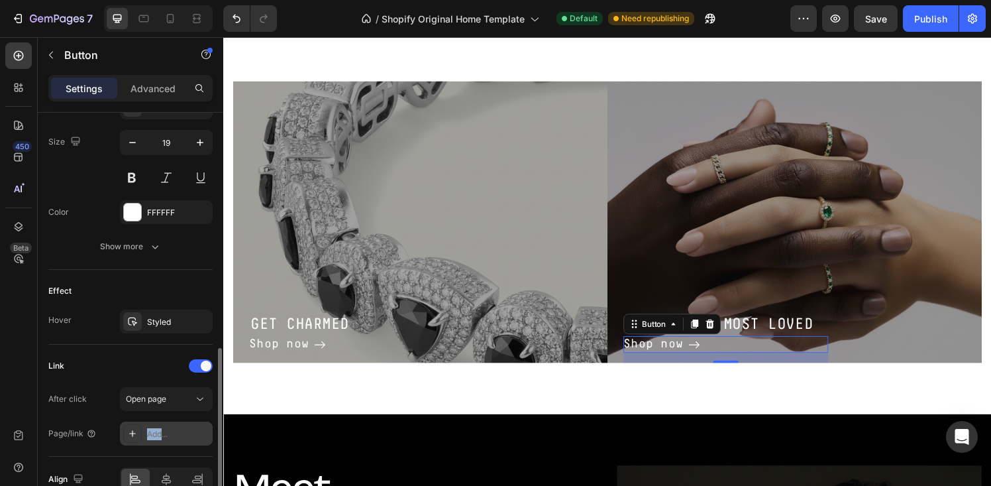
click at [160, 428] on div "Add..." at bounding box center [178, 434] width 62 height 12
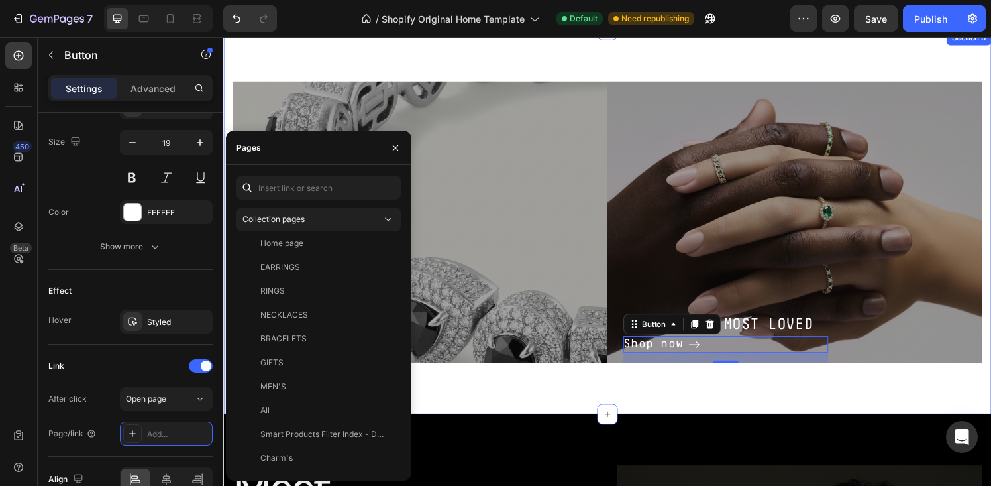
click at [495, 409] on div "GET CHARMED Heading Shop now Button Row Hero Banner MOST WORN, MOST LOVED Headi…" at bounding box center [620, 229] width 795 height 398
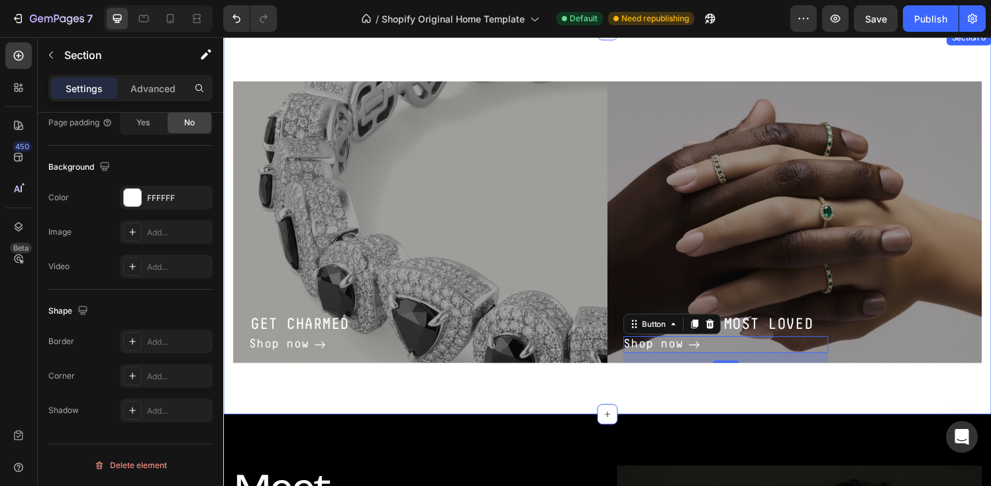
scroll to position [0, 0]
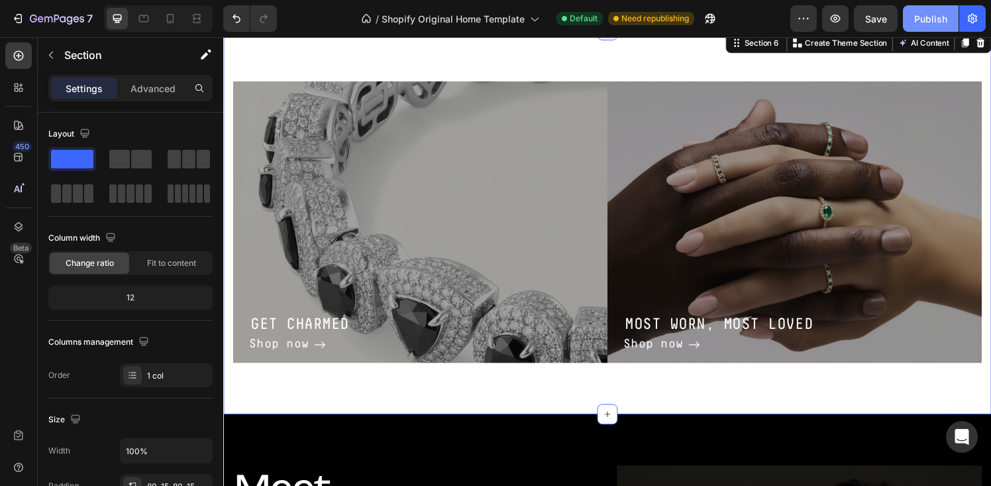
click at [938, 13] on div "Publish" at bounding box center [930, 19] width 33 height 14
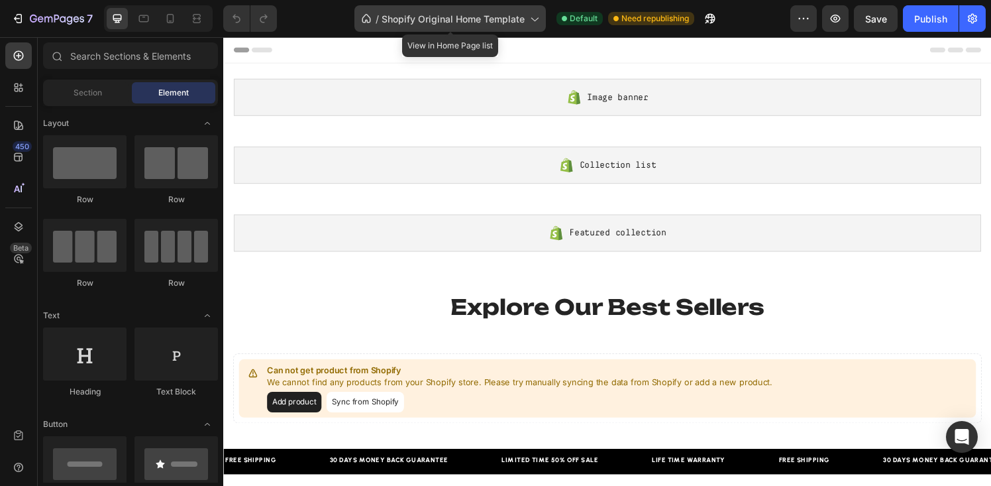
click at [396, 23] on span "Shopify Original Home Template" at bounding box center [453, 19] width 143 height 14
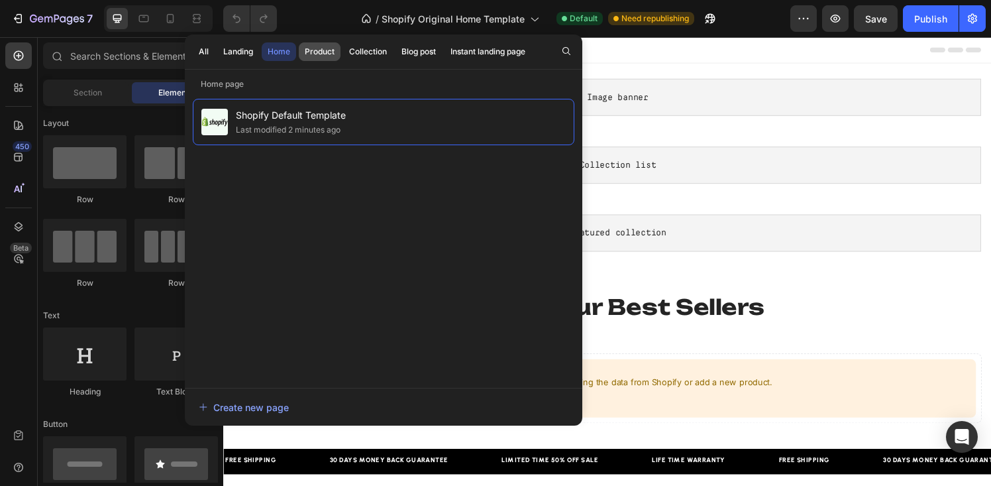
click at [327, 50] on div "Product" at bounding box center [320, 52] width 30 height 12
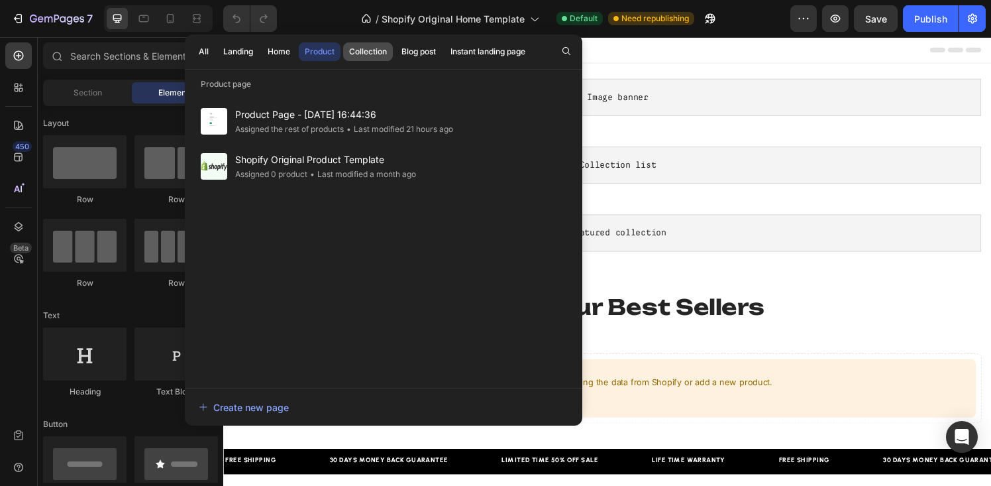
click at [360, 46] on div "Collection" at bounding box center [368, 52] width 38 height 12
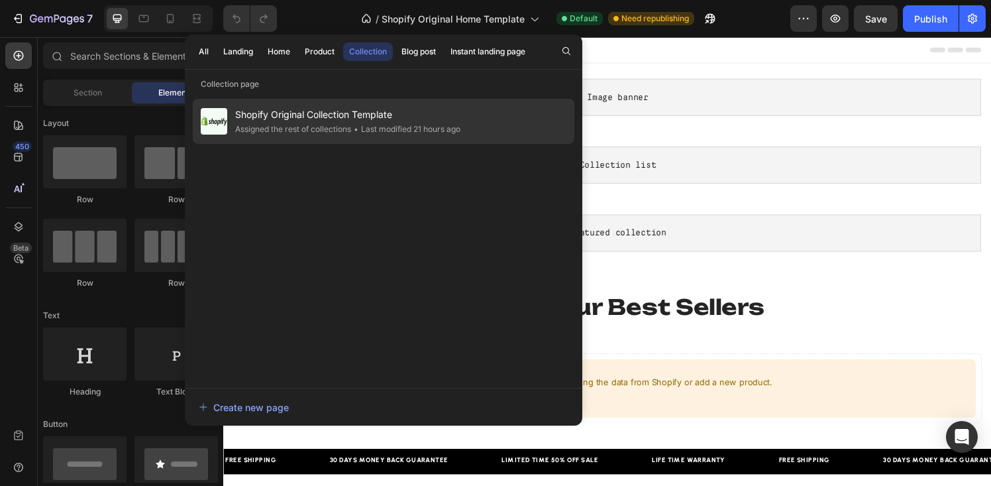
click at [320, 118] on span "Shopify Original Collection Template" at bounding box center [347, 115] width 225 height 16
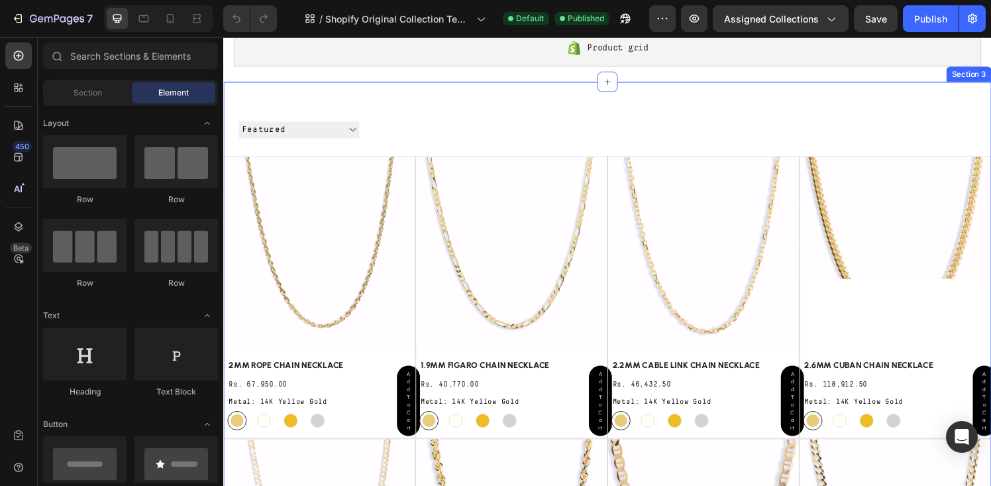
scroll to position [135, 0]
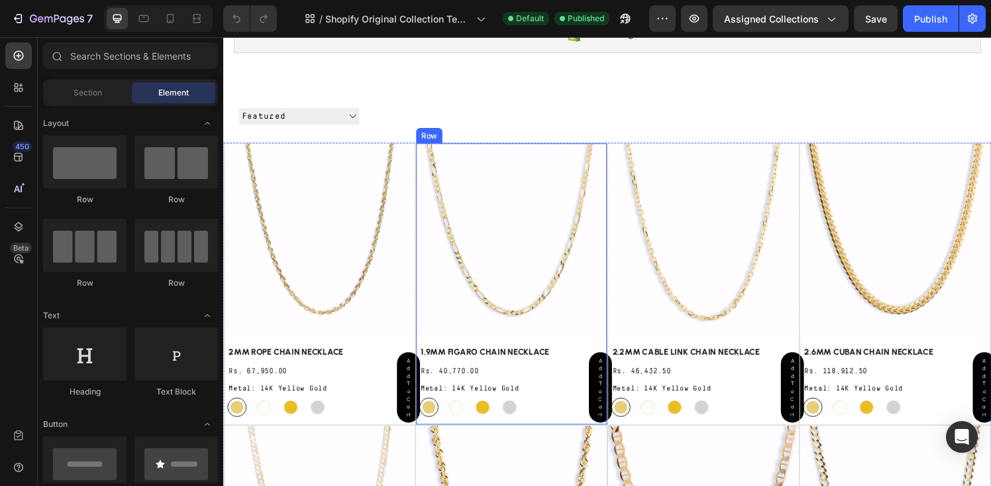
click at [425, 348] on div "(P) Images Row Add to cart (P) Cart Button 1.9MM FIGARO CHAIN NECKLACE (P) Titl…" at bounding box center [521, 292] width 197 height 291
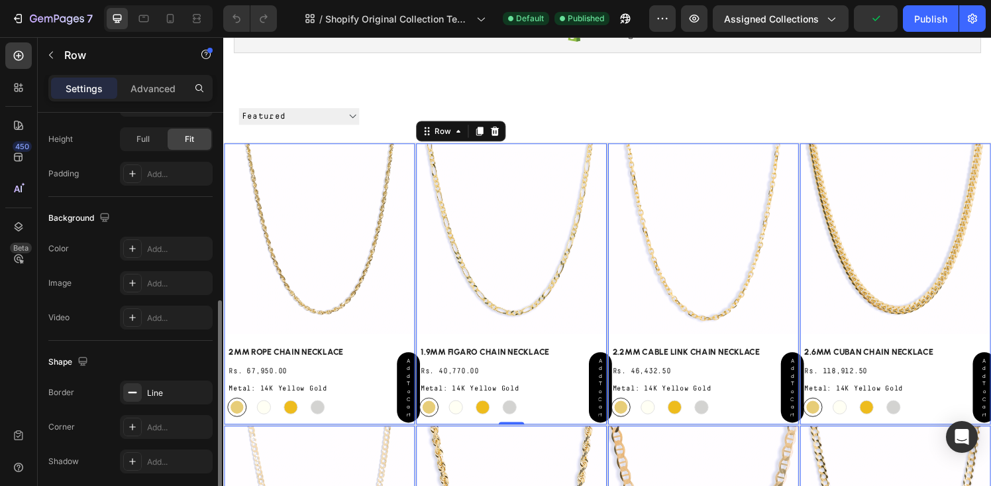
scroll to position [398, 0]
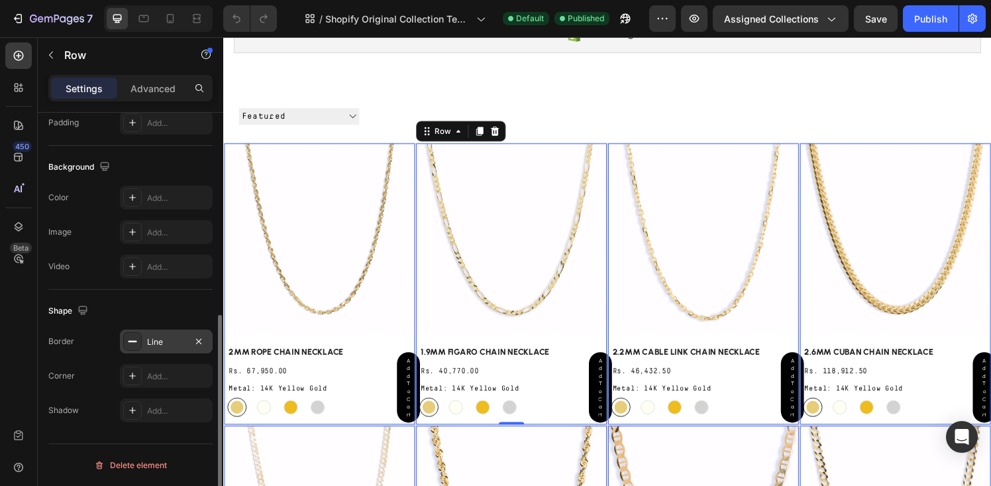
click at [161, 343] on div "Line" at bounding box center [166, 342] width 38 height 12
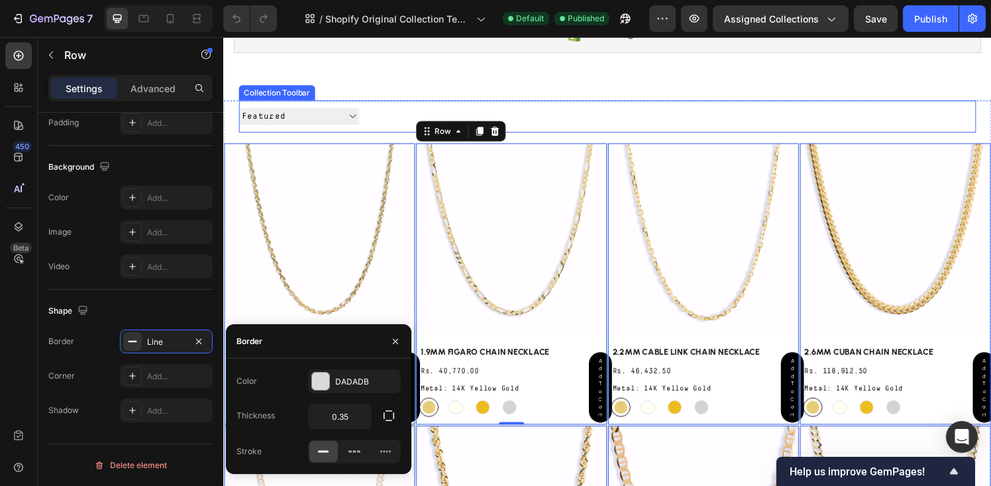
click at [547, 113] on div at bounding box center [523, 119] width 319 height 33
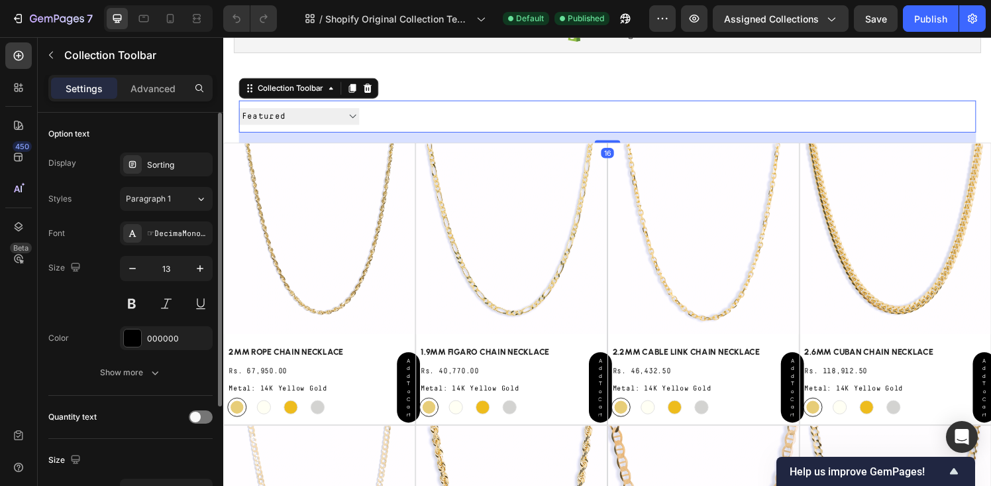
scroll to position [0, 0]
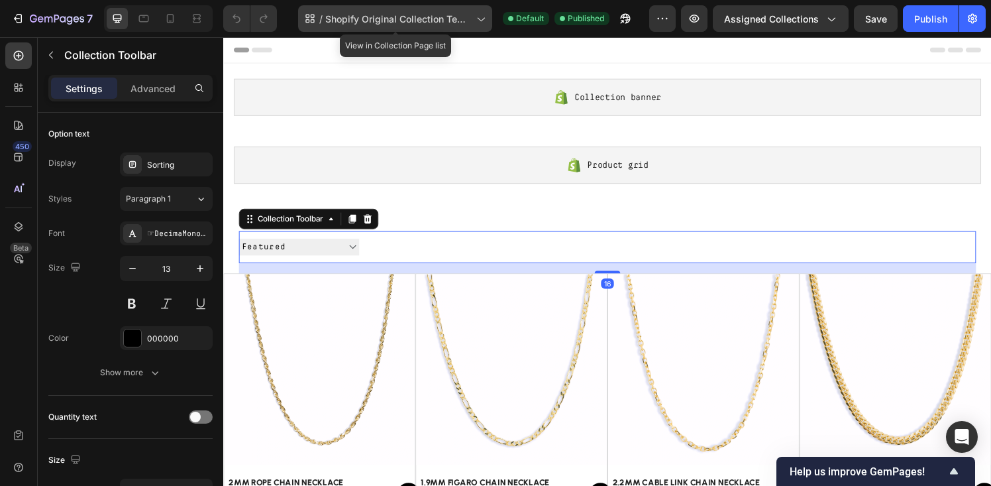
click at [384, 13] on span "Shopify Original Collection Template" at bounding box center [398, 19] width 146 height 14
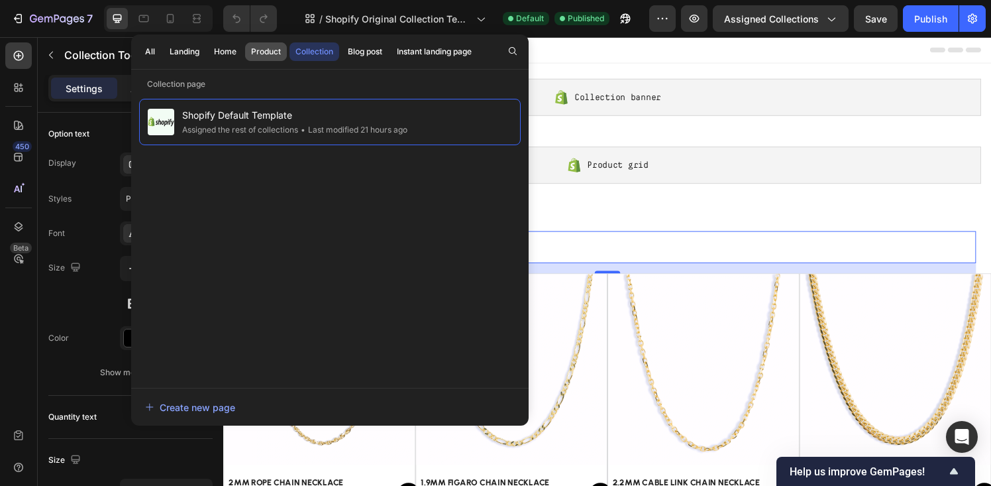
click at [272, 54] on div "Product" at bounding box center [266, 52] width 30 height 12
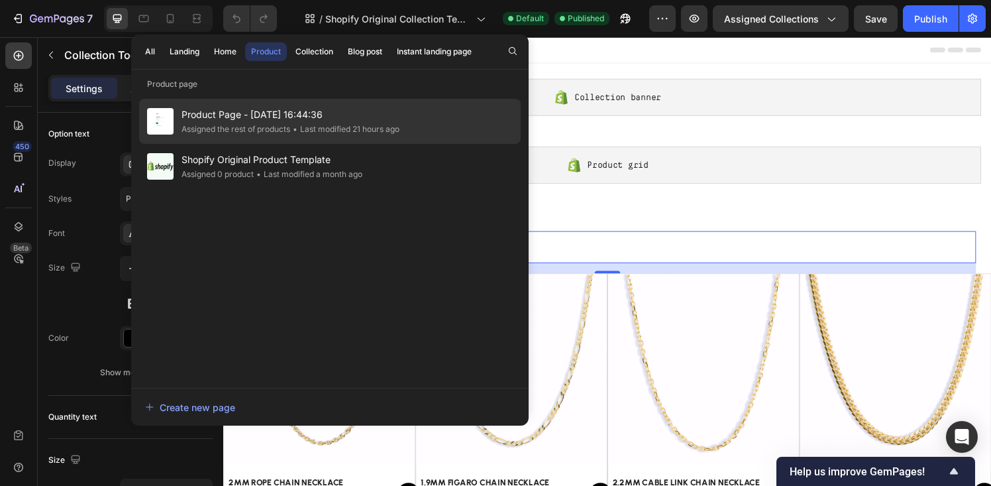
click at [247, 121] on span "Product Page - [DATE] 16:44:36" at bounding box center [291, 115] width 218 height 16
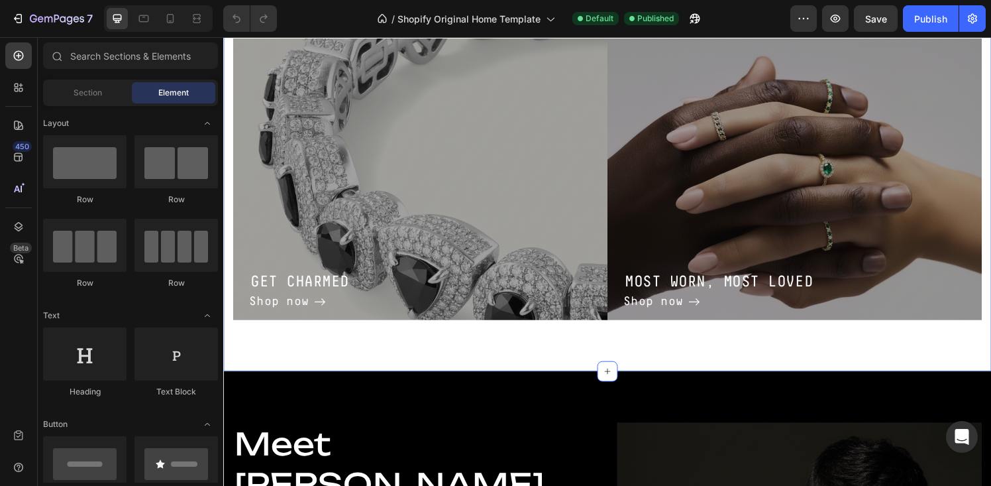
scroll to position [723, 0]
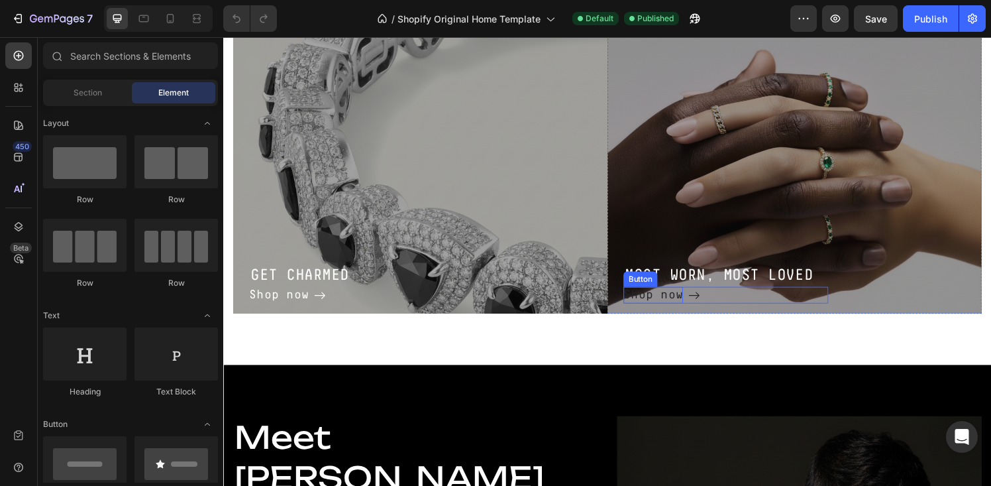
click at [670, 301] on div "Shop now" at bounding box center [668, 304] width 62 height 18
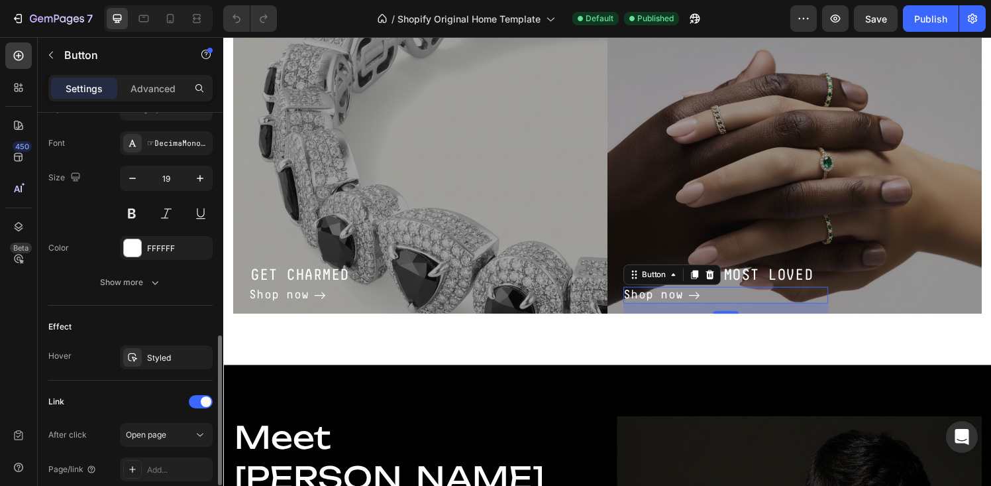
scroll to position [713, 0]
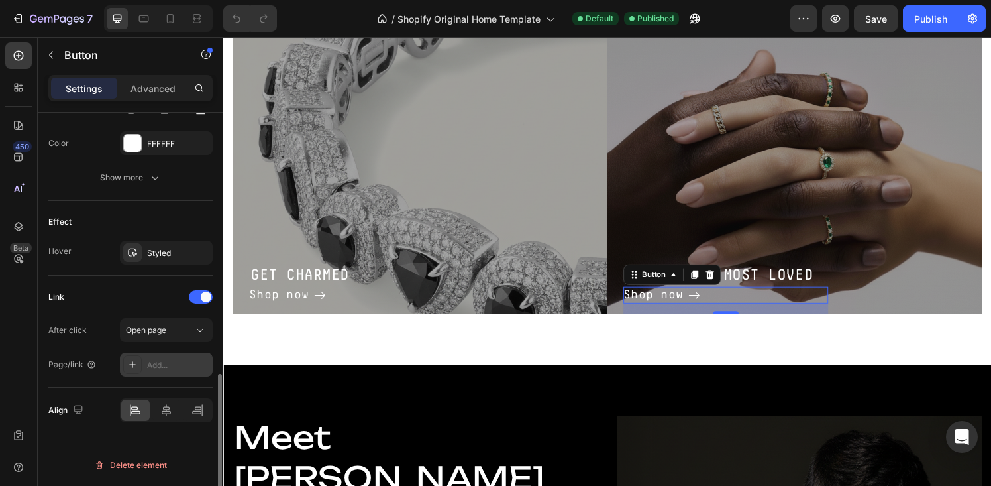
click at [138, 360] on div at bounding box center [132, 364] width 19 height 19
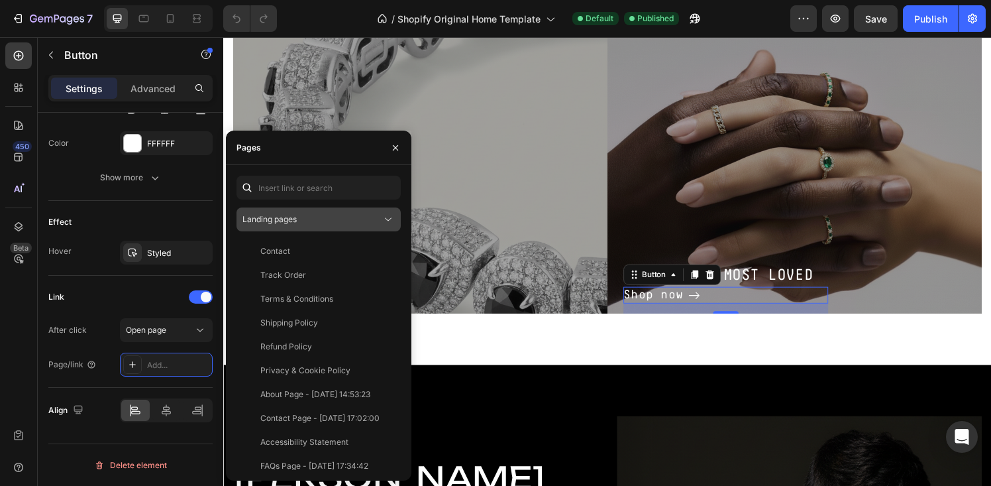
click at [292, 220] on span "Landing pages" at bounding box center [269, 219] width 54 height 10
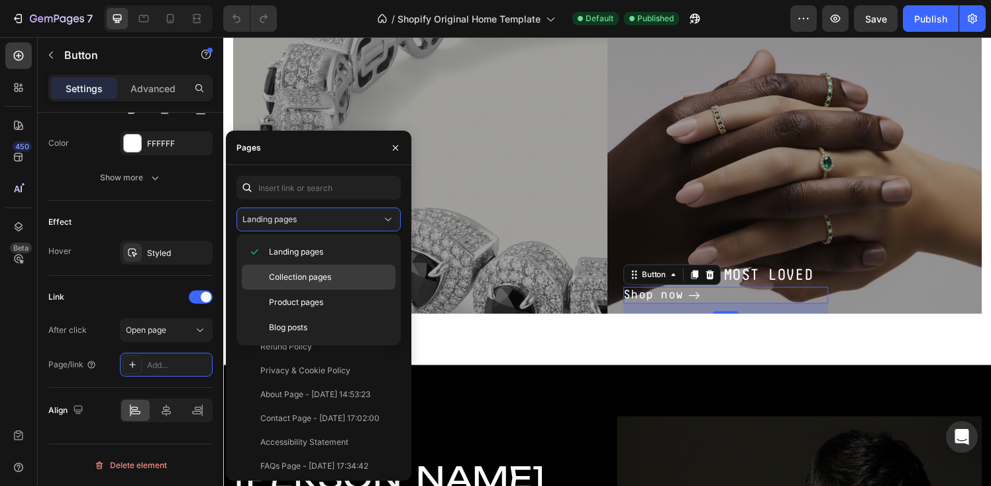
click at [293, 269] on div "Collection pages" at bounding box center [319, 276] width 154 height 25
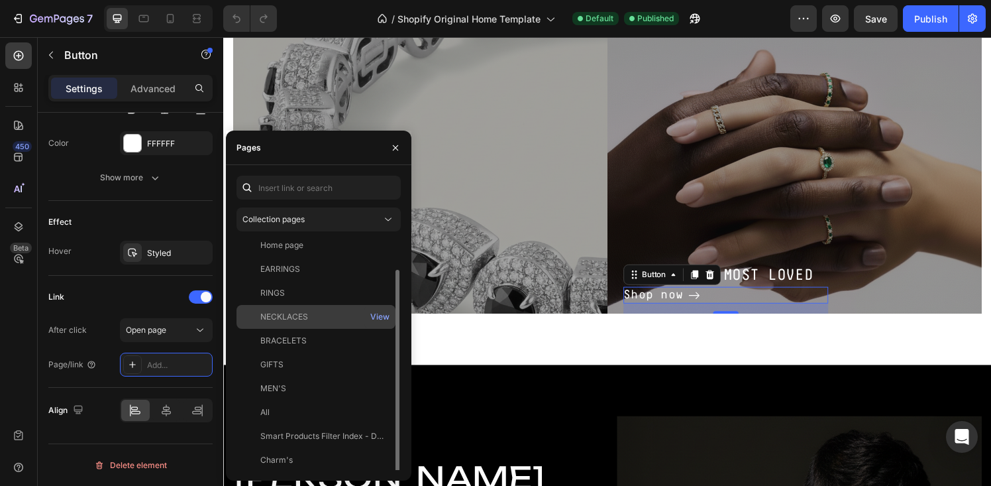
scroll to position [32, 0]
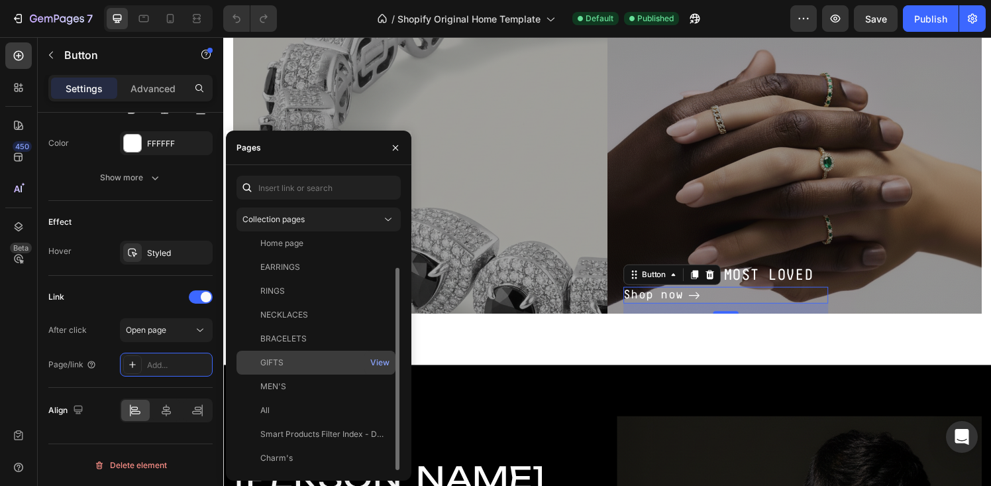
click at [297, 360] on div "GIFTS" at bounding box center [316, 362] width 148 height 12
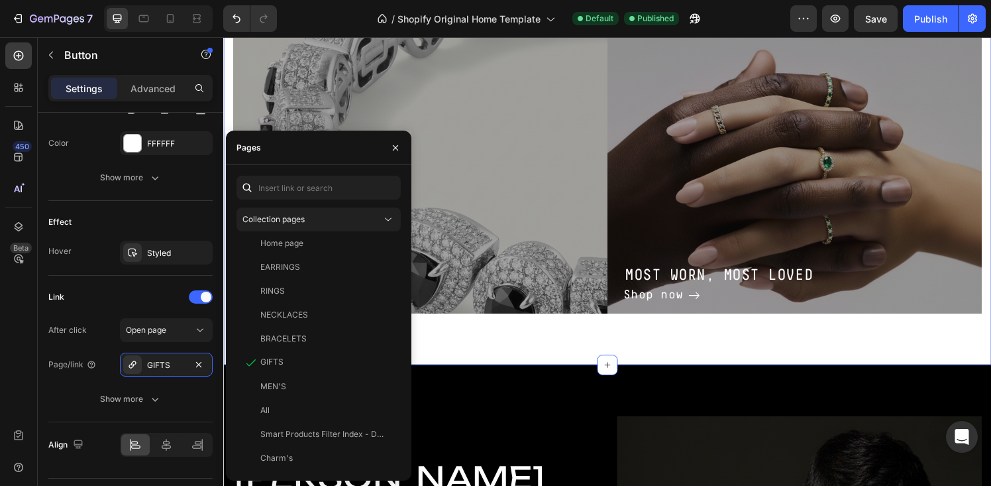
click at [504, 361] on div "GET CHARMED Heading Shop now Button Row Hero Banner MOST WORN, MOST LOVED Headi…" at bounding box center [620, 178] width 795 height 398
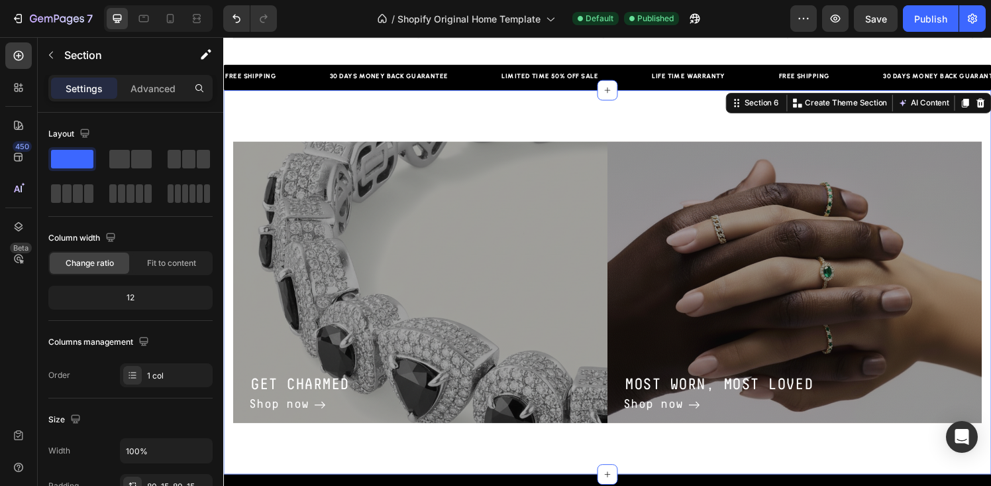
scroll to position [627, 0]
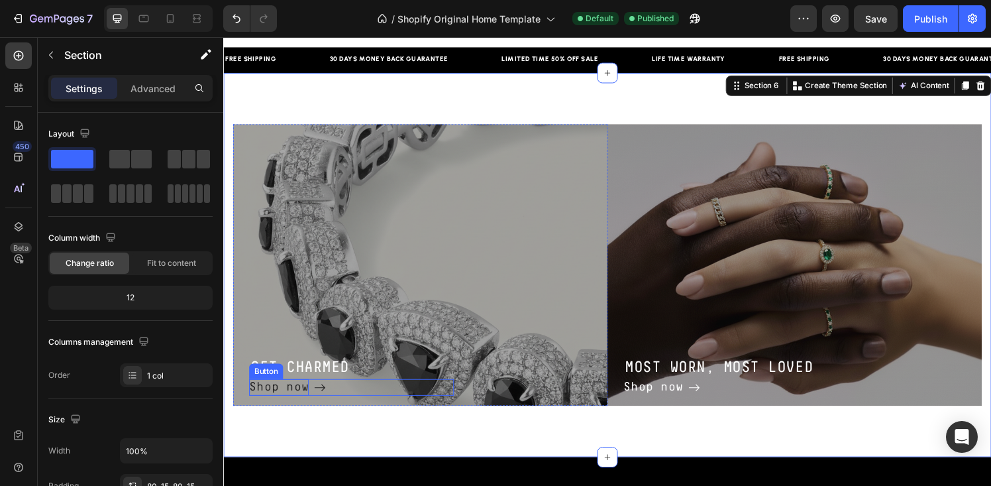
click at [292, 398] on div "Shop now" at bounding box center [281, 400] width 62 height 18
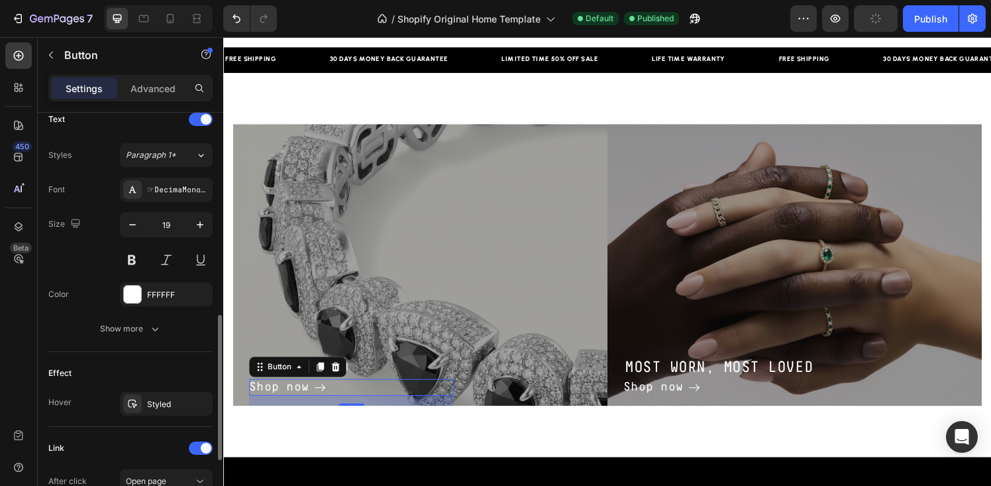
scroll to position [590, 0]
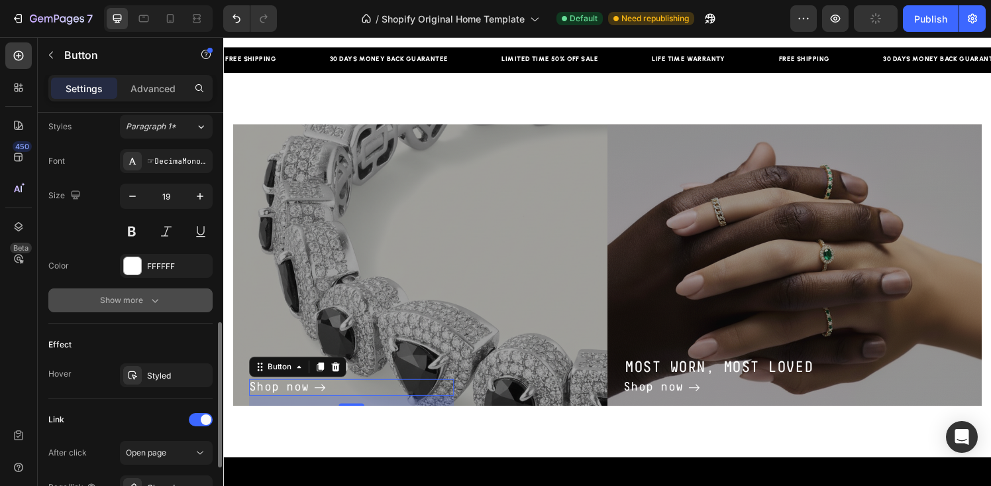
click at [113, 297] on div "Show more" at bounding box center [131, 299] width 62 height 13
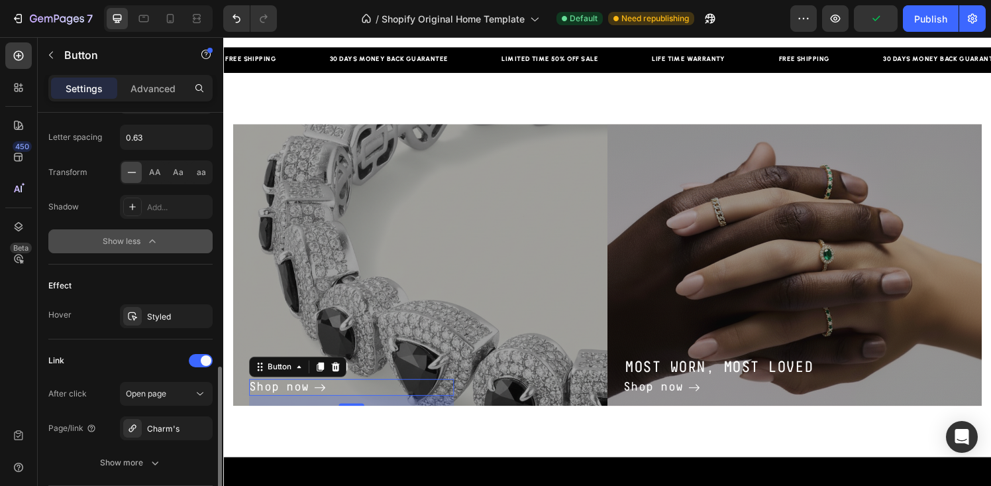
scroll to position [826, 0]
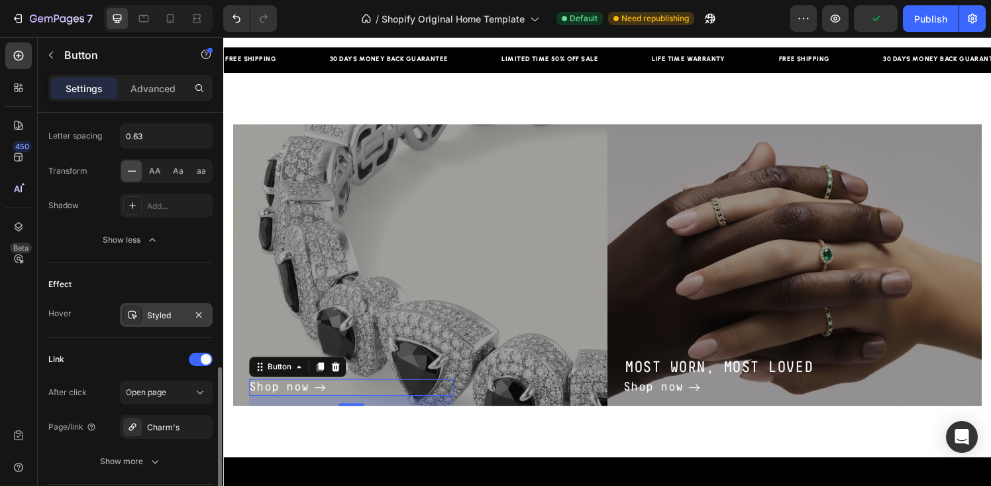
click at [175, 312] on div "Styled" at bounding box center [166, 315] width 38 height 12
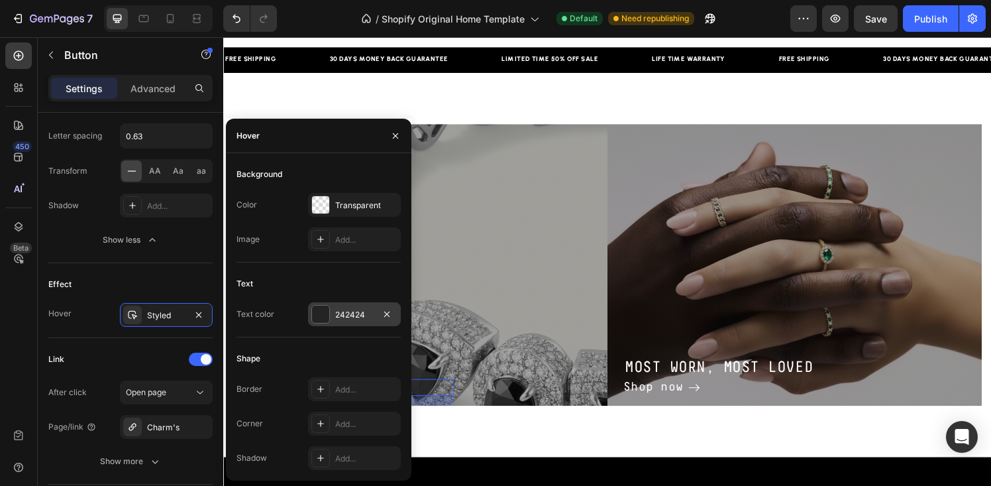
click at [320, 318] on div at bounding box center [320, 313] width 17 height 17
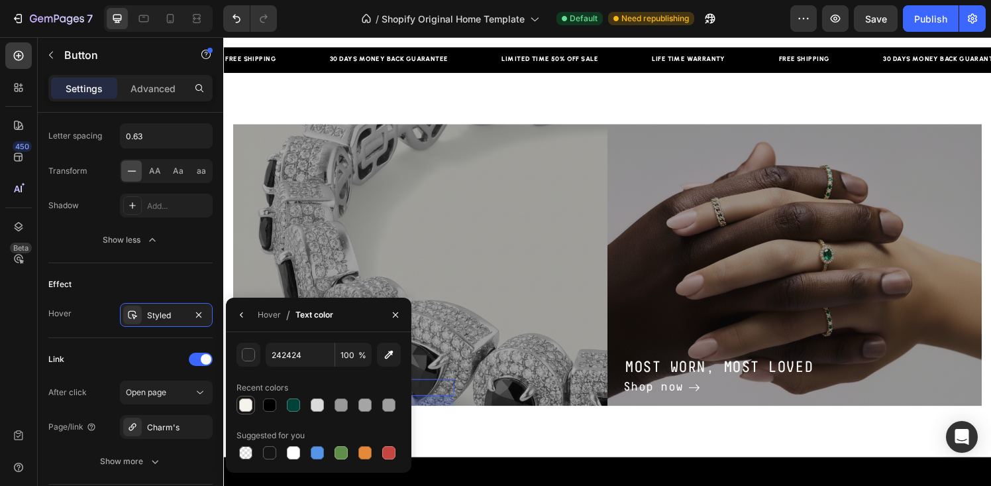
click at [247, 409] on div at bounding box center [245, 404] width 13 height 13
type input "F6F2EC"
click at [156, 335] on div "Effect Hover Styled" at bounding box center [130, 300] width 164 height 75
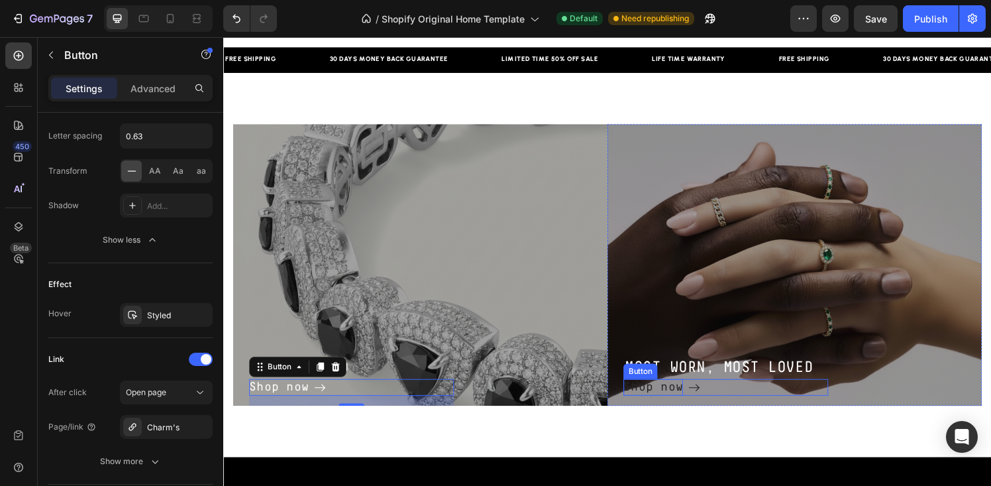
click at [665, 401] on div "Shop now" at bounding box center [668, 400] width 62 height 18
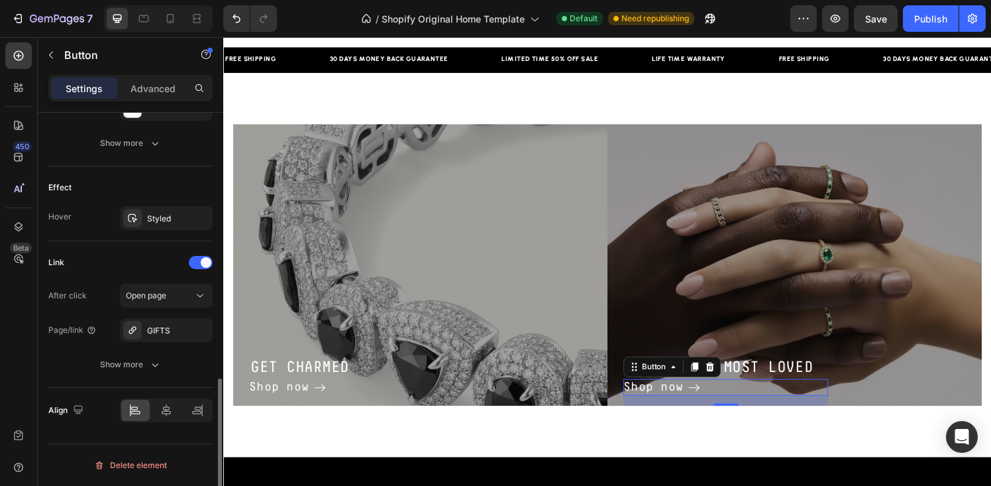
scroll to position [747, 0]
click at [160, 215] on div "Styled" at bounding box center [166, 219] width 38 height 12
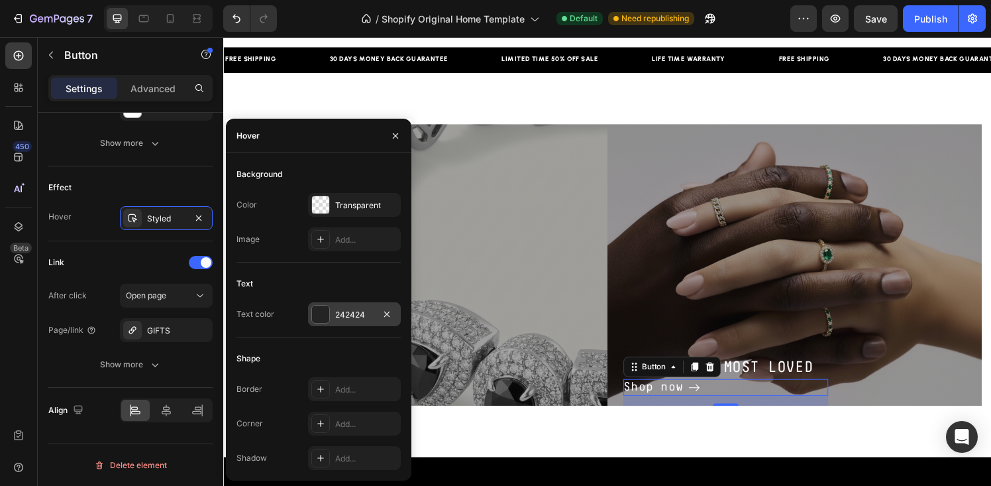
click at [327, 317] on div at bounding box center [320, 313] width 17 height 17
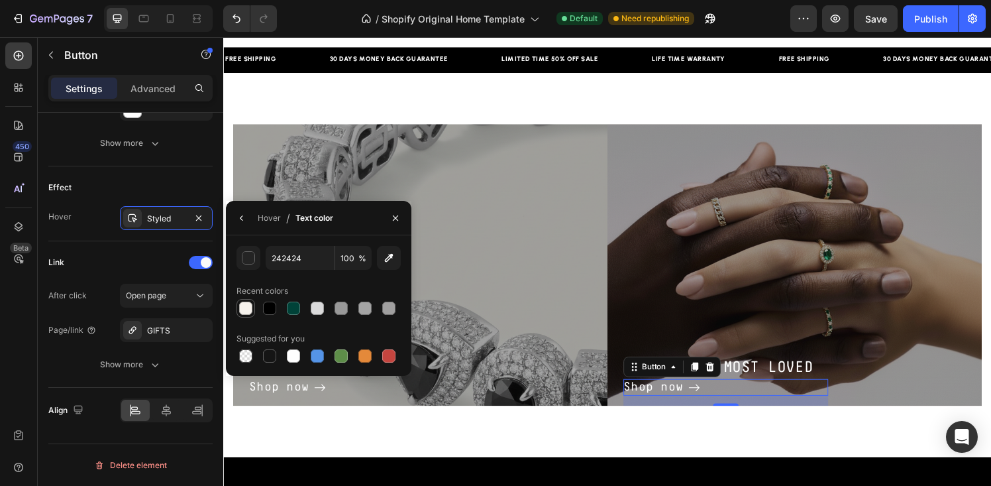
click at [244, 304] on div at bounding box center [245, 307] width 13 height 13
type input "F6F2EC"
click at [142, 243] on div "Link After click Open page Page/link GIFTS Show more" at bounding box center [130, 314] width 164 height 146
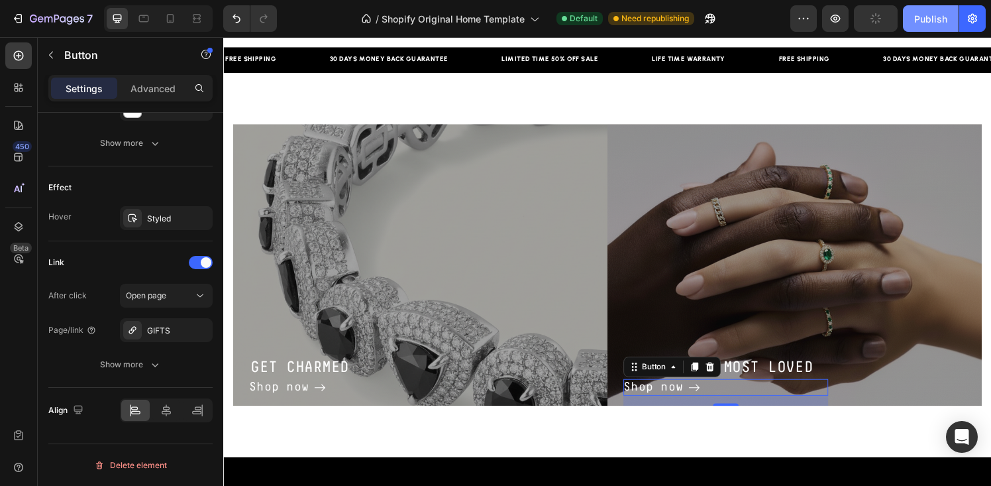
click at [937, 16] on div "Publish" at bounding box center [930, 19] width 33 height 14
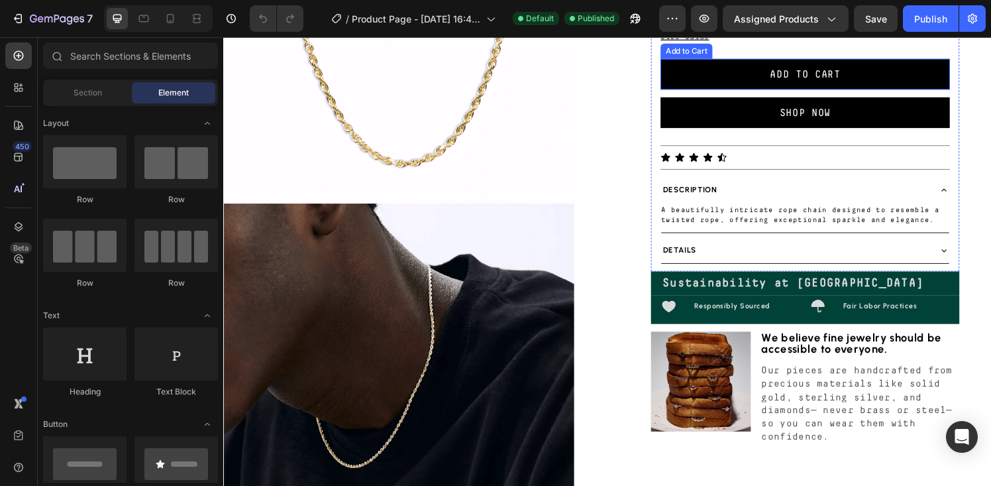
scroll to position [229, 0]
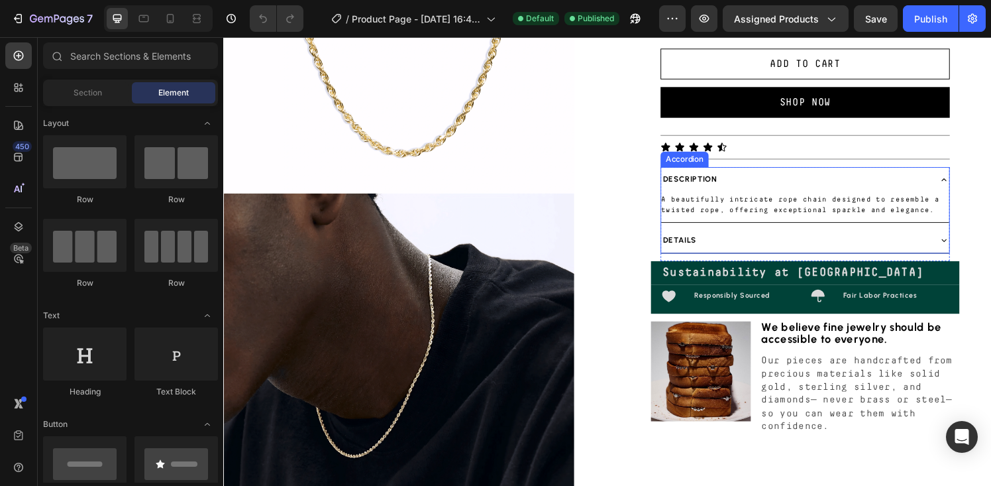
click at [719, 251] on div "Details" at bounding box center [814, 247] width 277 height 15
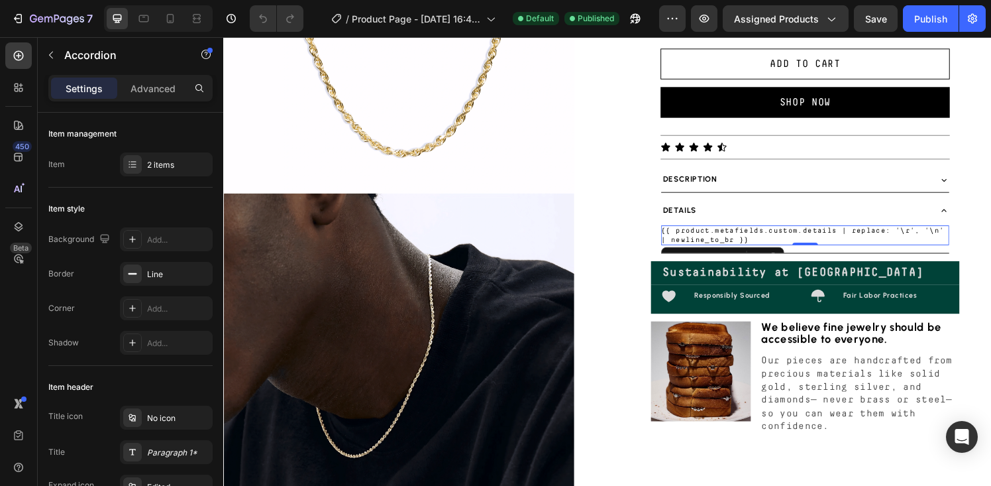
click at [723, 240] on div "{{ product.metafields.custom.details | replace: '\r', '\n' | newline_to_br }}" at bounding box center [825, 242] width 298 height 21
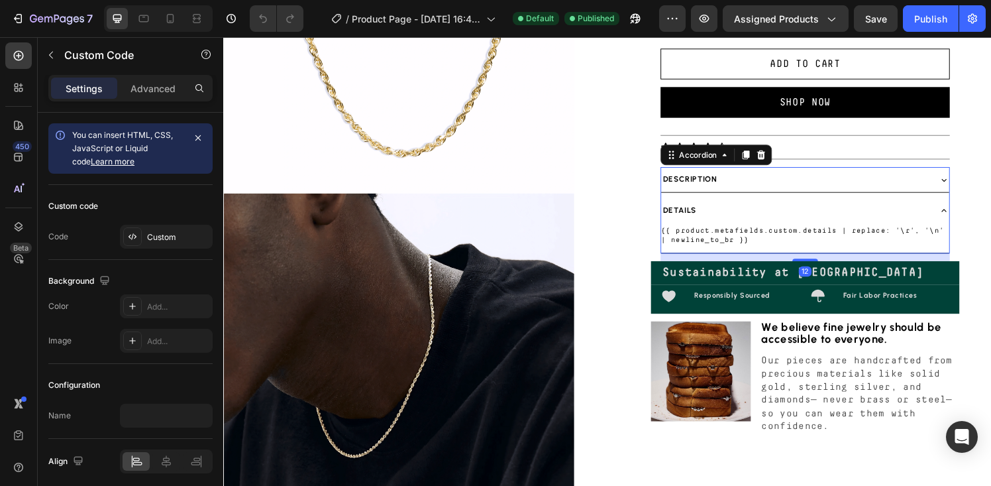
click at [906, 215] on div "Details" at bounding box center [814, 216] width 277 height 15
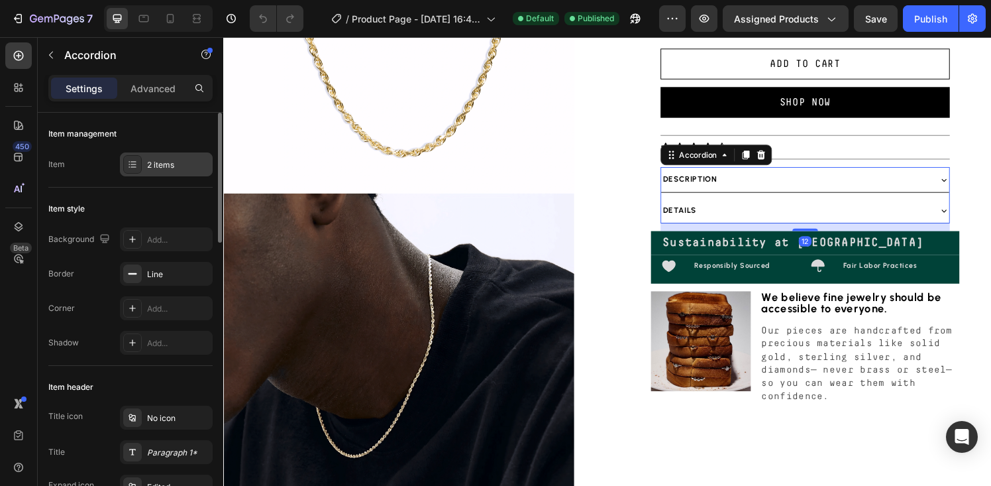
click at [147, 166] on div "2 items" at bounding box center [178, 165] width 62 height 12
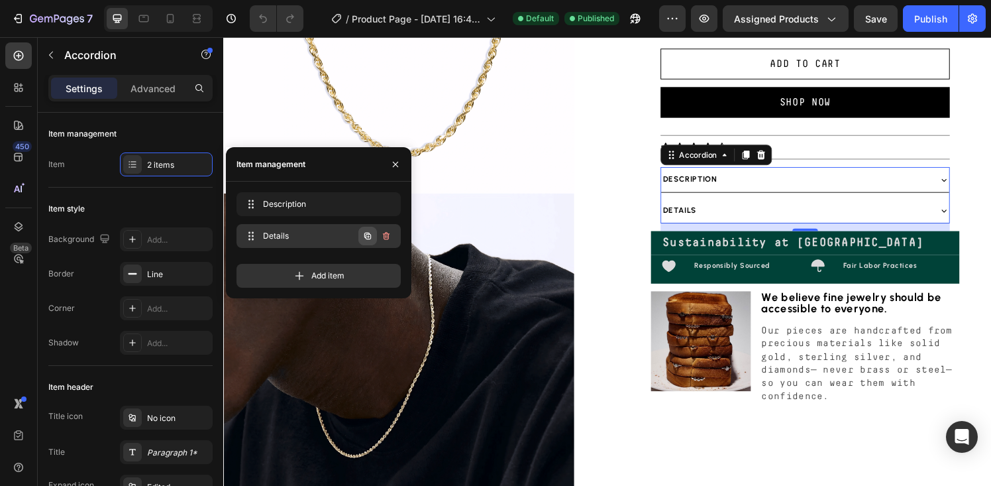
click at [366, 235] on icon "button" at bounding box center [367, 236] width 11 height 11
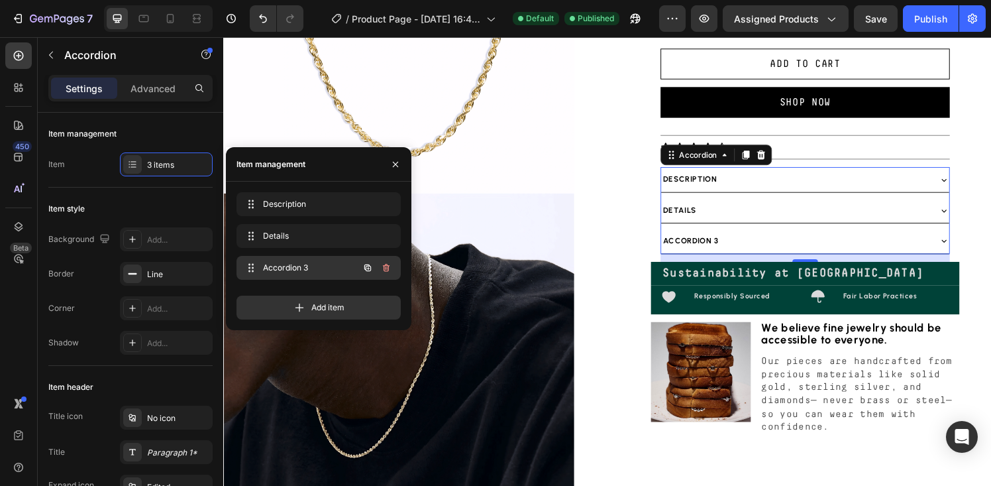
click at [292, 267] on span "Accordion 3" at bounding box center [300, 268] width 75 height 12
click at [301, 270] on span "Accordion 3" at bounding box center [300, 268] width 75 height 12
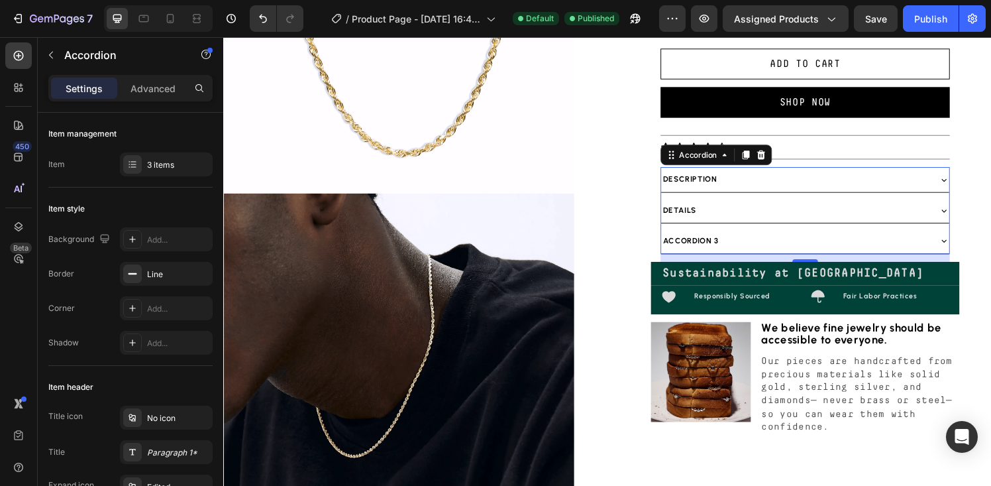
click at [704, 248] on div "Accordion 3" at bounding box center [706, 247] width 61 height 15
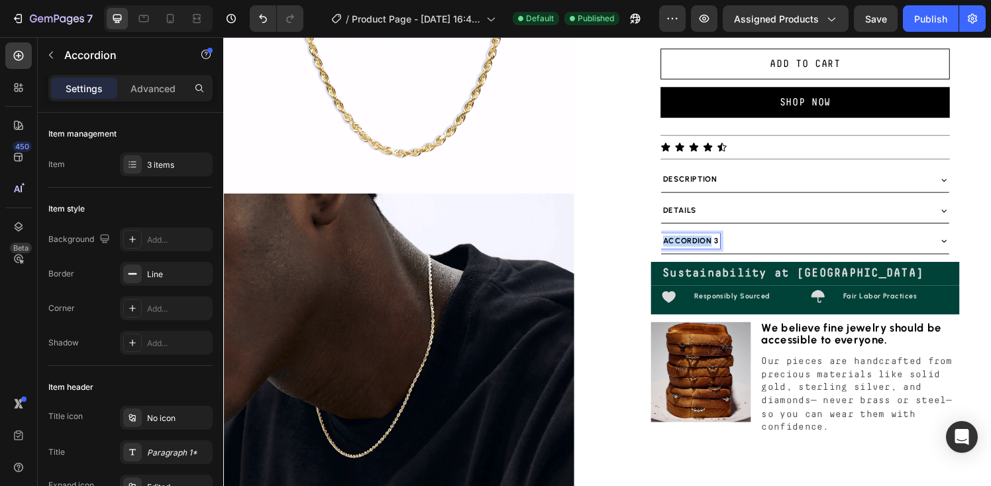
click at [704, 248] on p "Accordion 3" at bounding box center [706, 247] width 57 height 11
click at [892, 248] on div "Material Details" at bounding box center [814, 247] width 277 height 15
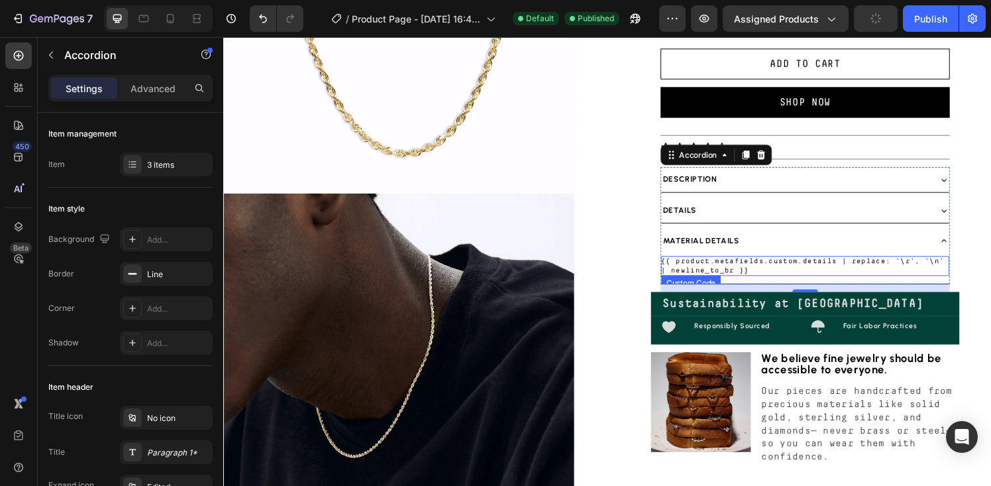
click at [770, 269] on div "{{ product.metafields.custom.details | replace: '\r', '\n' | newline_to_br }}" at bounding box center [825, 274] width 298 height 21
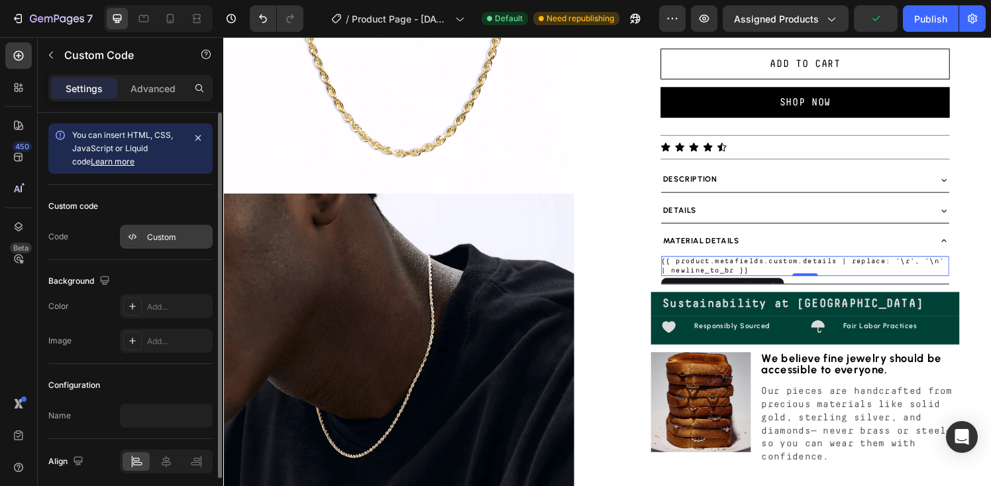
click at [132, 239] on icon at bounding box center [132, 236] width 11 height 11
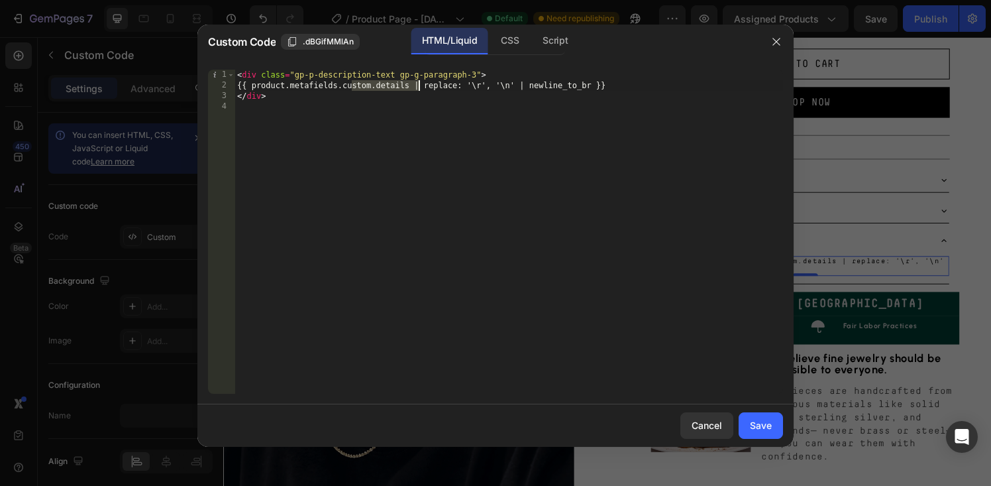
drag, startPoint x: 353, startPoint y: 85, endPoint x: 418, endPoint y: 85, distance: 64.9
click at [418, 85] on div "< div class = "gp-p-description-text gp-g-paragraph-3" > {{ product.metafields.…" at bounding box center [509, 242] width 549 height 345
paste textarea "material_"
type textarea "{{ product.metafields.custom.material_details | replace: '\r', '\n' | newline_t…"
click at [757, 425] on div "Save" at bounding box center [761, 425] width 22 height 14
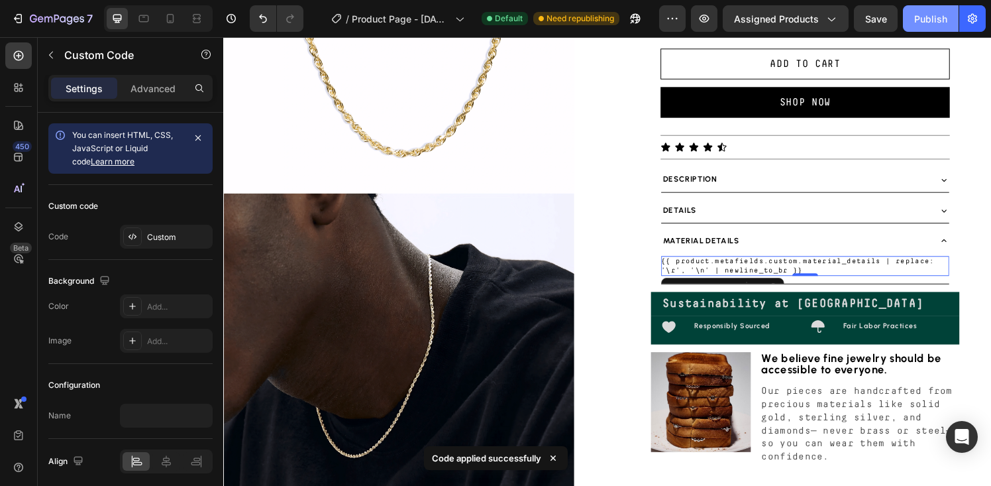
click at [929, 17] on div "Publish" at bounding box center [930, 19] width 33 height 14
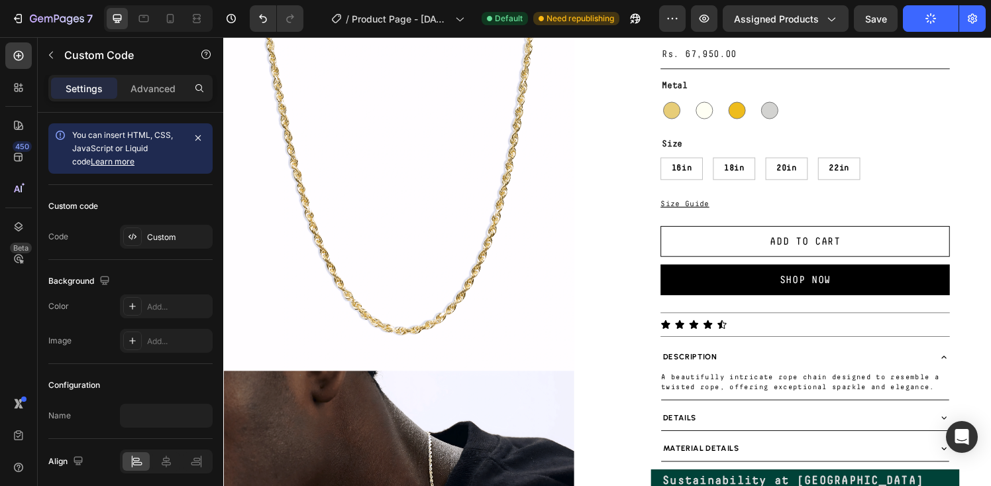
scroll to position [0, 0]
